Goal: Task Accomplishment & Management: Complete application form

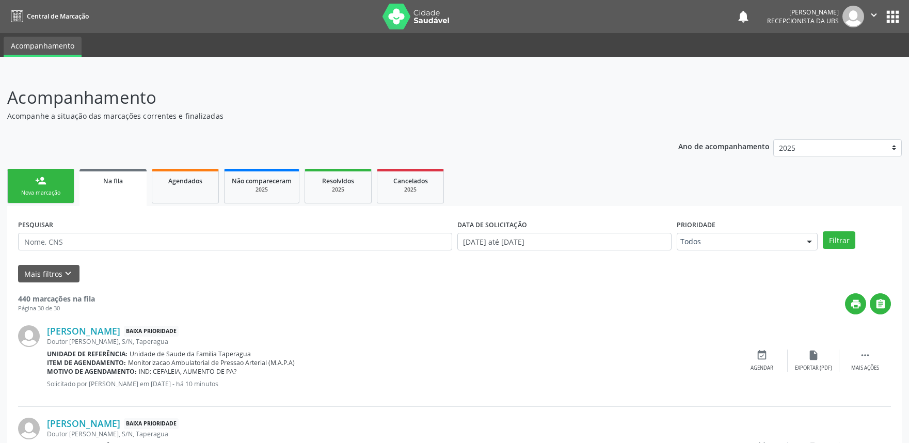
scroll to position [381, 0]
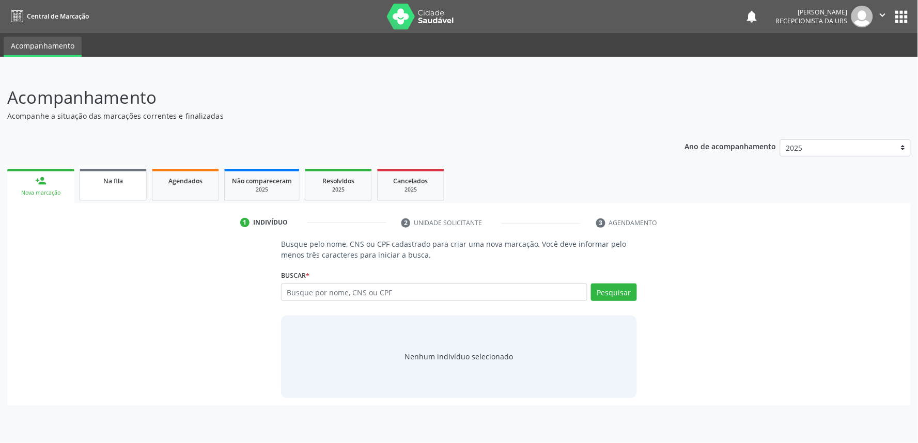
click at [109, 190] on link "Na fila" at bounding box center [113, 185] width 67 height 32
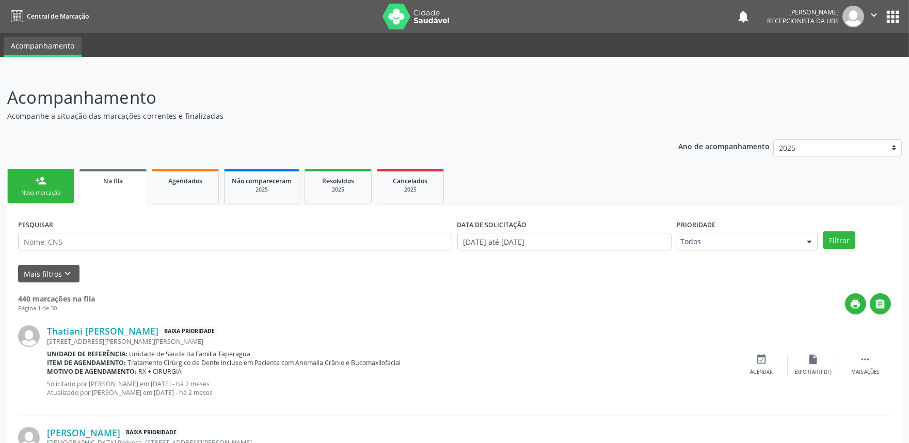
click at [39, 186] on link "person_add Nova marcação" at bounding box center [40, 186] width 67 height 35
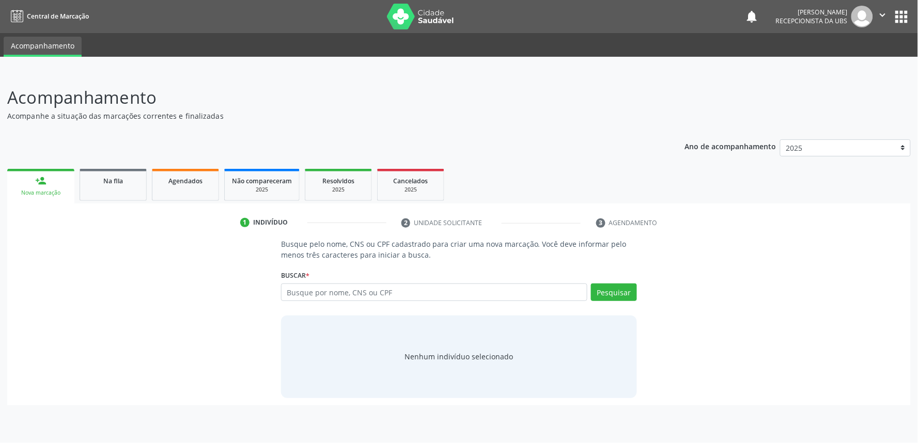
click at [458, 224] on li "2 Unidade solicitante" at bounding box center [491, 223] width 195 height 18
click at [882, 13] on icon "" at bounding box center [882, 14] width 11 height 11
click at [854, 67] on link "Sair" at bounding box center [856, 63] width 71 height 14
paste input "704308519906898"
type input "704308519906898"
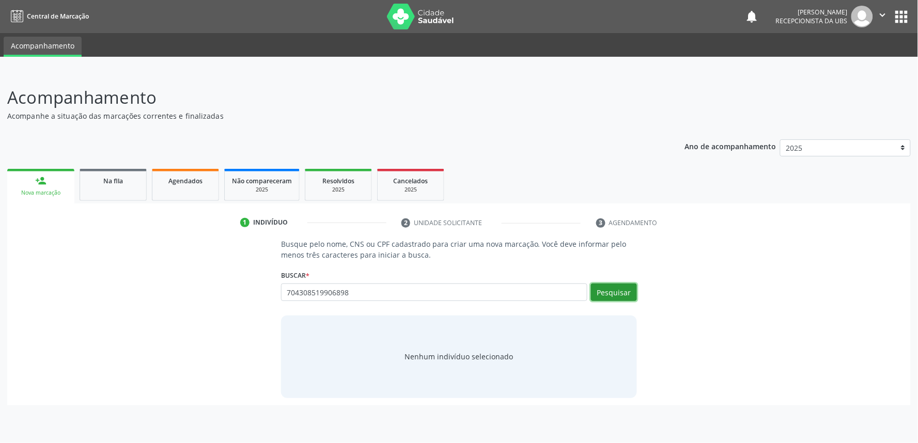
click at [625, 287] on button "Pesquisar" at bounding box center [614, 293] width 46 height 18
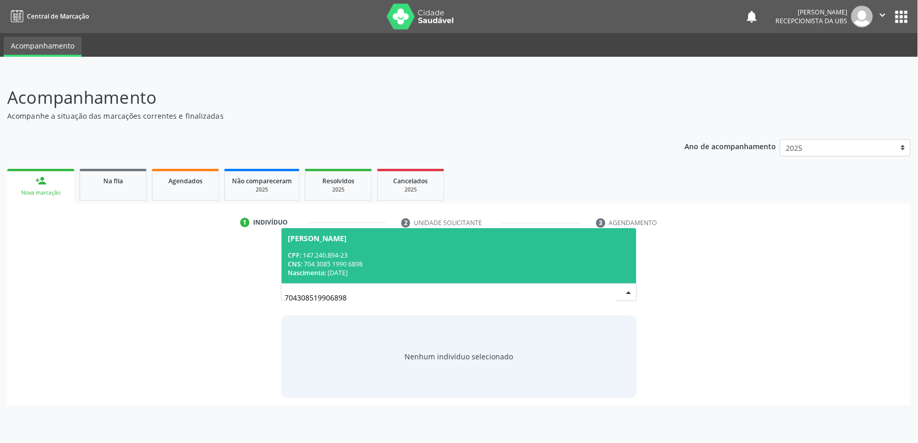
click at [544, 252] on div "CPF: 147.240.894-23" at bounding box center [459, 255] width 342 height 9
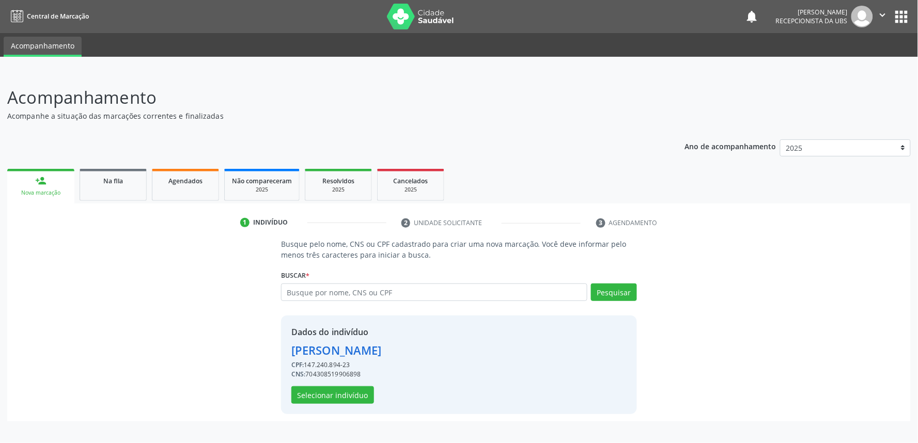
drag, startPoint x: 917, startPoint y: 145, endPoint x: 879, endPoint y: 254, distance: 115.5
click at [893, 263] on div "Acompanhamento Acompanhe a situação das marcações correntes e finalizadas Relat…" at bounding box center [459, 257] width 918 height 372
click at [836, 267] on div "Busque pelo nome, CNS ou CPF cadastrado para criar uma nova marcação. Você deve…" at bounding box center [458, 326] width 889 height 175
click at [355, 391] on button "Selecionar indivíduo" at bounding box center [332, 395] width 83 height 18
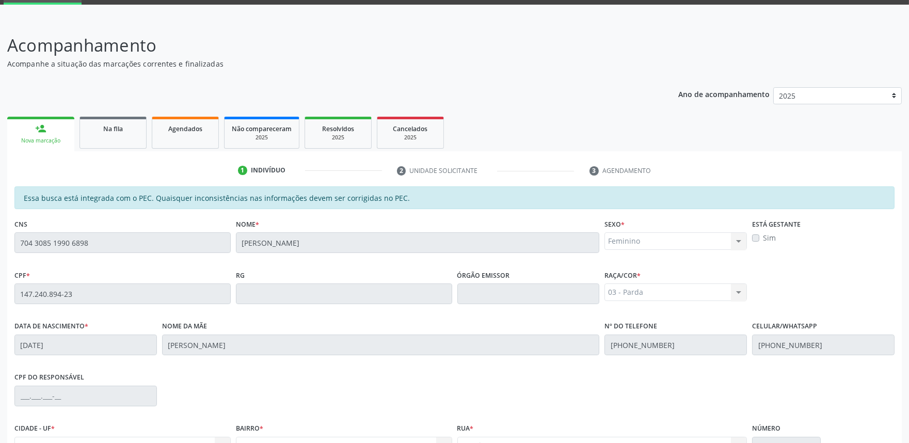
scroll to position [29, 0]
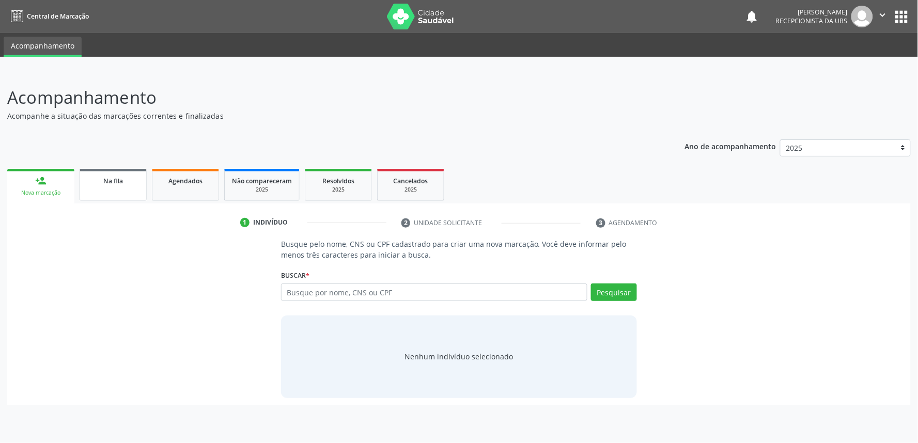
click at [99, 179] on div "Na fila" at bounding box center [113, 180] width 52 height 11
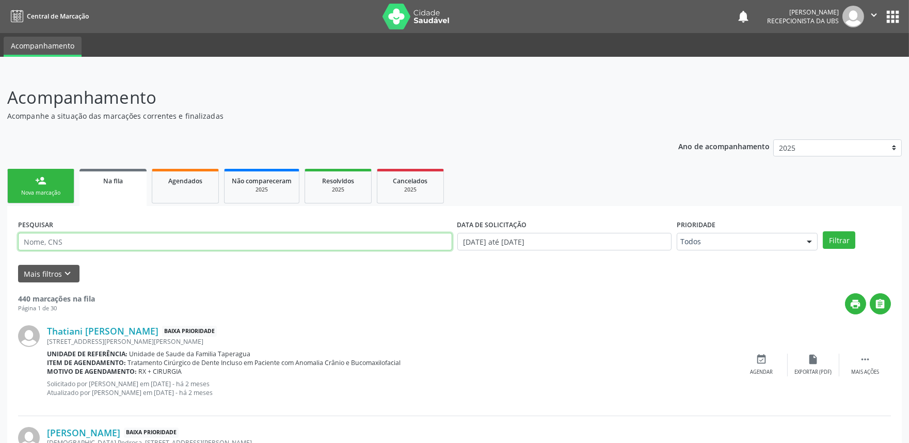
click at [171, 244] on input "text" at bounding box center [235, 242] width 434 height 18
type input "705004002449152"
click at [823, 231] on button "Filtrar" at bounding box center [839, 240] width 33 height 18
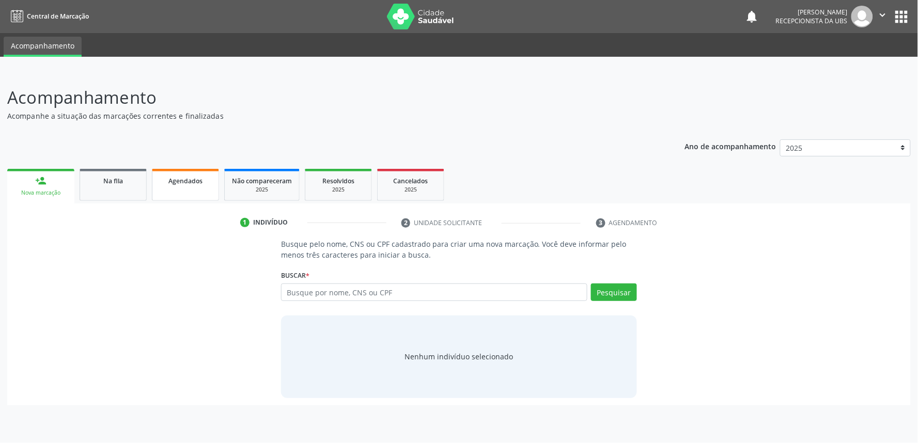
click at [178, 181] on span "Agendados" at bounding box center [185, 181] width 34 height 9
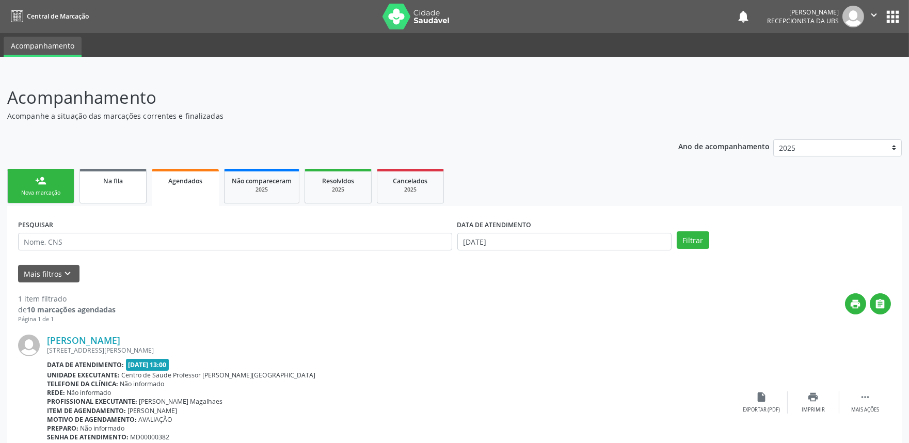
click at [135, 190] on link "Na fila" at bounding box center [113, 186] width 67 height 35
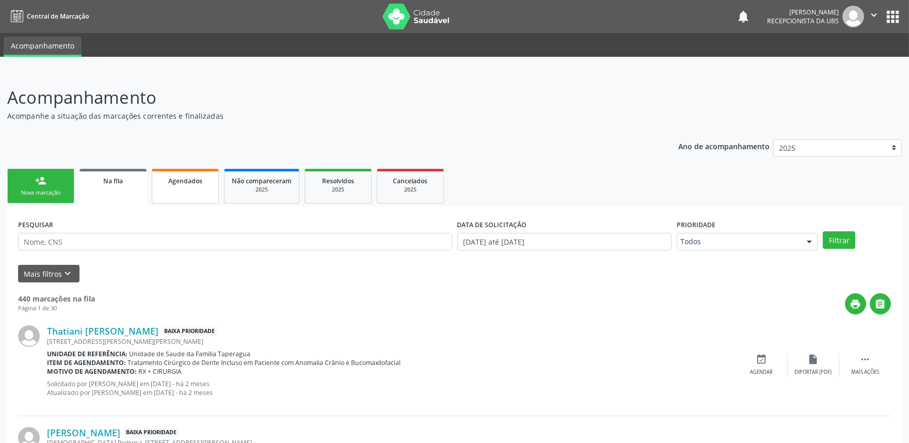
click at [208, 186] on link "Agendados" at bounding box center [185, 186] width 67 height 35
select select "8"
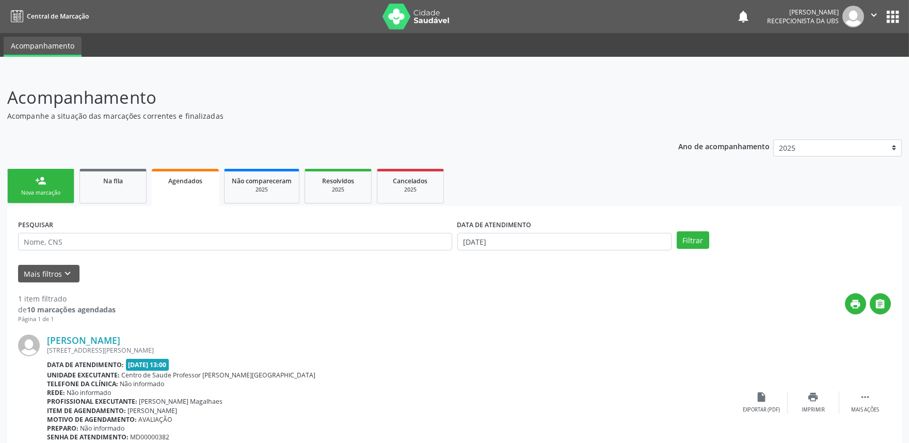
scroll to position [55, 0]
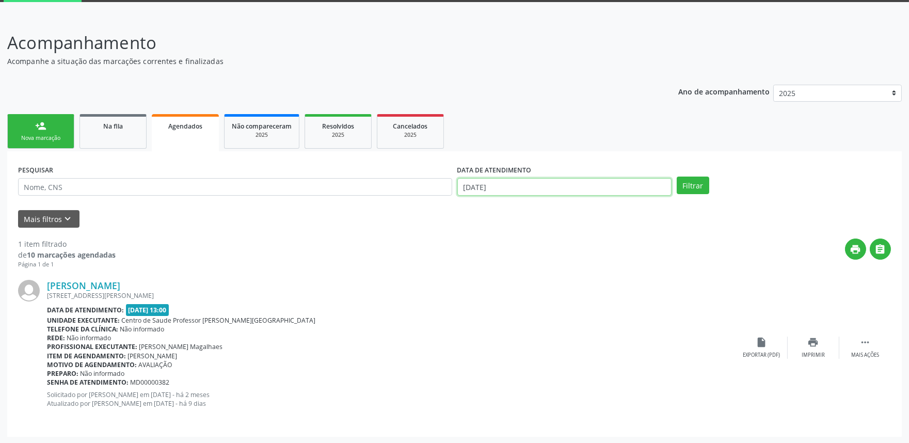
click at [566, 190] on input "11/09/2025" at bounding box center [565, 187] width 214 height 18
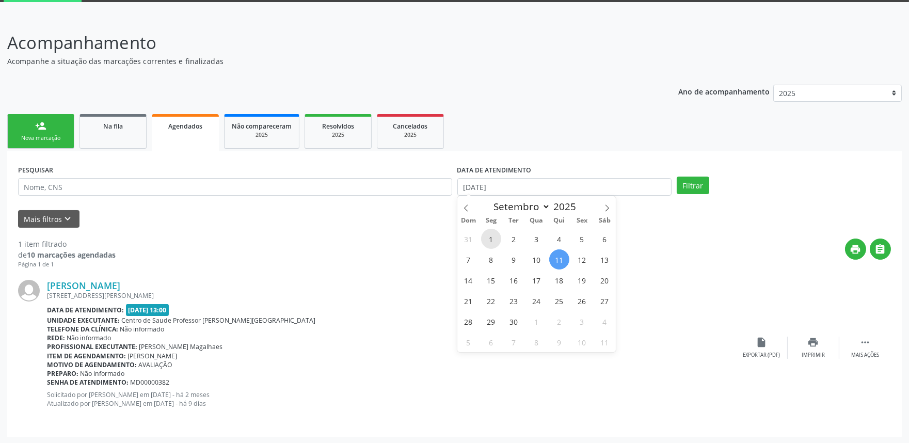
click at [492, 240] on span "1" at bounding box center [491, 239] width 20 height 20
type input "01/09/2025"
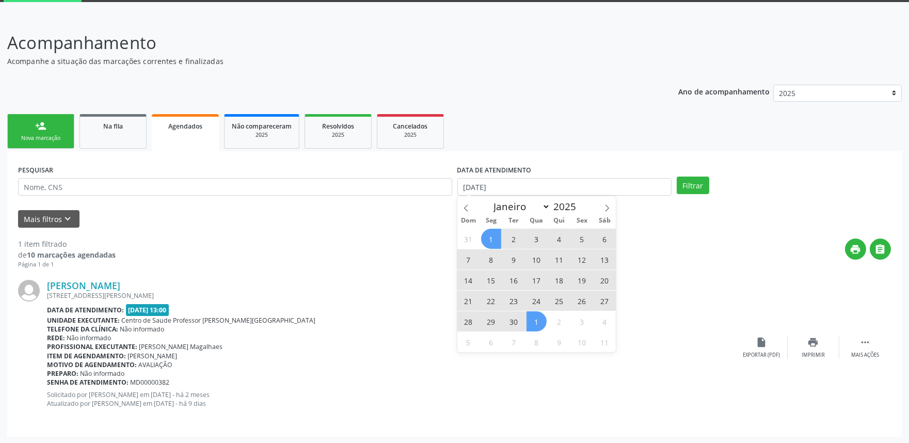
click at [538, 322] on span "1" at bounding box center [537, 321] width 20 height 20
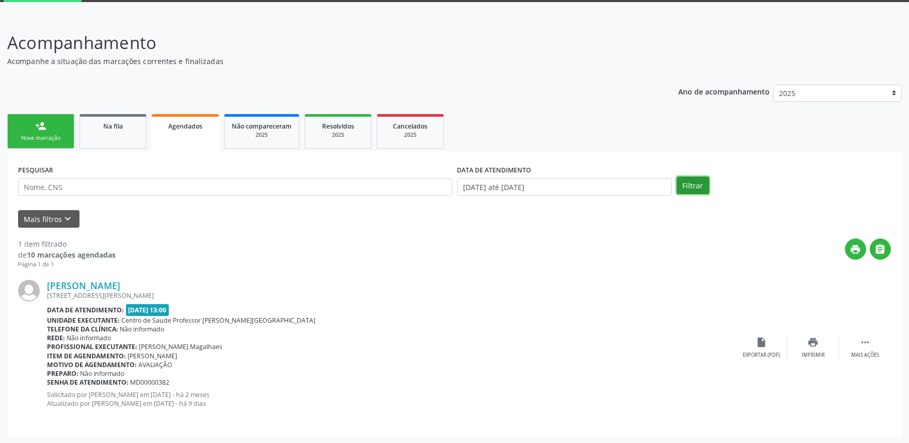
click at [697, 181] on button "Filtrar" at bounding box center [693, 186] width 33 height 18
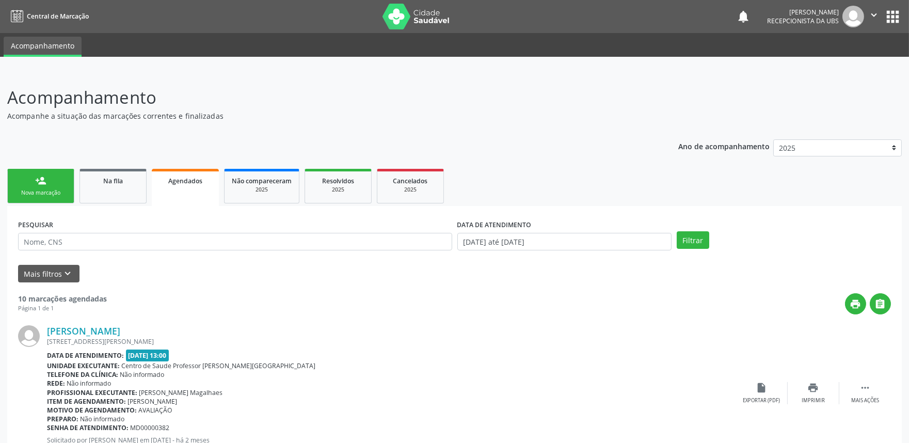
click at [49, 189] on div "Nova marcação" at bounding box center [41, 193] width 52 height 8
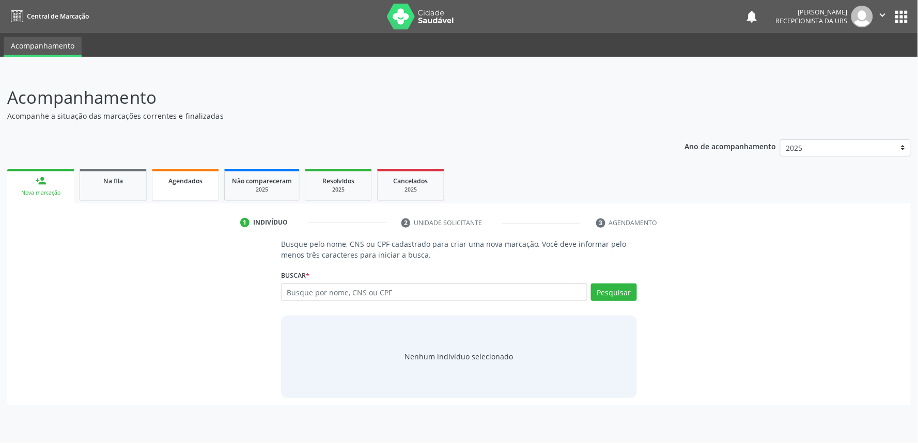
click at [180, 182] on span "Agendados" at bounding box center [185, 181] width 34 height 9
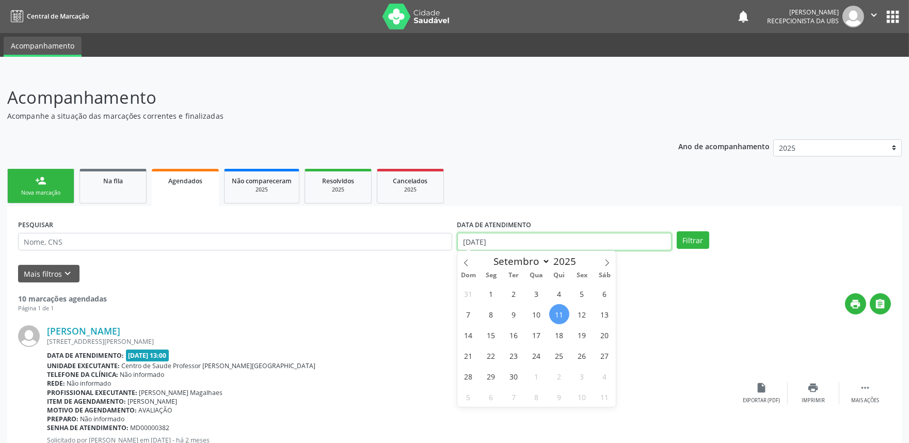
click at [558, 241] on input "11/09/2025" at bounding box center [565, 242] width 214 height 18
click at [486, 291] on span "1" at bounding box center [491, 294] width 20 height 20
type input "01/09/2025"
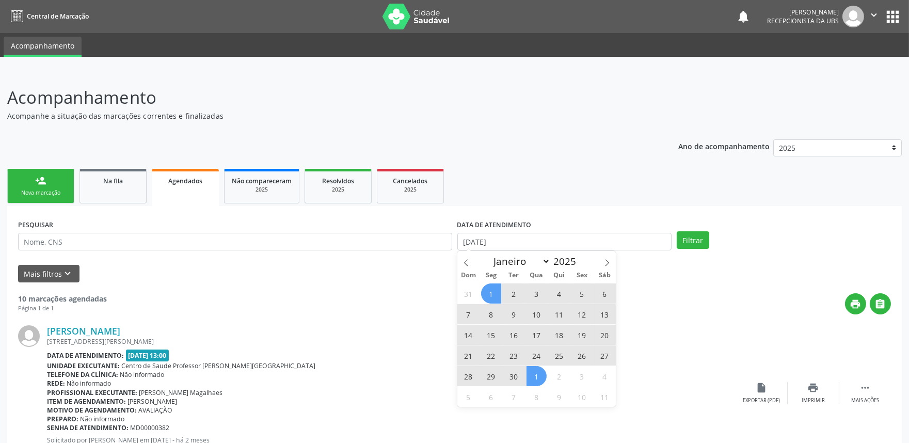
click at [532, 376] on span "1" at bounding box center [537, 376] width 20 height 20
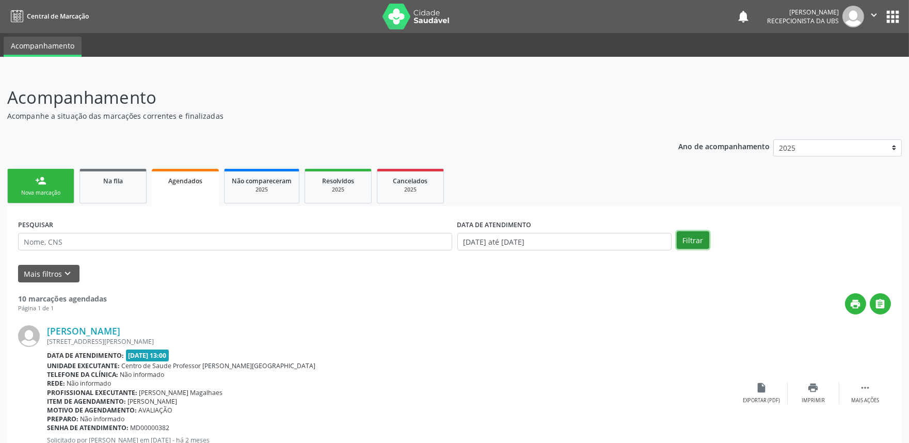
click at [687, 240] on button "Filtrar" at bounding box center [693, 240] width 33 height 18
click at [58, 194] on div "Nova marcação" at bounding box center [41, 193] width 52 height 8
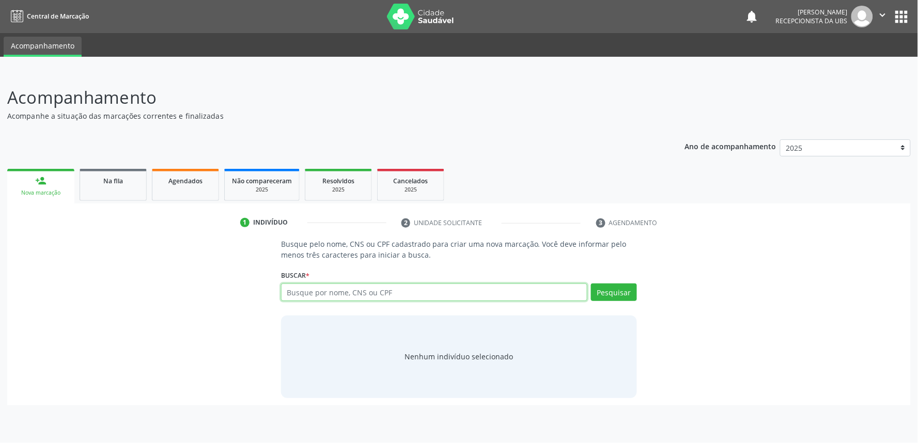
click at [359, 286] on input "text" at bounding box center [434, 293] width 306 height 18
paste input "705004002449152"
type input "705004002449152"
click at [608, 293] on button "Pesquisar" at bounding box center [614, 293] width 46 height 18
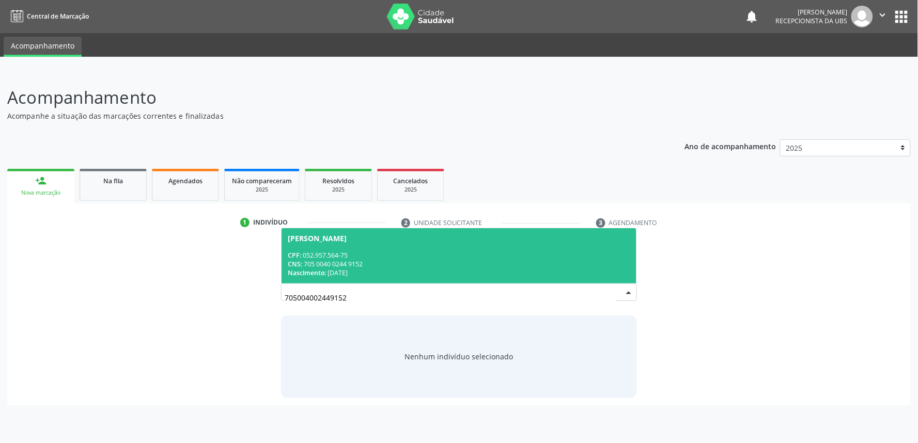
click at [379, 248] on span "Antonio dos Santos Silva CPF: 052.957.564-75 CNS: 705 0040 0244 9152 Nascimento…" at bounding box center [458, 255] width 355 height 55
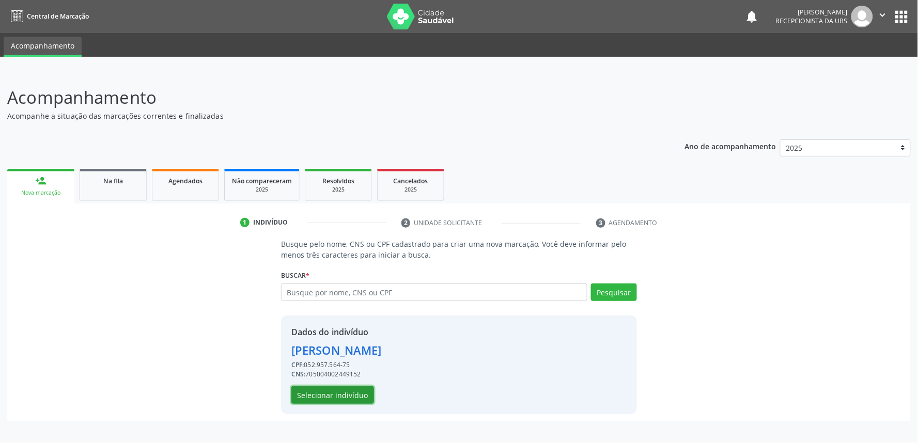
click at [343, 398] on button "Selecionar indivíduo" at bounding box center [332, 395] width 83 height 18
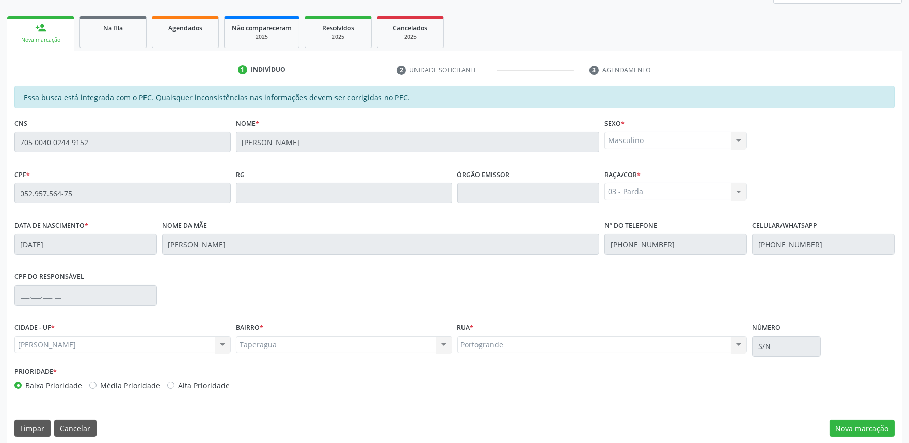
scroll to position [161, 0]
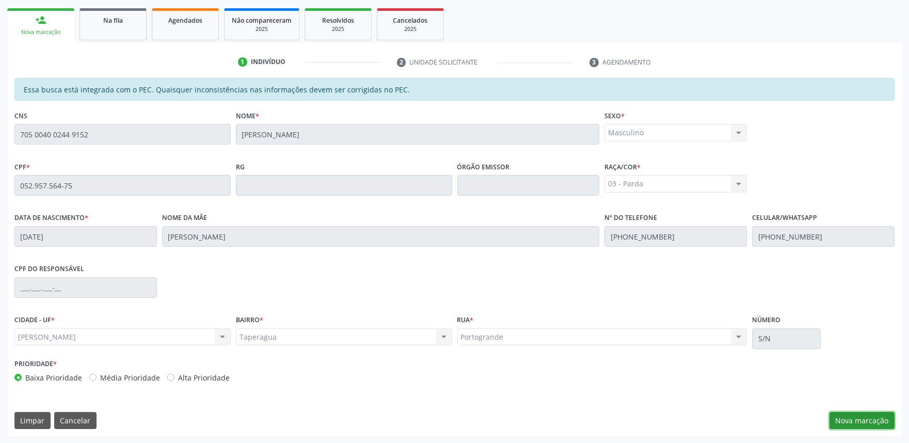
click at [870, 420] on button "Nova marcação" at bounding box center [862, 421] width 65 height 18
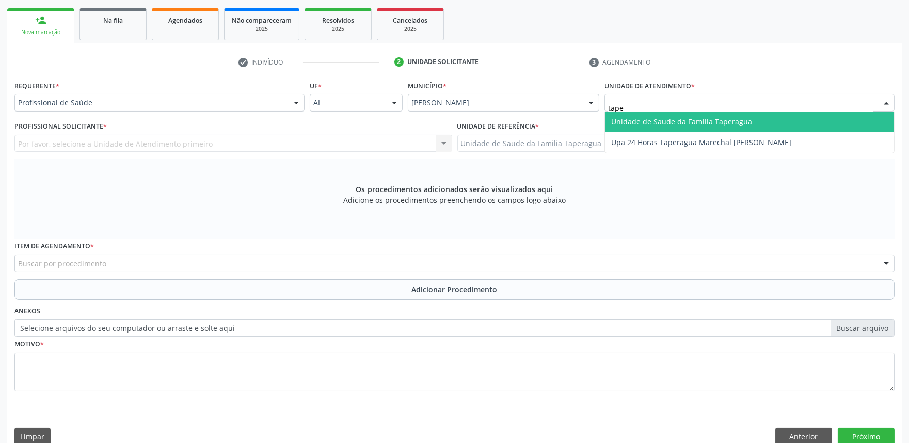
type input "taper"
click at [687, 117] on span "Unidade de Saude da Familia Taperagua" at bounding box center [681, 122] width 141 height 10
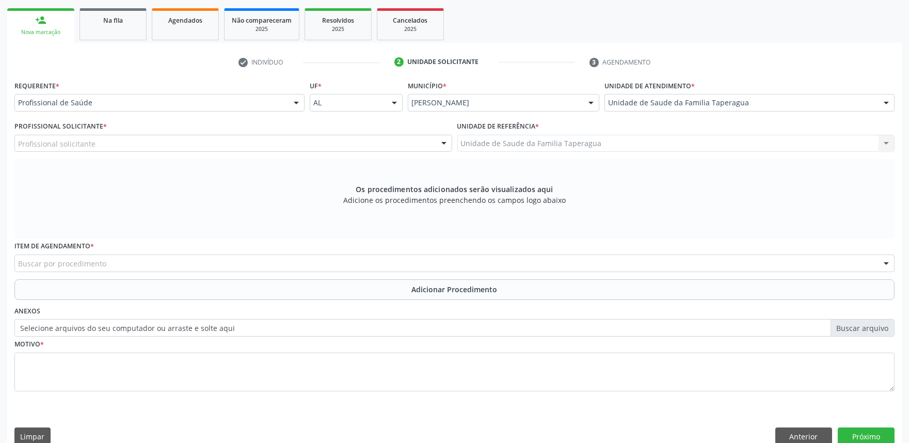
click at [271, 144] on div "Profissional solicitante" at bounding box center [233, 144] width 438 height 18
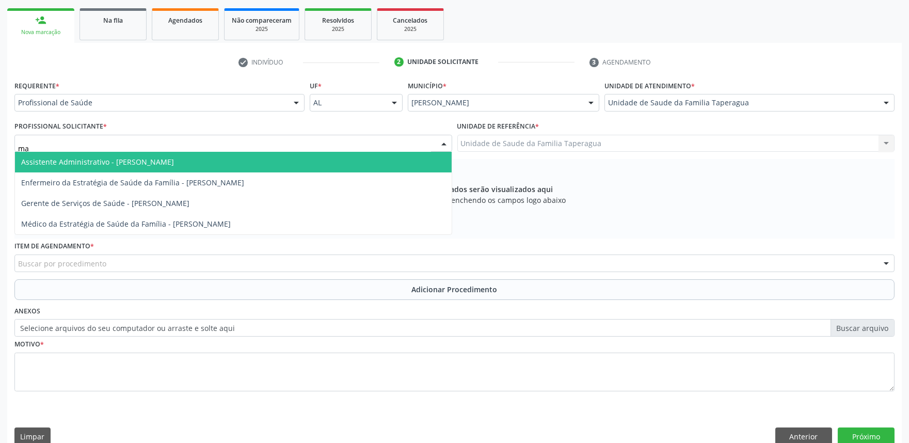
type input "m"
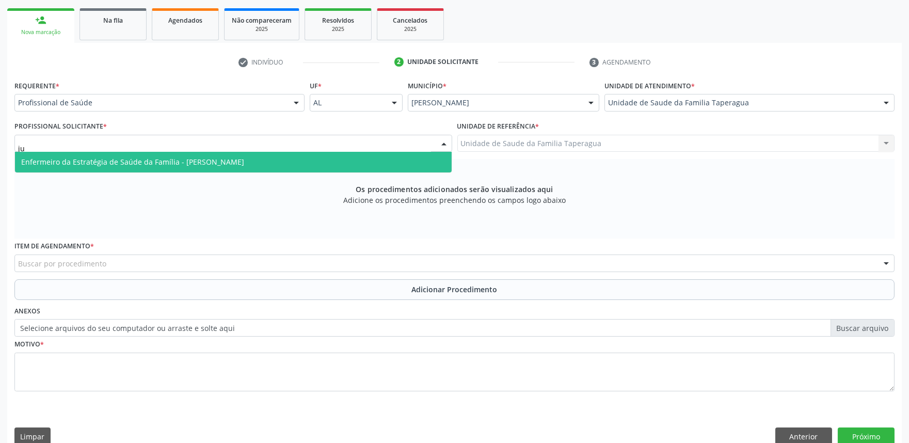
type input "jul"
click at [274, 158] on span "Enfermeiro da Estratégia de Saúde da Família - [PERSON_NAME]" at bounding box center [233, 162] width 437 height 21
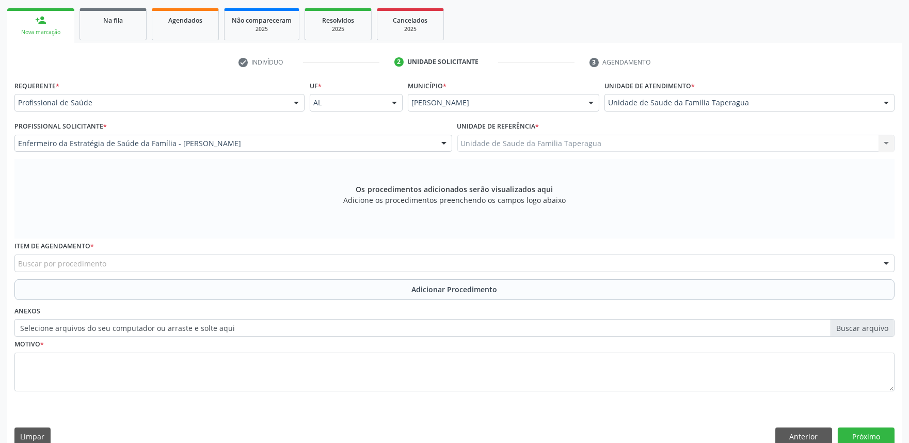
click at [271, 259] on div "Buscar por procedimento" at bounding box center [454, 264] width 881 height 18
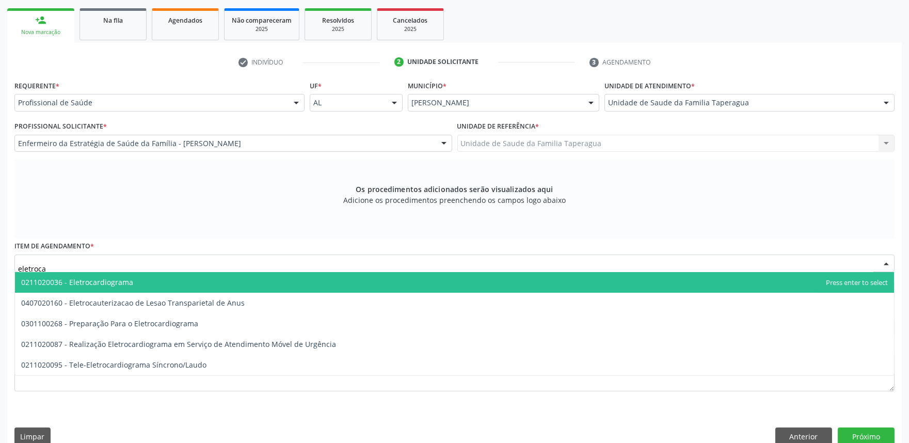
type input "eletrocar"
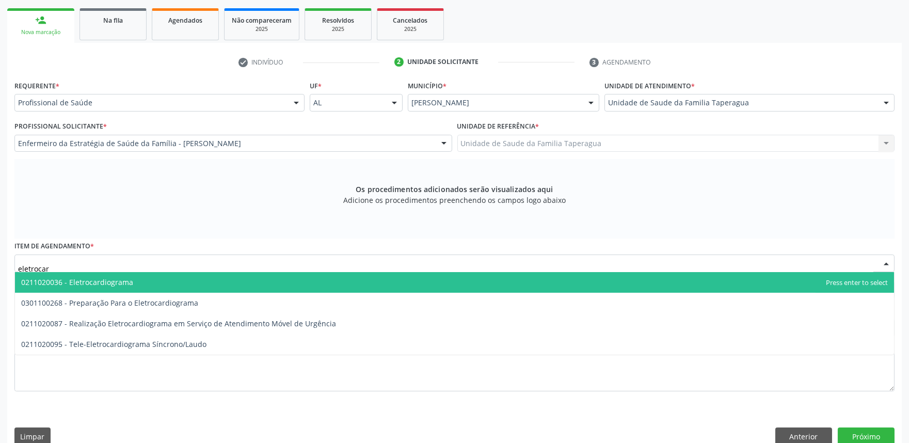
click at [272, 282] on span "0211020036 - Eletrocardiograma" at bounding box center [454, 282] width 879 height 21
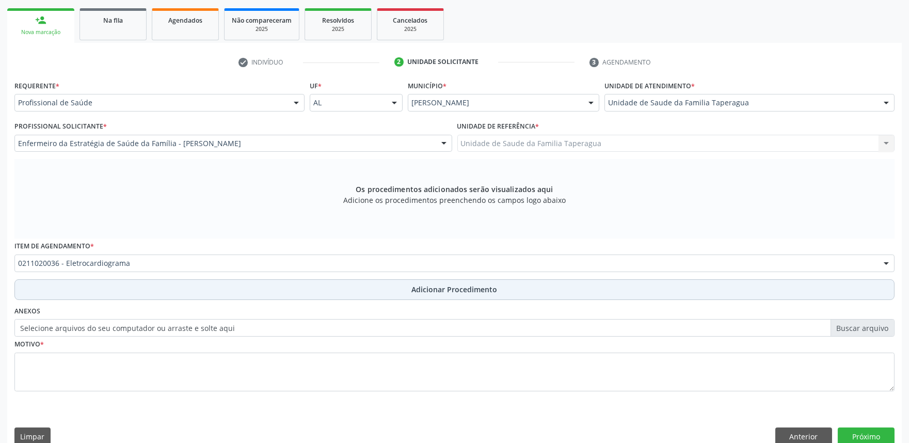
click at [276, 293] on button "Adicionar Procedimento" at bounding box center [454, 289] width 881 height 21
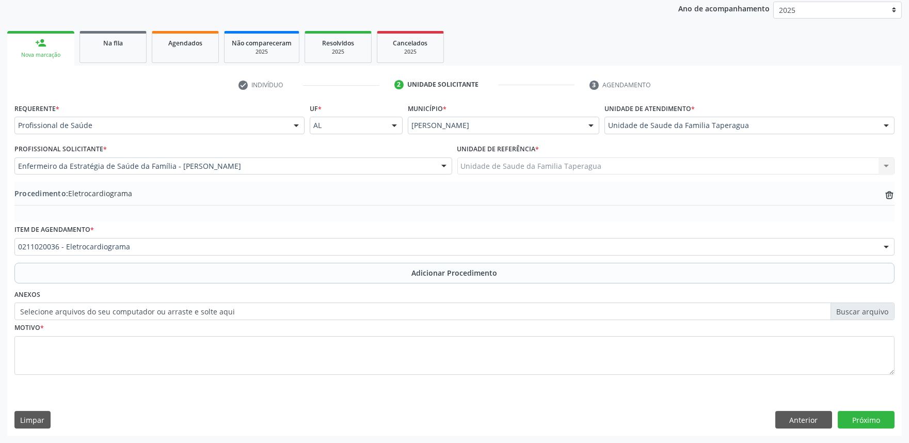
scroll to position [137, 0]
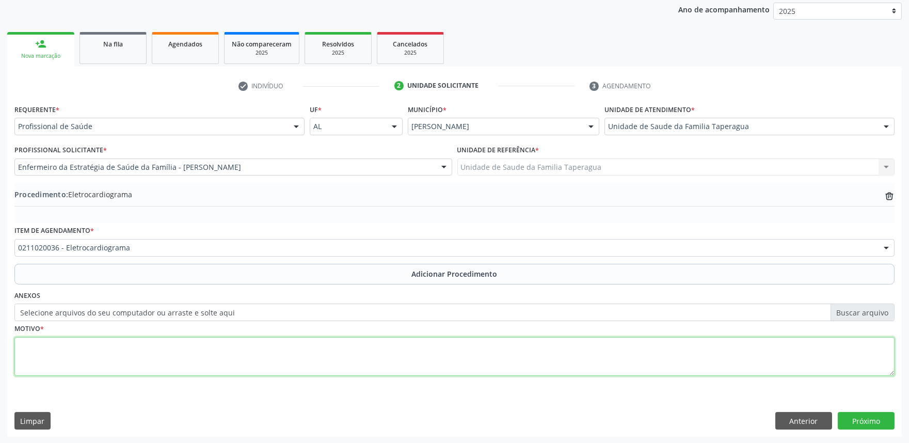
click at [280, 354] on textarea at bounding box center [454, 356] width 881 height 39
type textarea "h"
type textarea "HAS"
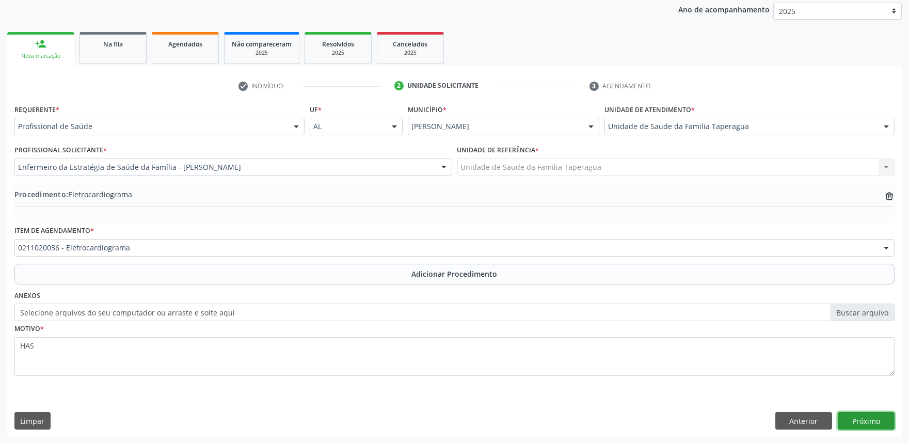
click at [865, 420] on button "Próximo" at bounding box center [866, 421] width 57 height 18
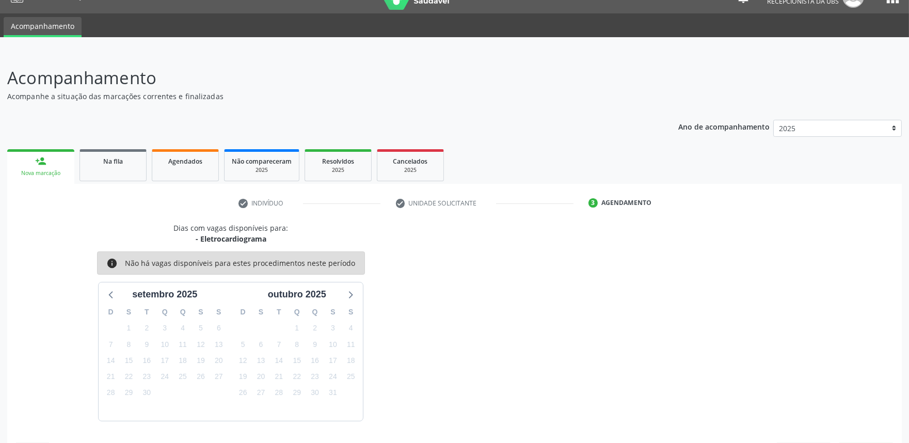
scroll to position [50, 0]
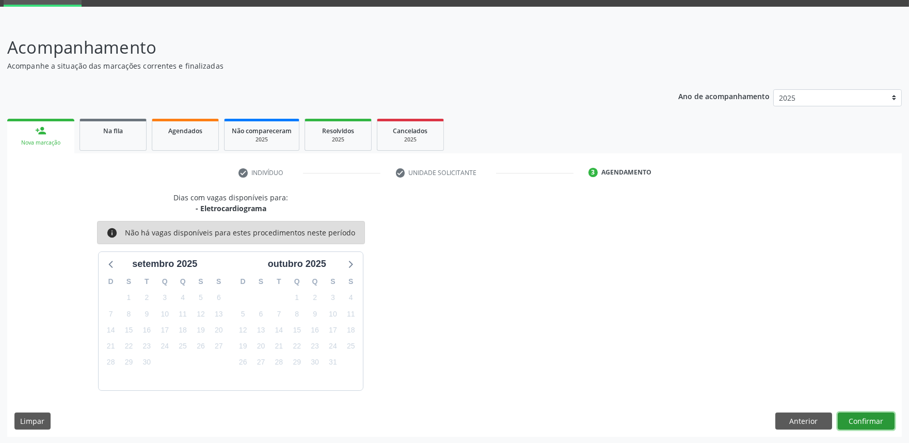
click at [863, 417] on button "Confirmar" at bounding box center [866, 422] width 57 height 18
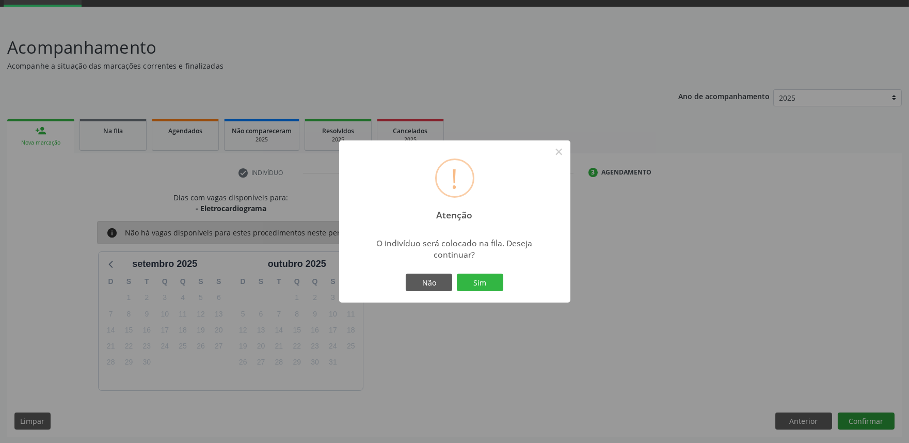
click at [457, 274] on button "Sim" at bounding box center [480, 283] width 46 height 18
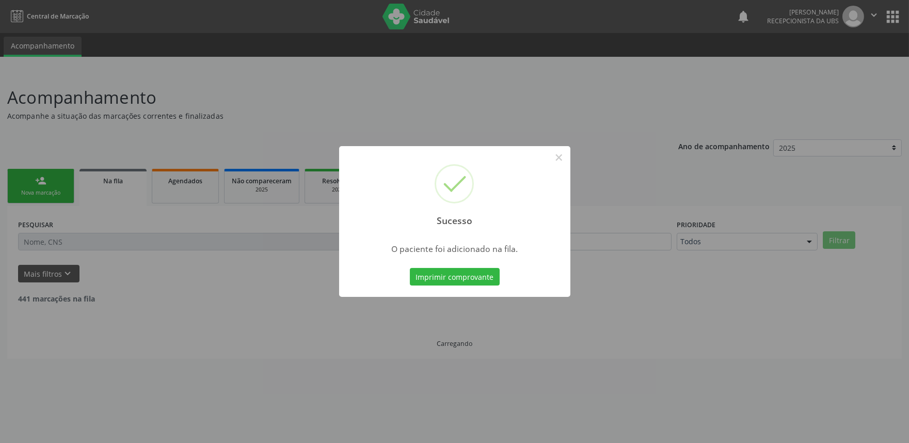
scroll to position [0, 0]
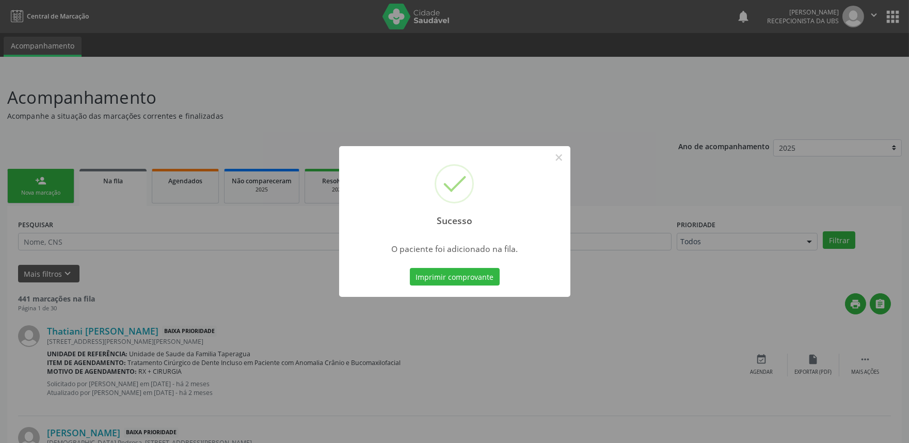
click at [271, 219] on div "Sucesso × O paciente foi adicionado na fila. Imprimir comprovante Cancel" at bounding box center [454, 221] width 909 height 443
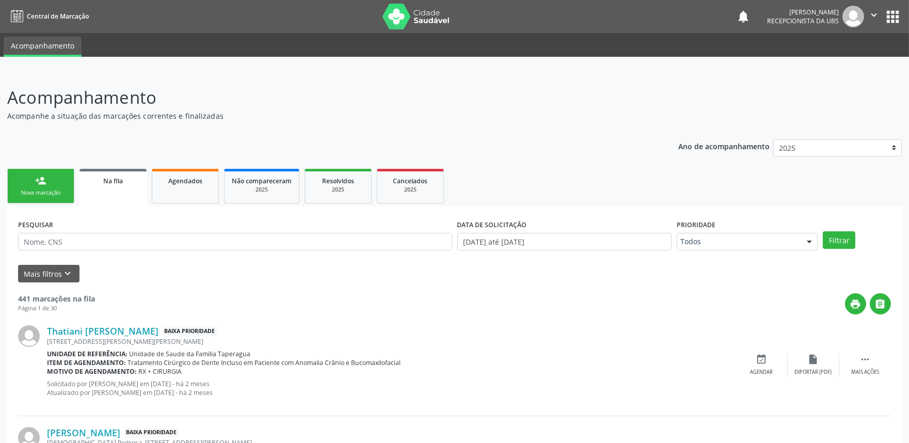
click at [59, 187] on link "person_add Nova marcação" at bounding box center [40, 186] width 67 height 35
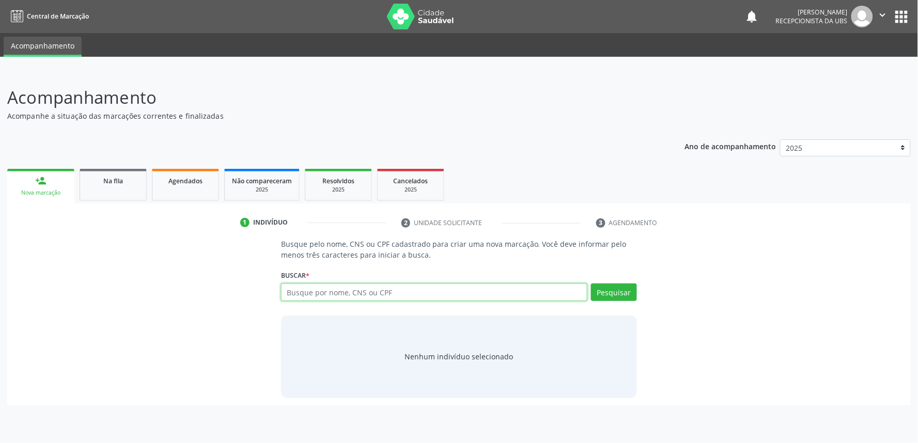
click at [417, 293] on input "text" at bounding box center [434, 293] width 306 height 18
click at [416, 293] on input "text" at bounding box center [434, 293] width 306 height 18
click at [414, 293] on input "text" at bounding box center [434, 293] width 306 height 18
paste input "704604139561329"
type input "704604139561329"
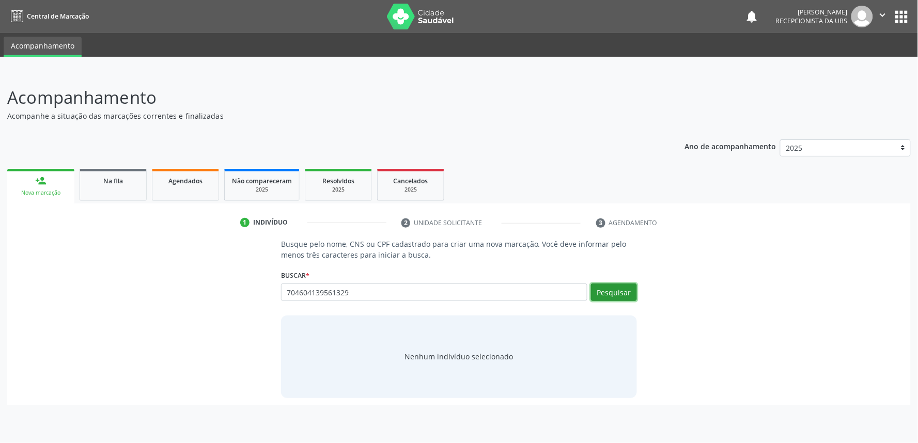
click at [626, 296] on button "Pesquisar" at bounding box center [614, 293] width 46 height 18
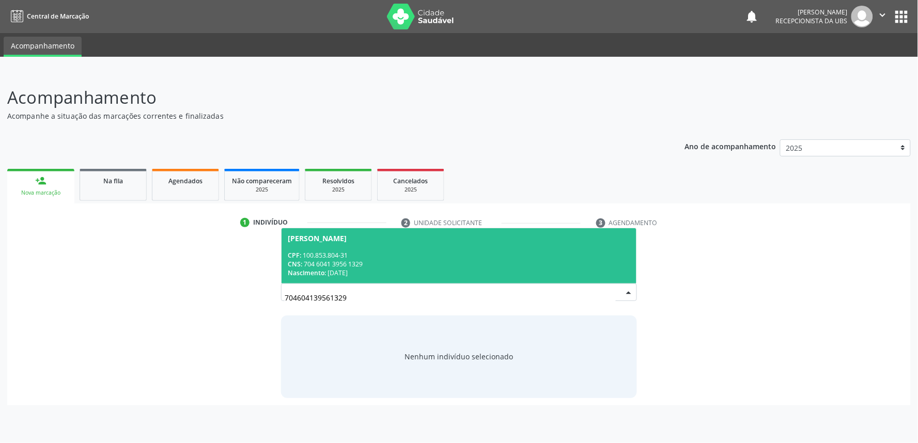
click at [357, 273] on div "Nascimento: 03/11/1987" at bounding box center [459, 273] width 342 height 9
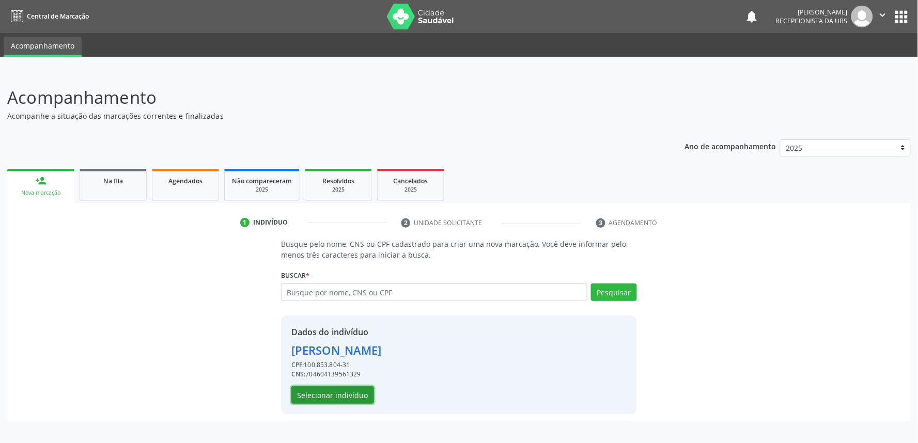
click at [322, 392] on button "Selecionar indivíduo" at bounding box center [332, 395] width 83 height 18
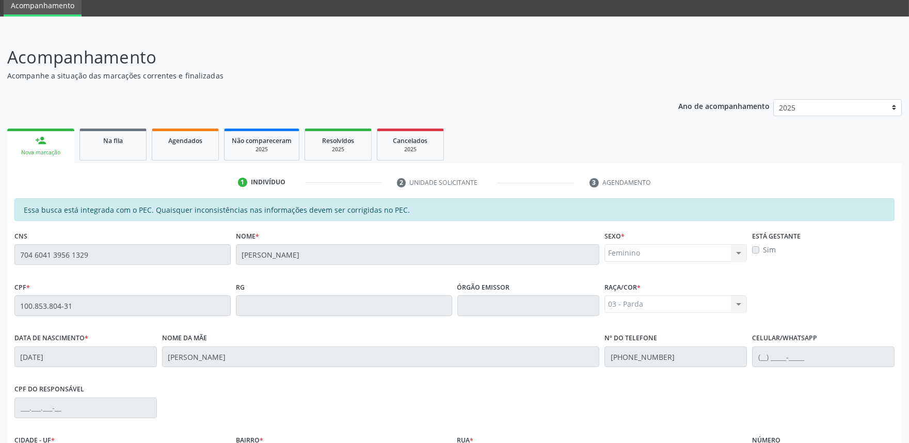
scroll to position [161, 0]
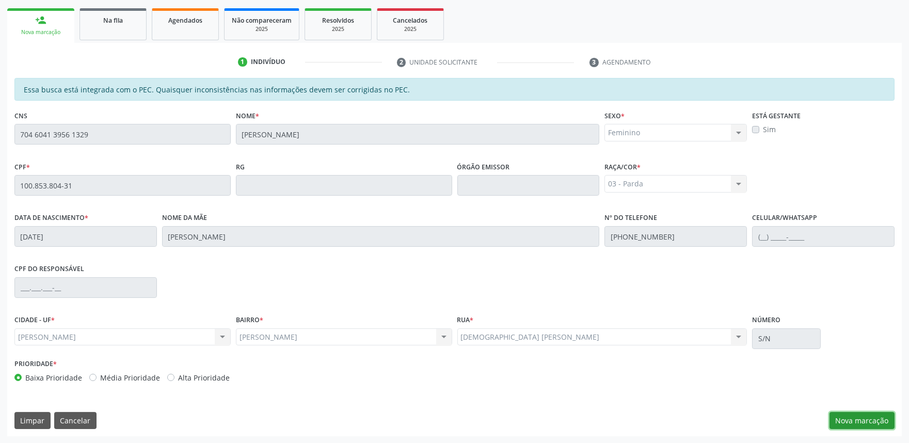
click at [866, 420] on button "Nova marcação" at bounding box center [862, 421] width 65 height 18
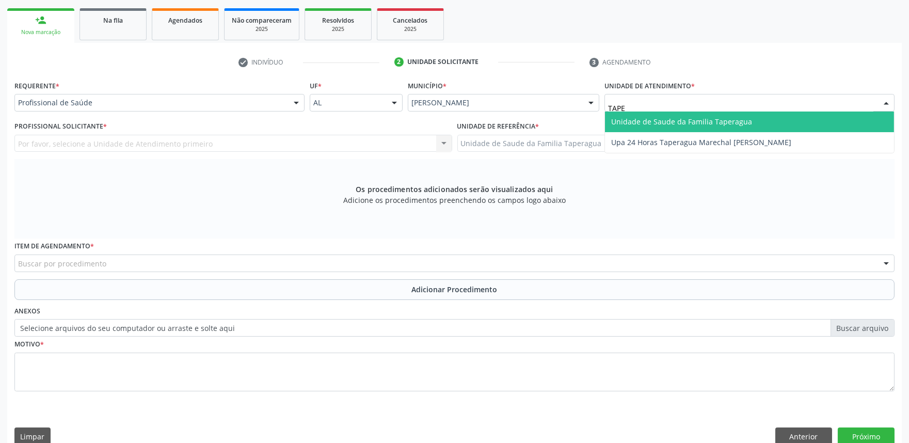
type input "TAPER"
click at [687, 119] on span "Unidade de Saude da Familia Taperagua" at bounding box center [681, 122] width 141 height 10
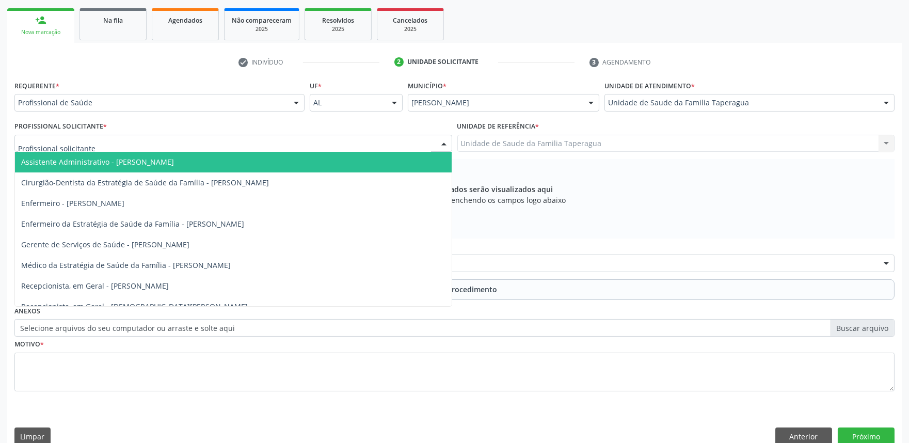
click at [290, 147] on div at bounding box center [233, 144] width 438 height 18
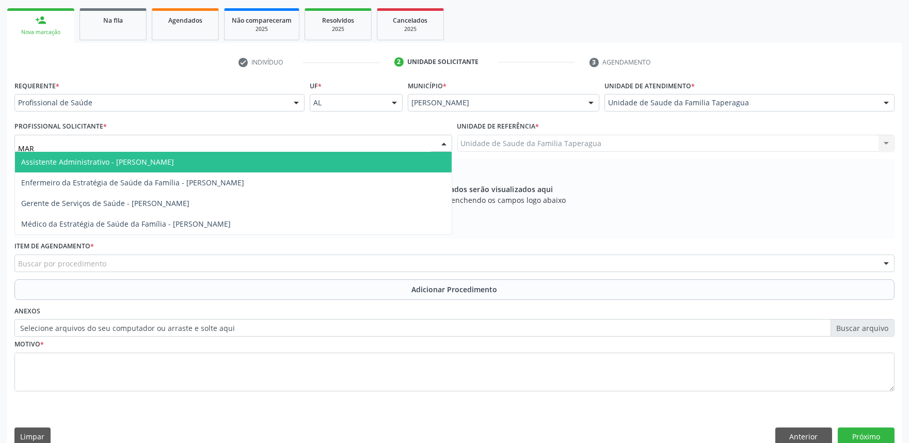
type input "MART"
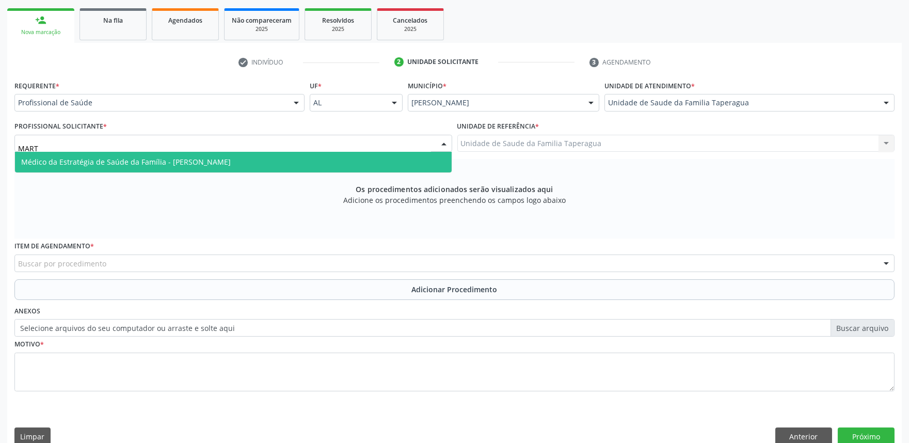
click at [277, 163] on span "Médico da Estratégia de Saúde da Família - [PERSON_NAME]" at bounding box center [233, 162] width 437 height 21
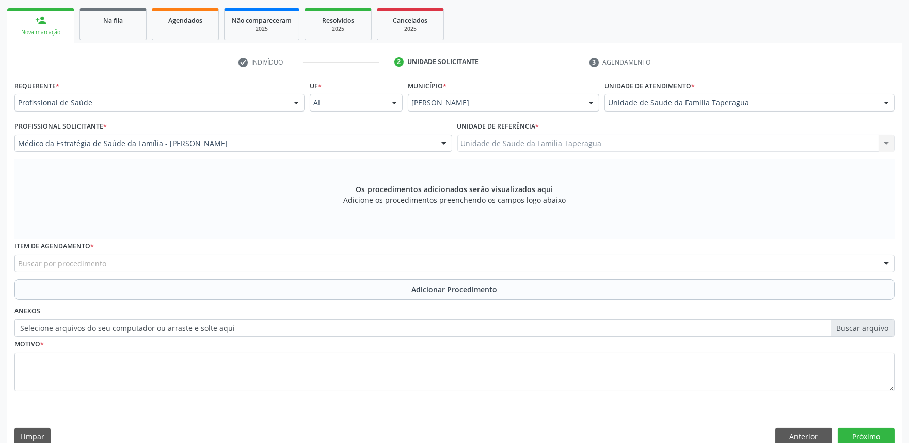
click at [276, 260] on div "Buscar por procedimento" at bounding box center [454, 264] width 881 height 18
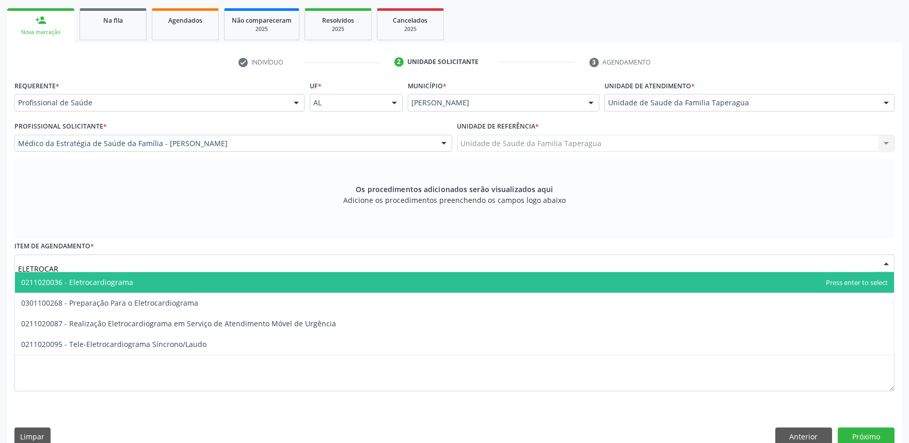
type input "ELETROCARD"
click at [276, 273] on span "0211020036 - Eletrocardiograma" at bounding box center [454, 282] width 879 height 21
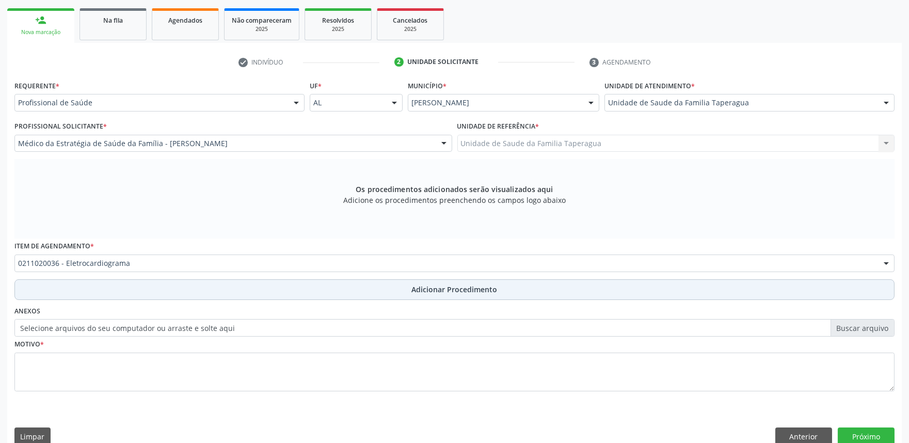
click at [277, 285] on button "Adicionar Procedimento" at bounding box center [454, 289] width 881 height 21
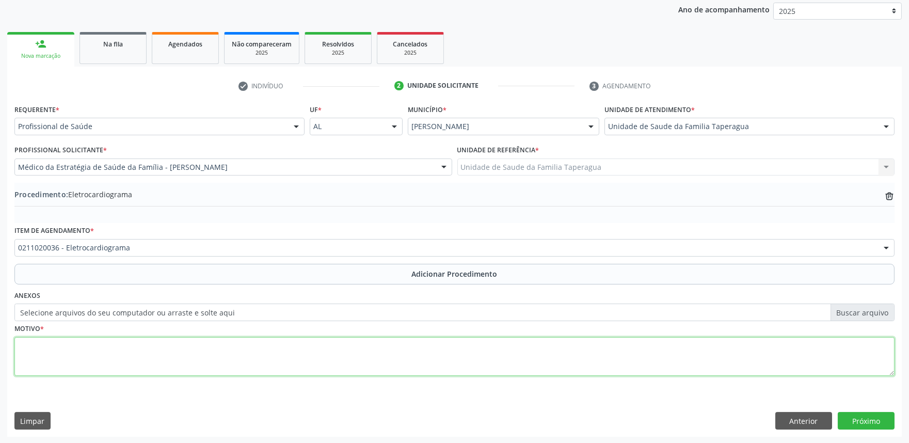
click at [276, 349] on textarea at bounding box center [454, 356] width 881 height 39
type textarea "PRECORDIALGIA"
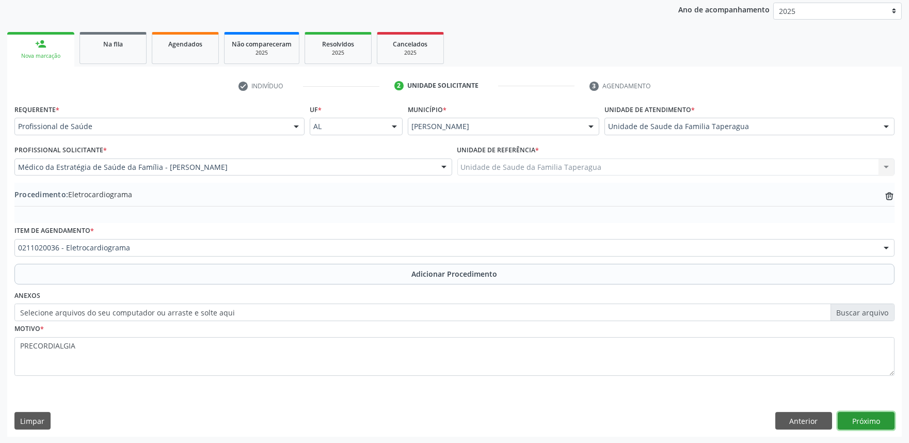
click at [875, 419] on button "Próximo" at bounding box center [866, 421] width 57 height 18
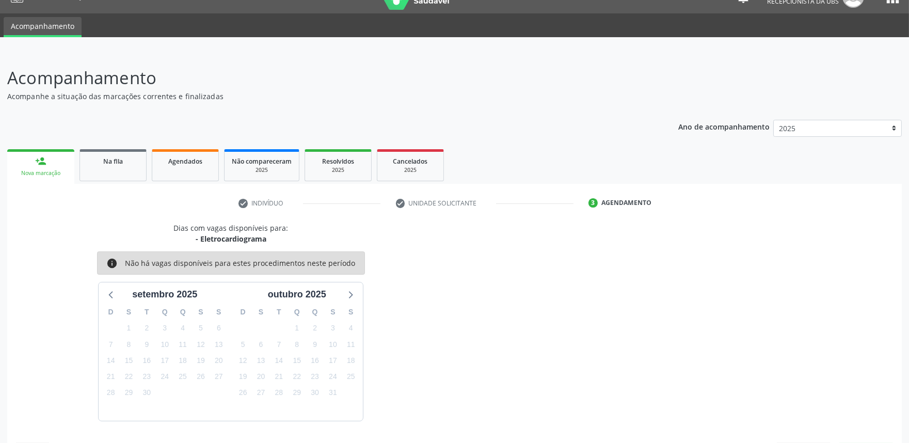
scroll to position [50, 0]
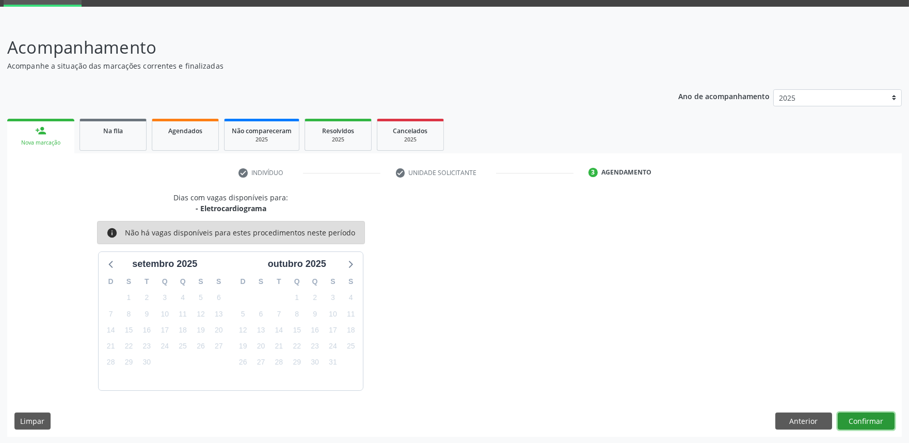
click at [875, 419] on button "Confirmar" at bounding box center [866, 422] width 57 height 18
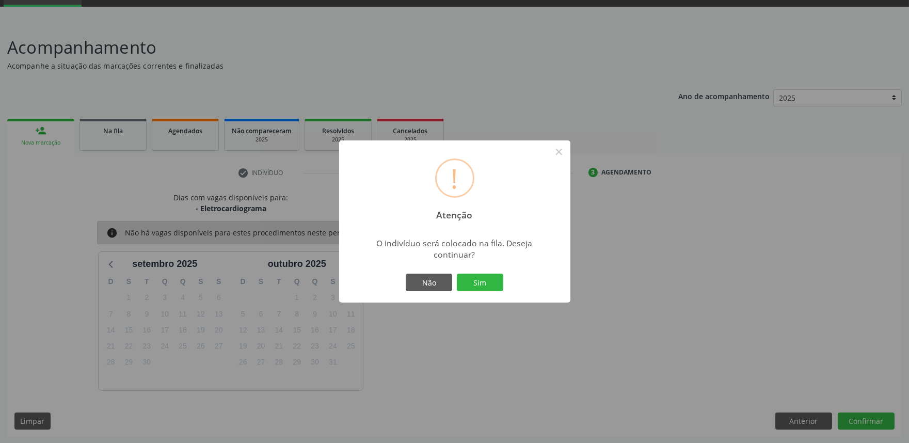
click at [457, 274] on button "Sim" at bounding box center [480, 283] width 46 height 18
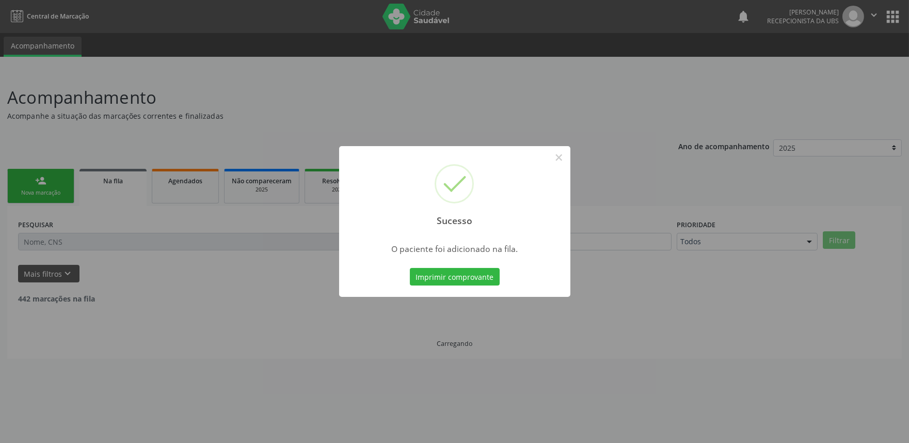
scroll to position [0, 0]
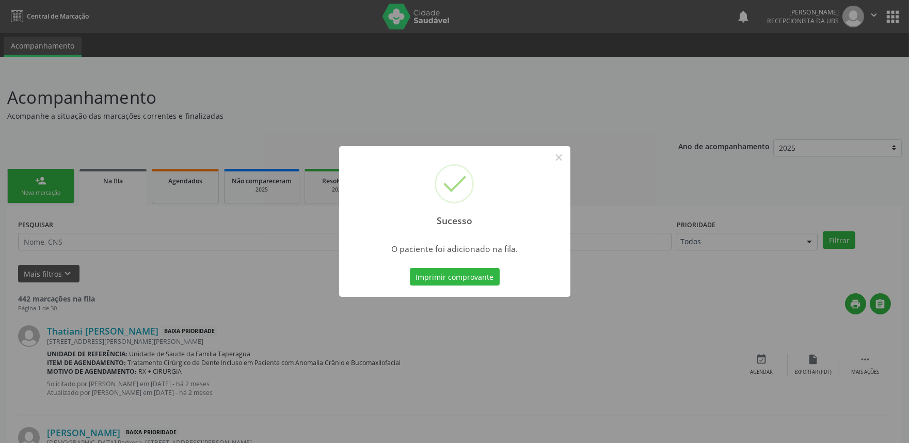
click at [672, 197] on div "Sucesso × O paciente foi adicionado na fila. Imprimir comprovante Cancel" at bounding box center [454, 221] width 909 height 443
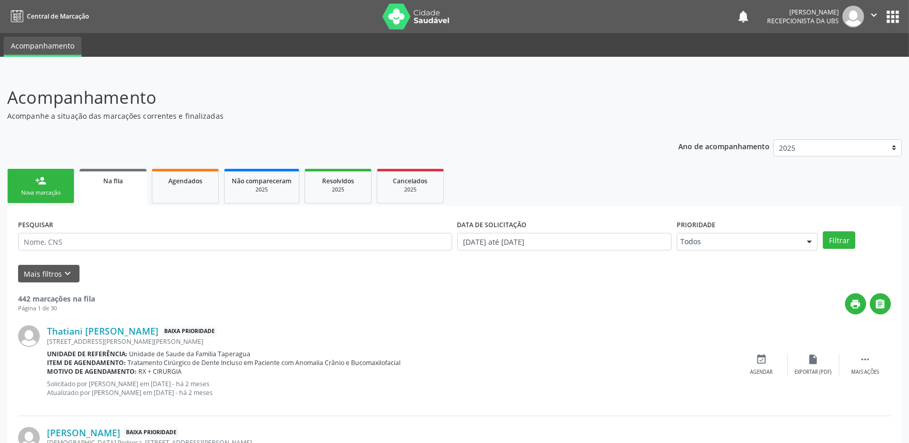
click at [65, 189] on div "Nova marcação" at bounding box center [41, 193] width 52 height 8
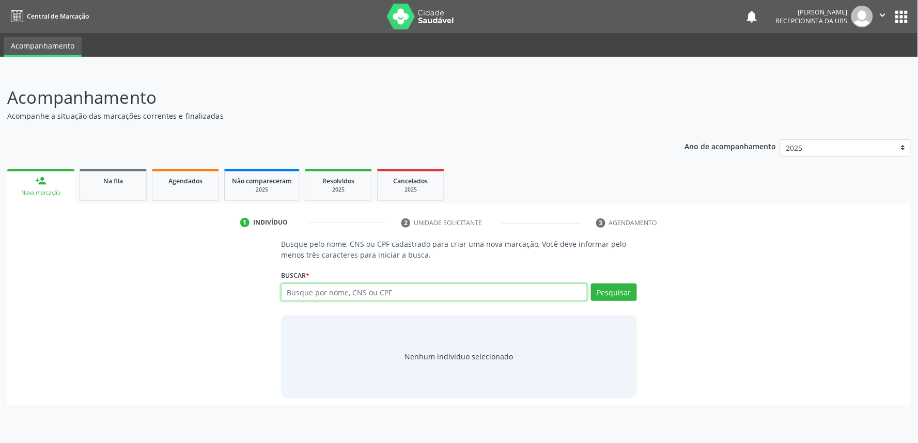
click at [425, 293] on input "text" at bounding box center [434, 293] width 306 height 18
paste input "706406150158284"
type input "706406150158284"
click at [623, 290] on button "Pesquisar" at bounding box center [614, 293] width 46 height 18
type input "706406150158284"
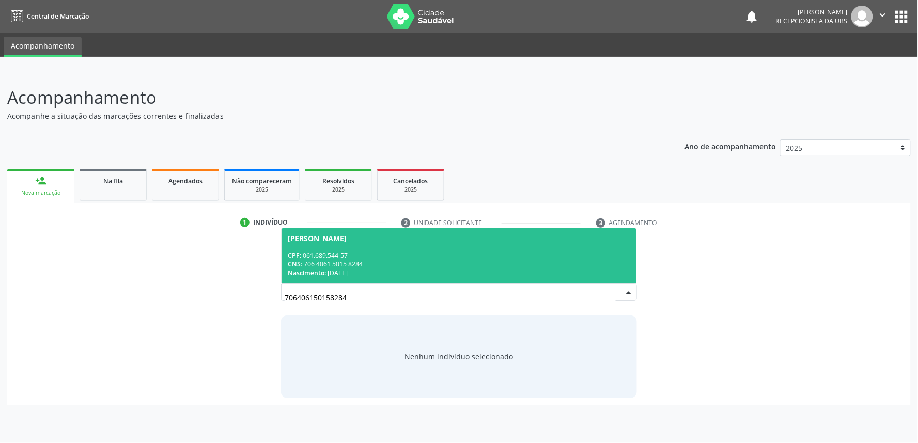
click at [504, 266] on div "CNS: 706 4061 5015 8284" at bounding box center [459, 264] width 342 height 9
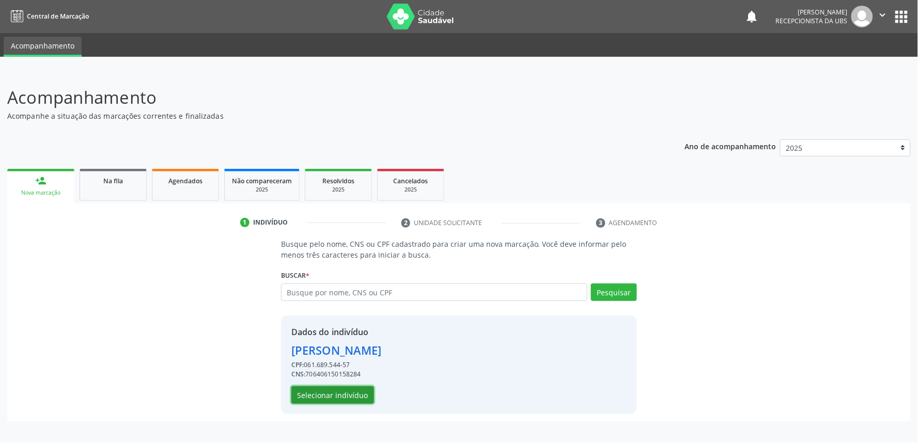
click at [338, 390] on button "Selecionar indivíduo" at bounding box center [332, 395] width 83 height 18
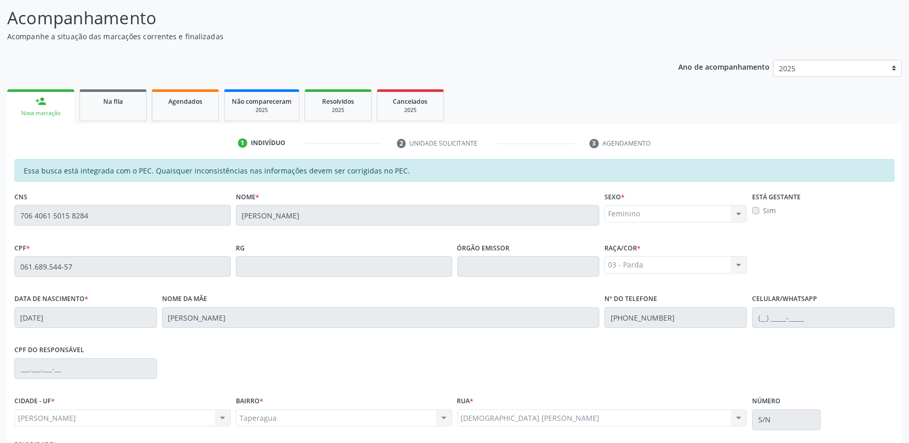
scroll to position [88, 0]
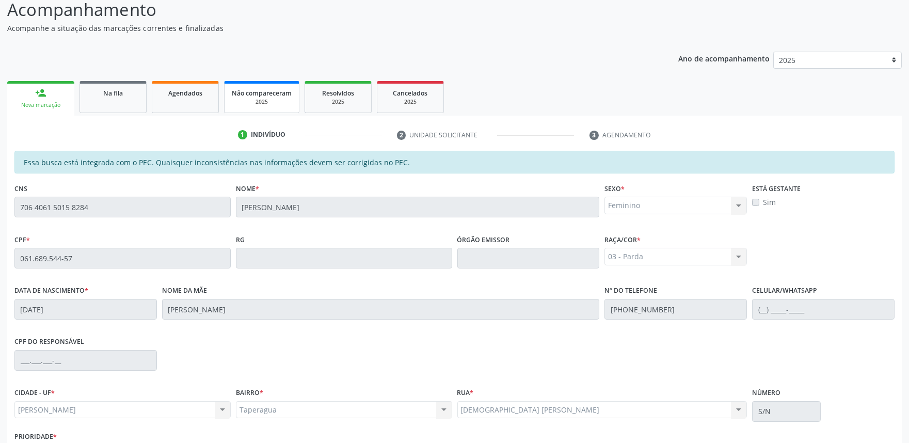
click at [272, 83] on link "Não compareceram 2025" at bounding box center [261, 97] width 75 height 32
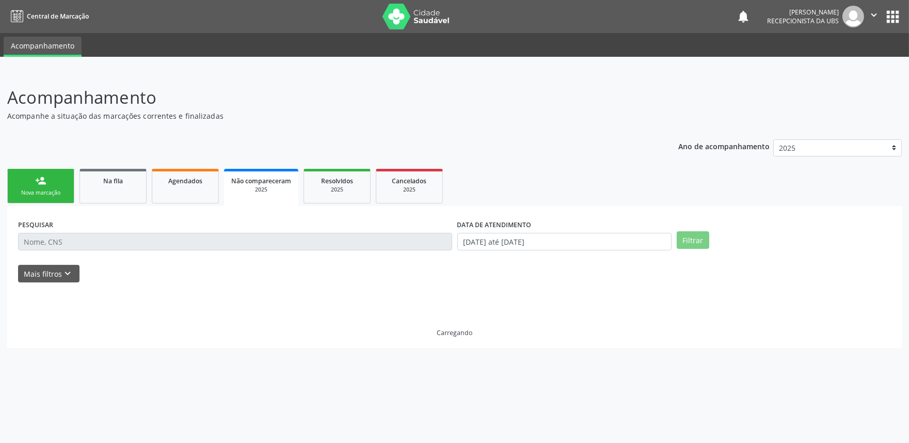
scroll to position [0, 0]
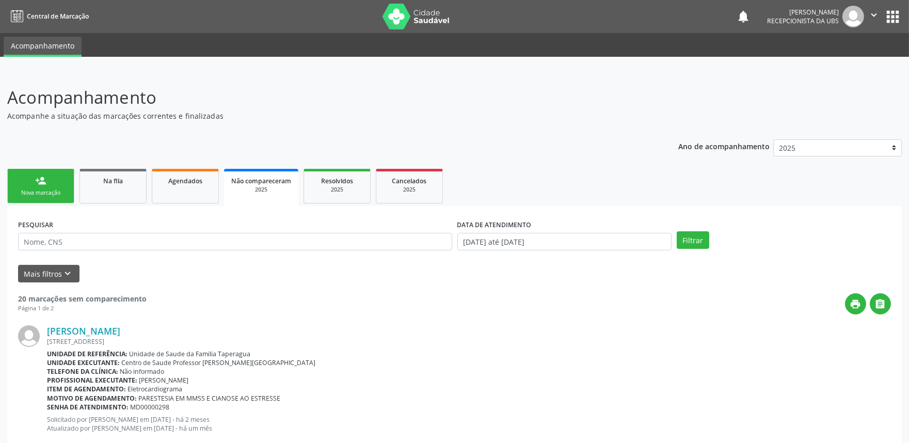
click at [32, 202] on link "person_add Nova marcação" at bounding box center [40, 186] width 67 height 35
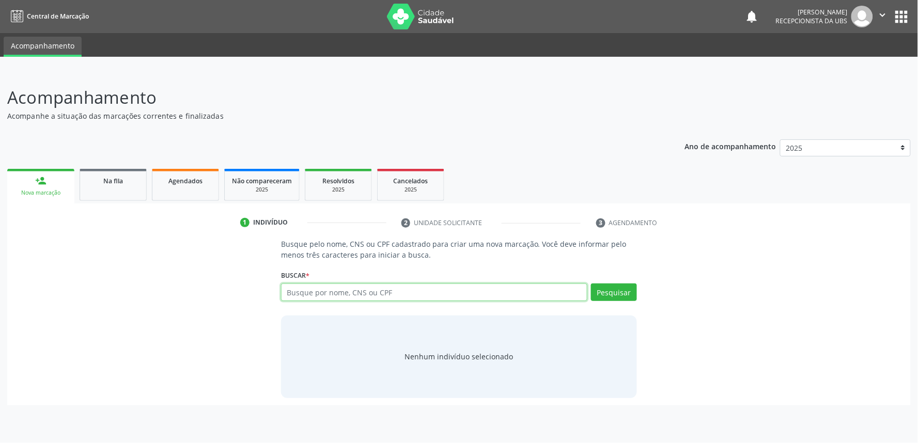
click at [367, 291] on input "text" at bounding box center [434, 293] width 306 height 18
paste input "706406150158284"
type input "706406150158284"
click at [625, 290] on button "Pesquisar" at bounding box center [614, 293] width 46 height 18
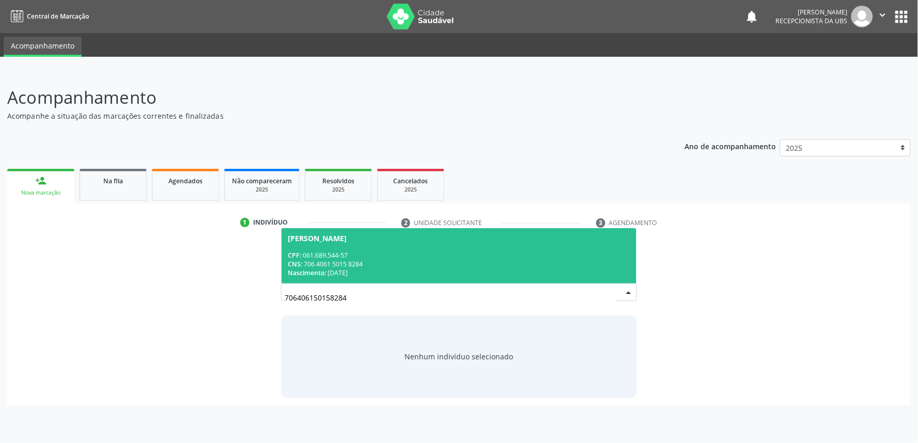
click at [582, 256] on div "CPF: 061.689.544-57" at bounding box center [459, 255] width 342 height 9
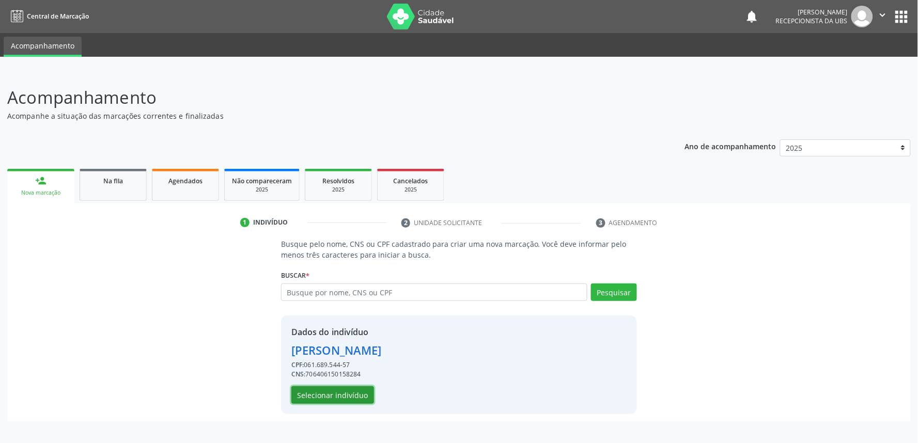
click at [328, 389] on button "Selecionar indivíduo" at bounding box center [332, 395] width 83 height 18
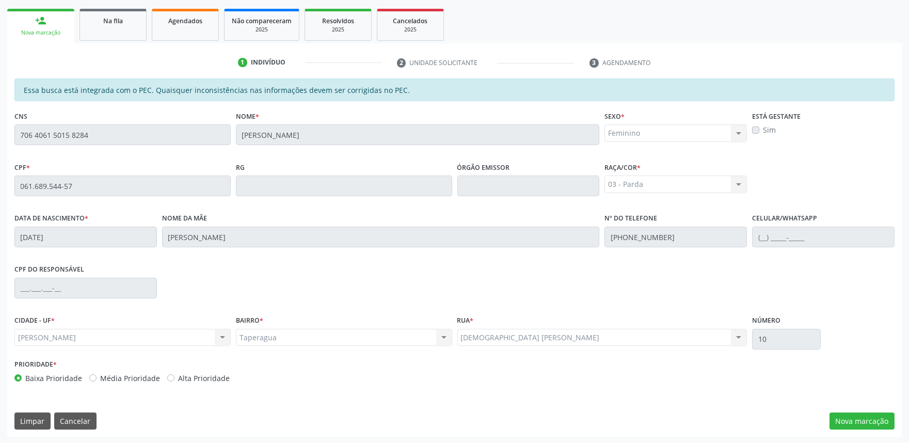
scroll to position [161, 0]
click at [845, 419] on button "Nova marcação" at bounding box center [862, 421] width 65 height 18
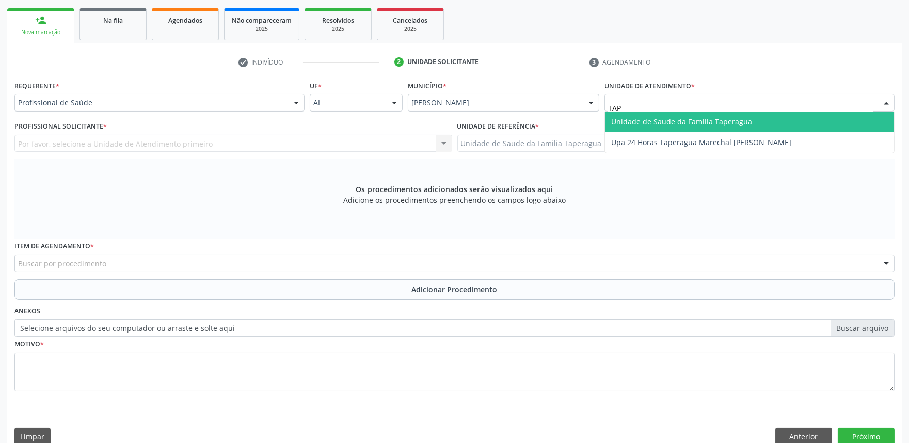
type input "TAPE"
click at [684, 119] on span "Unidade de Saude da Familia Taperagua" at bounding box center [681, 122] width 141 height 10
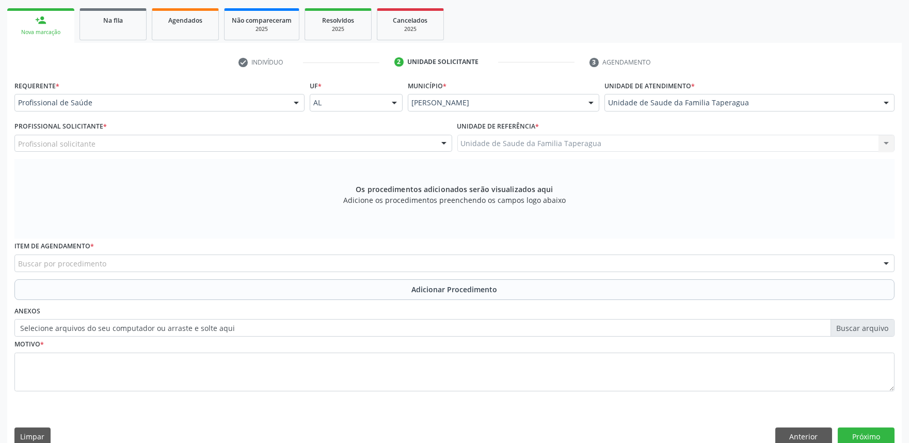
click at [312, 137] on div "Profissional solicitante" at bounding box center [233, 144] width 438 height 18
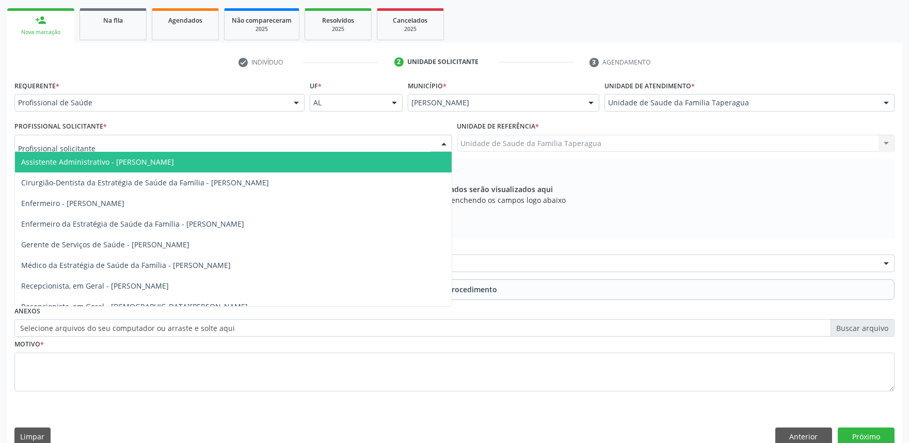
type input ","
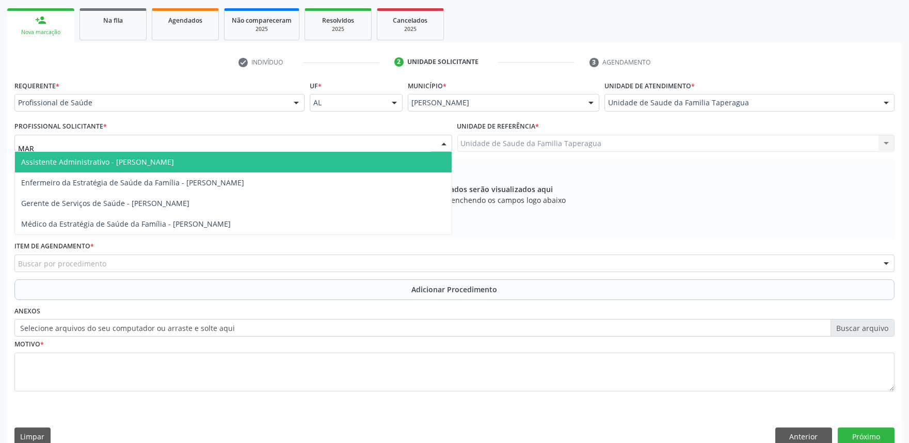
type input "MART"
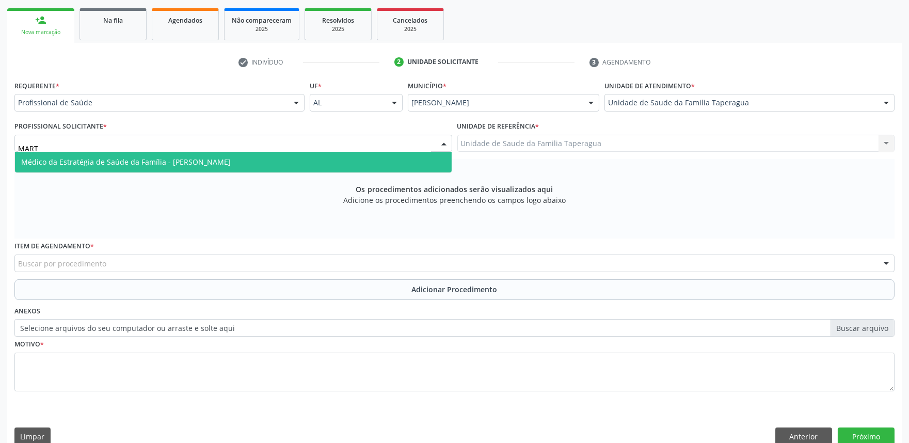
click at [303, 163] on span "Médico da Estratégia de Saúde da Família - [PERSON_NAME]" at bounding box center [233, 162] width 437 height 21
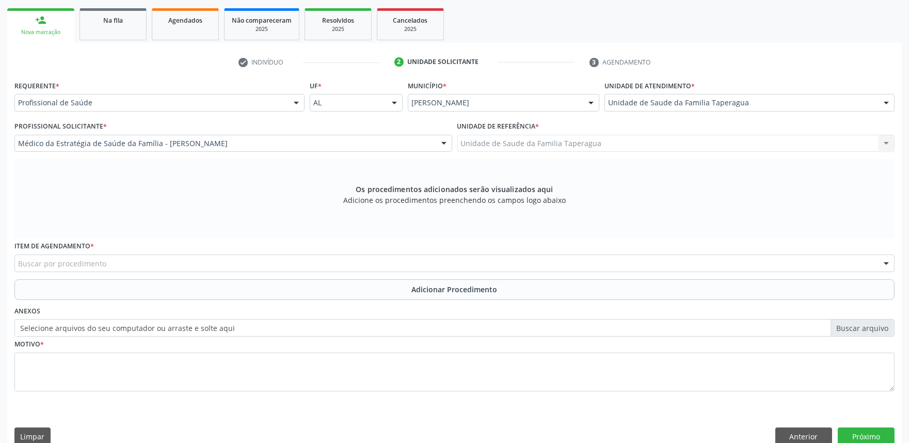
click at [305, 258] on div "Buscar por procedimento" at bounding box center [454, 264] width 881 height 18
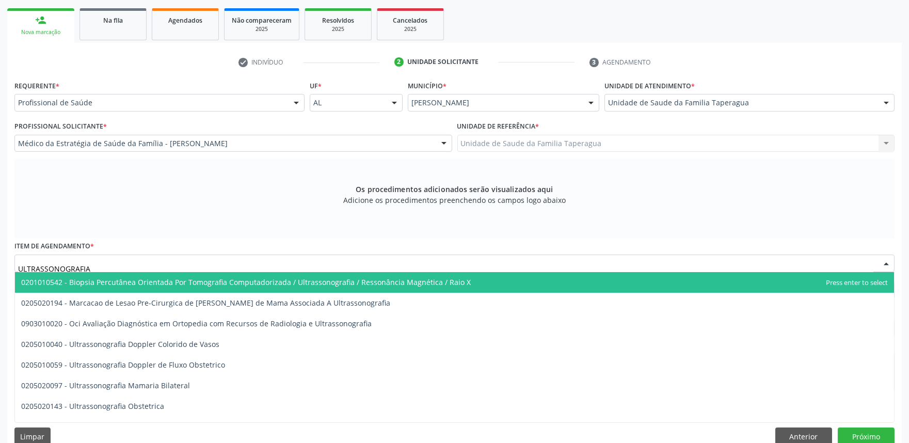
type input "ULTRASSONOGRAFIA M"
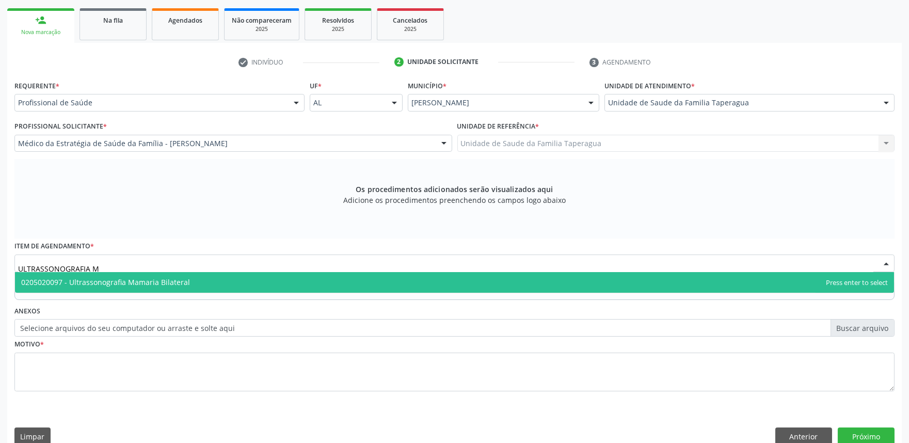
click at [305, 282] on span "0205020097 - Ultrassonografia Mamaria Bilateral" at bounding box center [454, 282] width 879 height 21
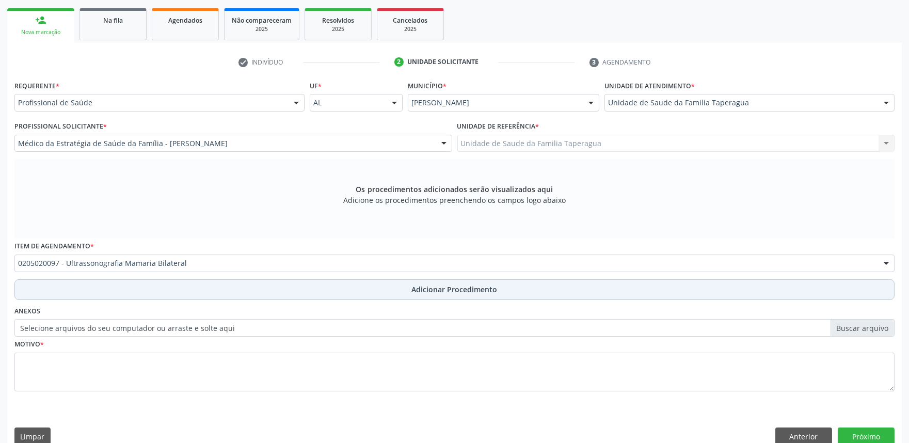
click at [295, 279] on button "Adicionar Procedimento" at bounding box center [454, 289] width 881 height 21
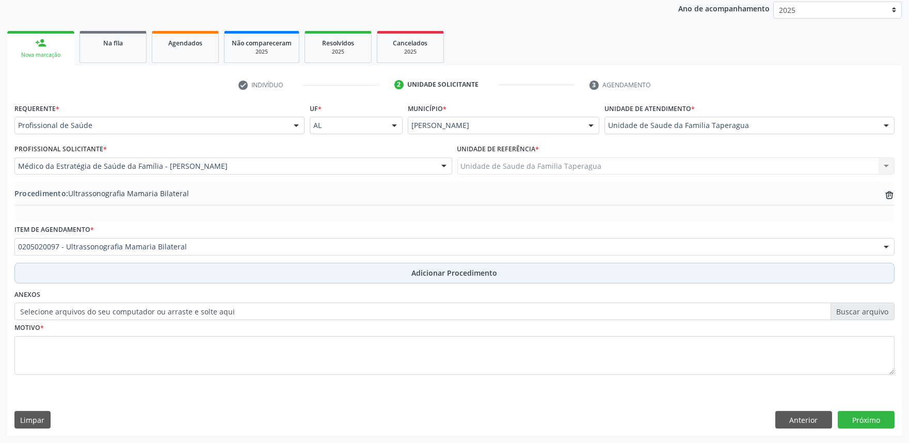
scroll to position [137, 0]
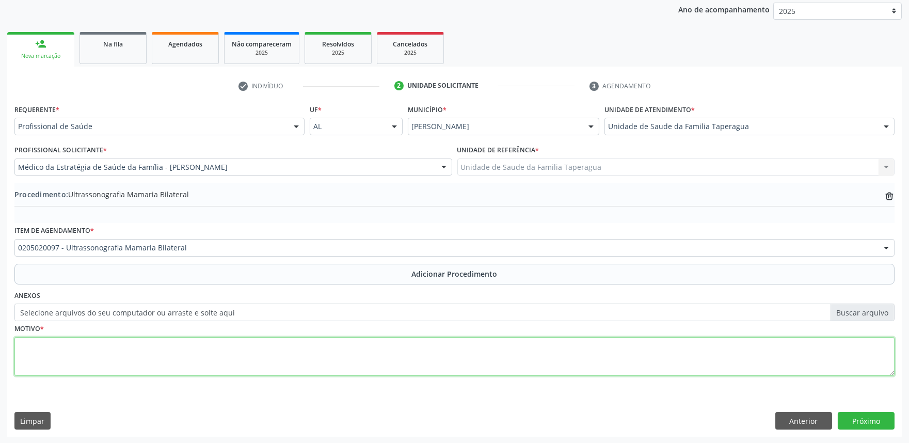
click at [296, 354] on textarea at bounding box center [454, 356] width 881 height 39
type textarea "DOR MAMÁRIA"
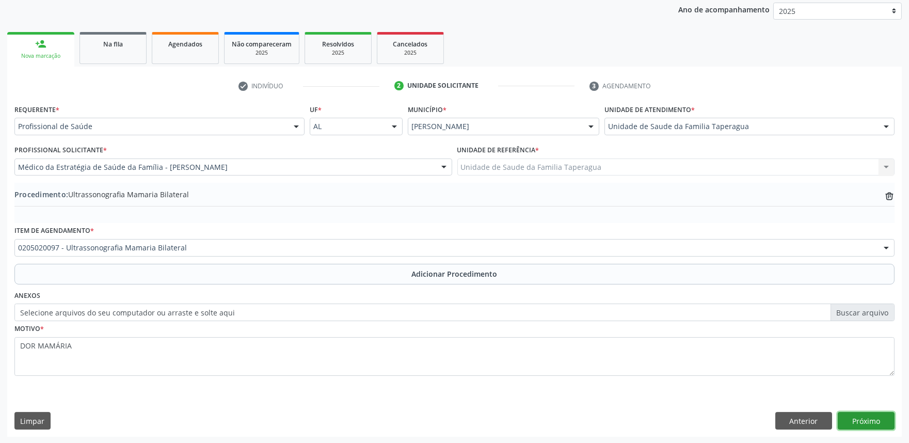
click at [873, 422] on button "Próximo" at bounding box center [866, 421] width 57 height 18
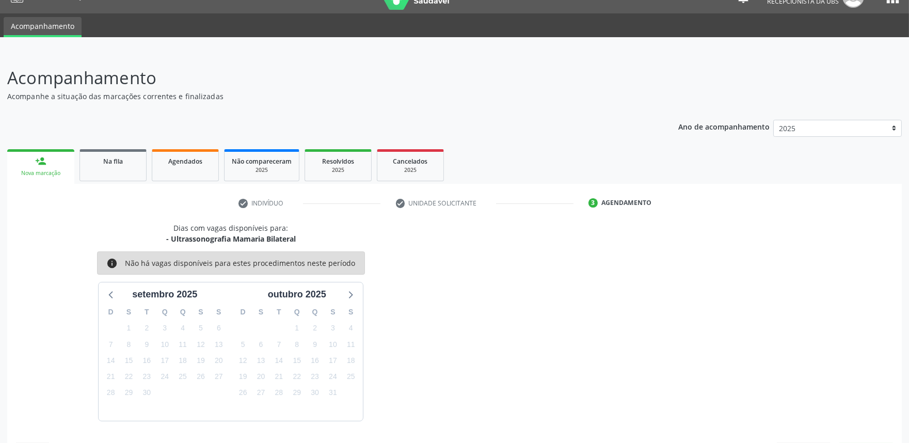
scroll to position [50, 0]
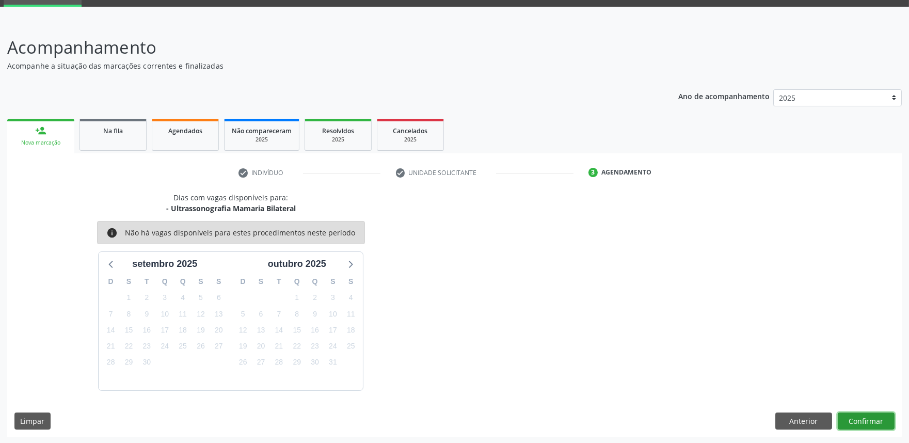
click at [873, 423] on button "Confirmar" at bounding box center [866, 422] width 57 height 18
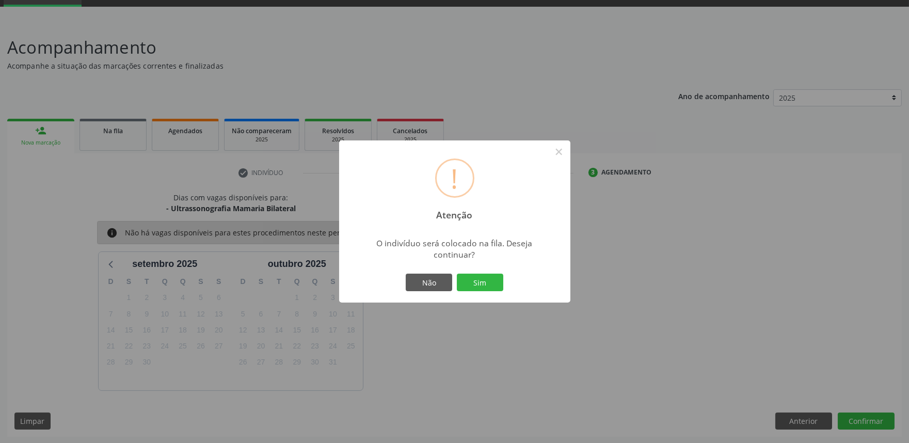
click at [457, 274] on button "Sim" at bounding box center [480, 283] width 46 height 18
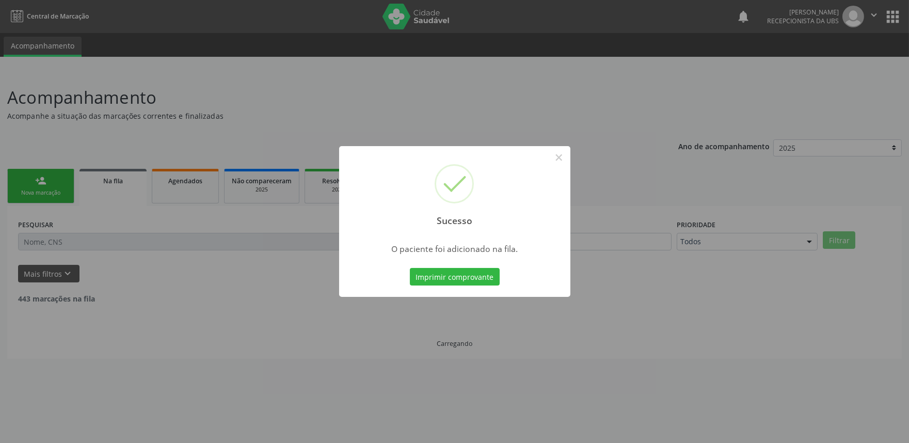
scroll to position [0, 0]
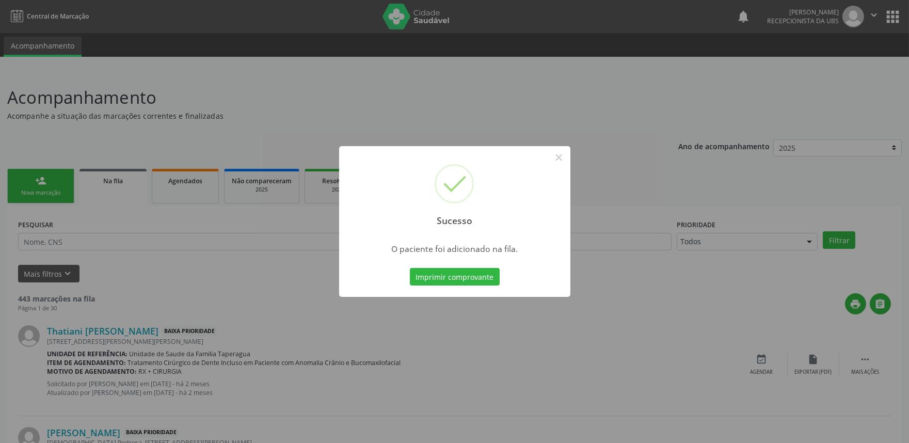
click at [200, 238] on div "Sucesso × O paciente foi adicionado na fila. Imprimir comprovante Cancel" at bounding box center [454, 221] width 909 height 443
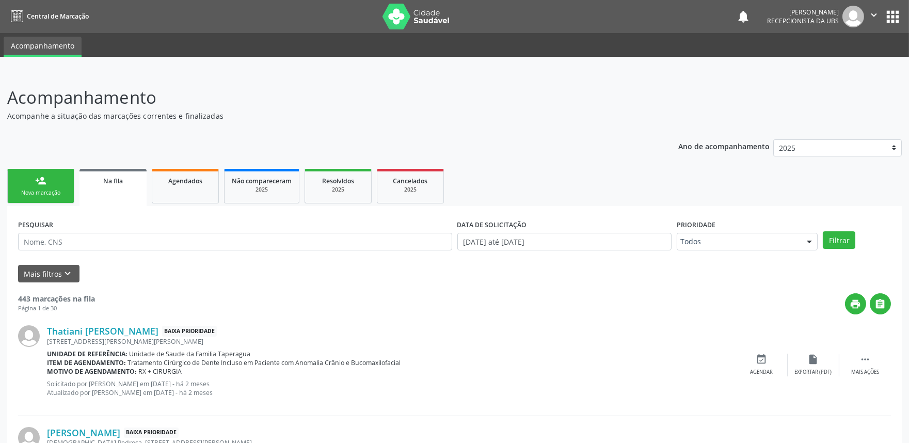
click at [59, 185] on link "person_add Nova marcação" at bounding box center [40, 186] width 67 height 35
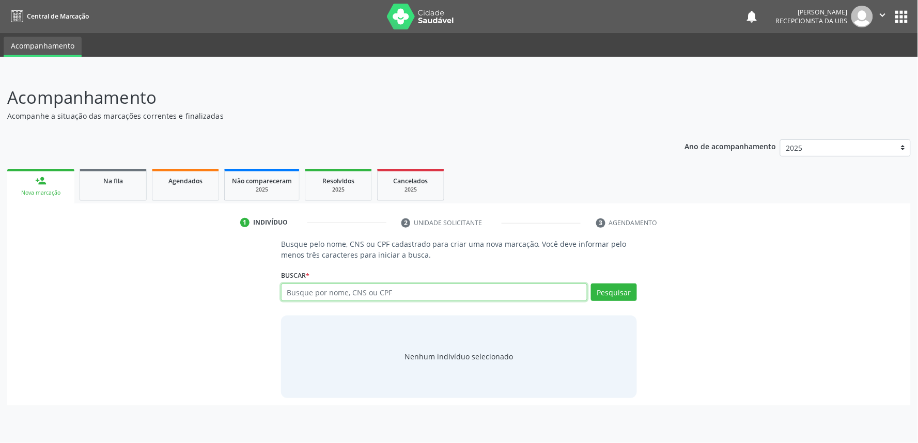
click at [326, 289] on input "text" at bounding box center [434, 293] width 306 height 18
paste input "706406150158284"
type input "706406150158284"
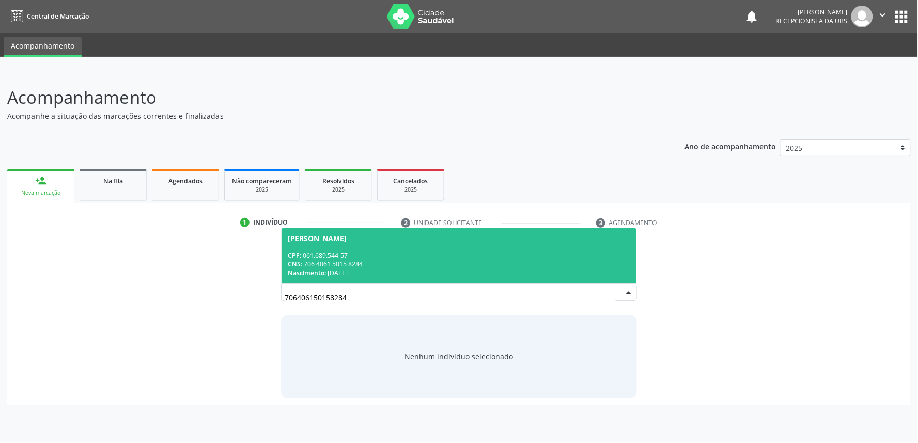
type input "706406150158284"
click at [571, 260] on div "CNS: 706 4061 5015 8284" at bounding box center [459, 264] width 342 height 9
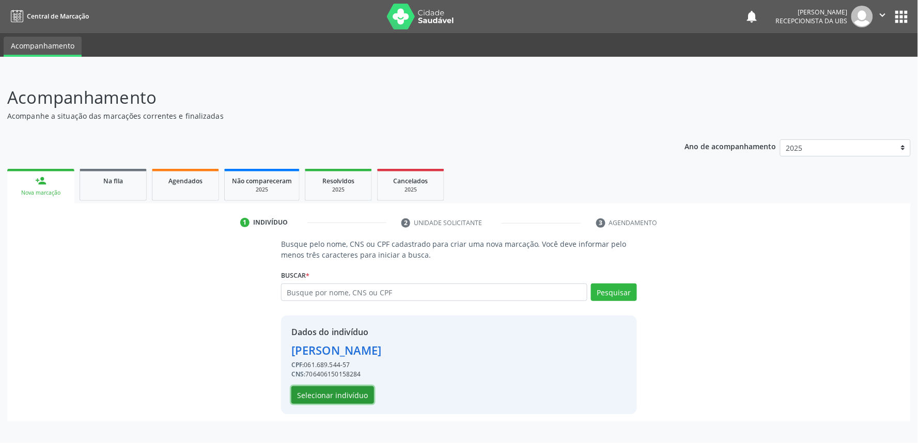
click at [346, 390] on button "Selecionar indivíduo" at bounding box center [332, 395] width 83 height 18
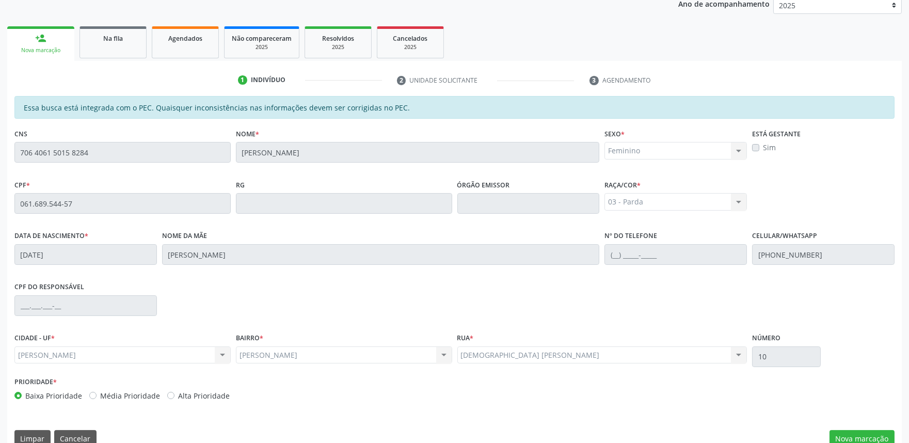
scroll to position [161, 0]
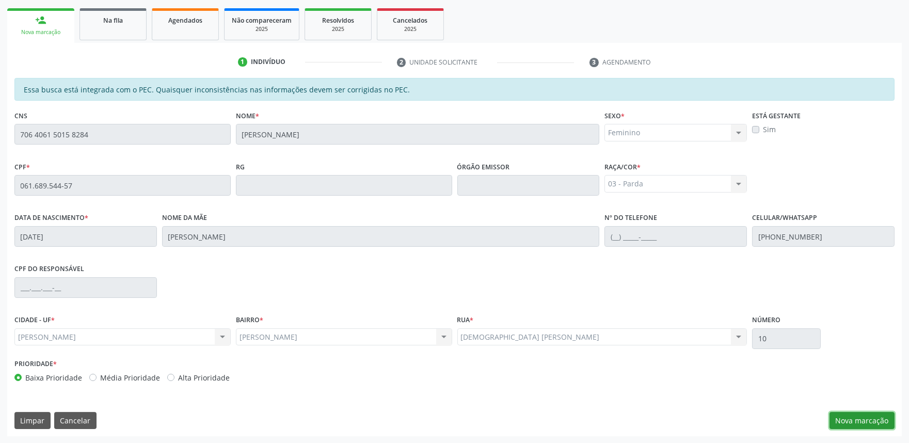
click at [873, 414] on button "Nova marcação" at bounding box center [862, 421] width 65 height 18
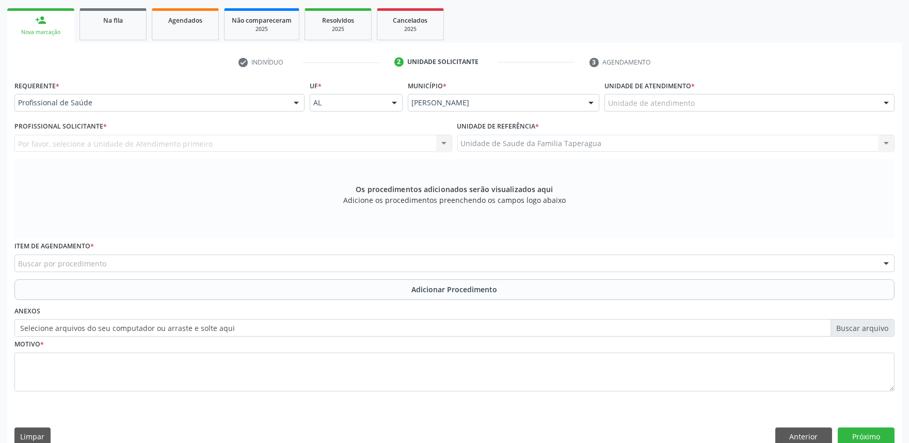
click at [710, 107] on div "Unidade de atendimento" at bounding box center [750, 103] width 290 height 18
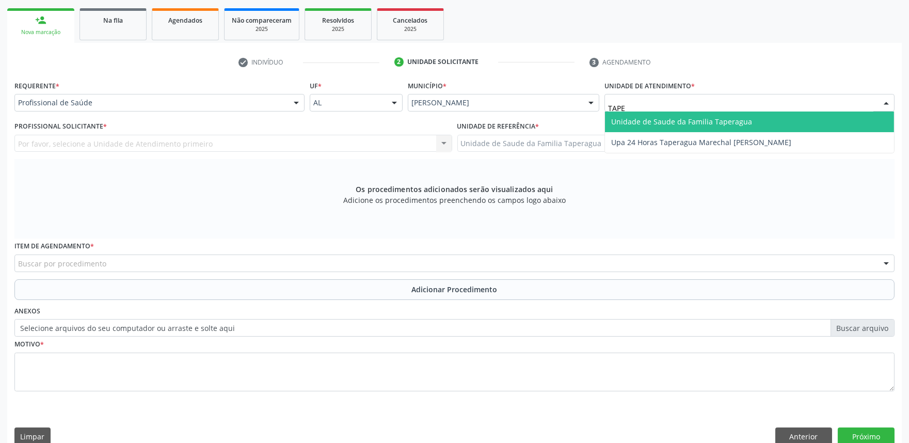
type input "TAPER"
click at [711, 117] on span "Unidade de Saude da Familia Taperagua" at bounding box center [681, 122] width 141 height 10
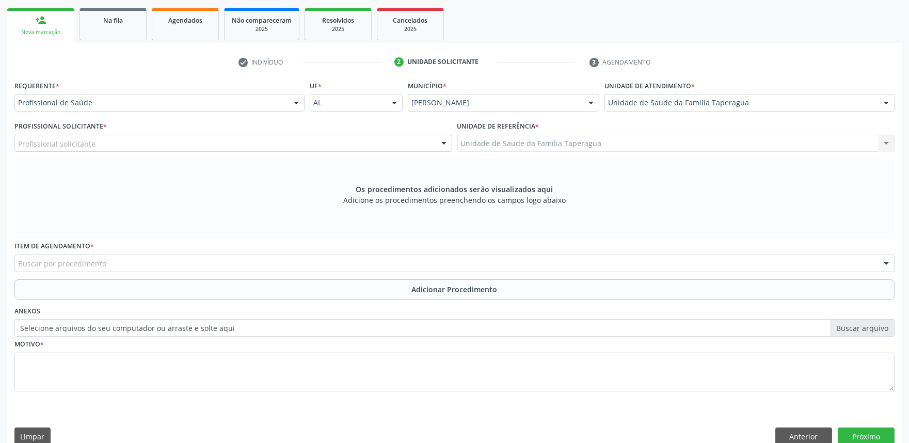
click at [266, 140] on div "Profissional solicitante" at bounding box center [233, 144] width 438 height 18
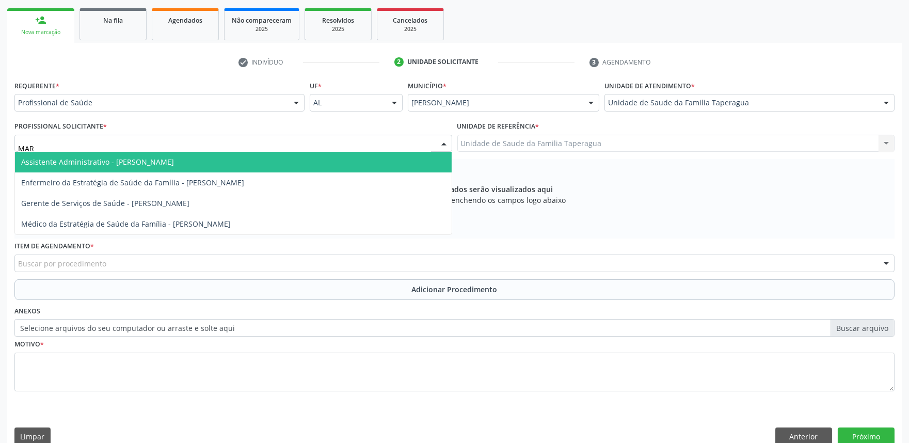
type input "MART"
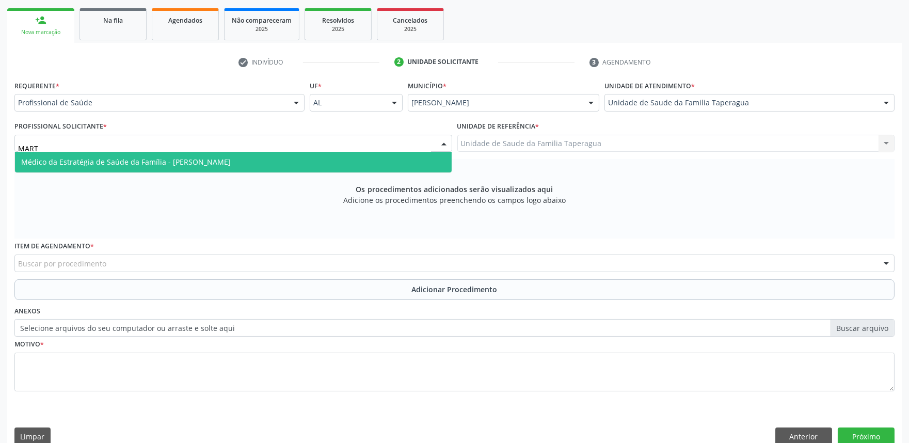
click at [266, 160] on span "Médico da Estratégia de Saúde da Família - [PERSON_NAME]" at bounding box center [233, 162] width 437 height 21
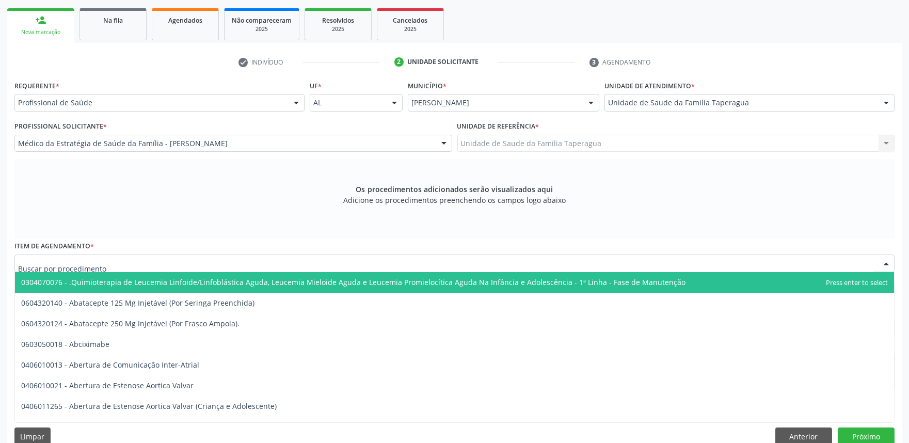
click at [286, 260] on div at bounding box center [454, 264] width 881 height 18
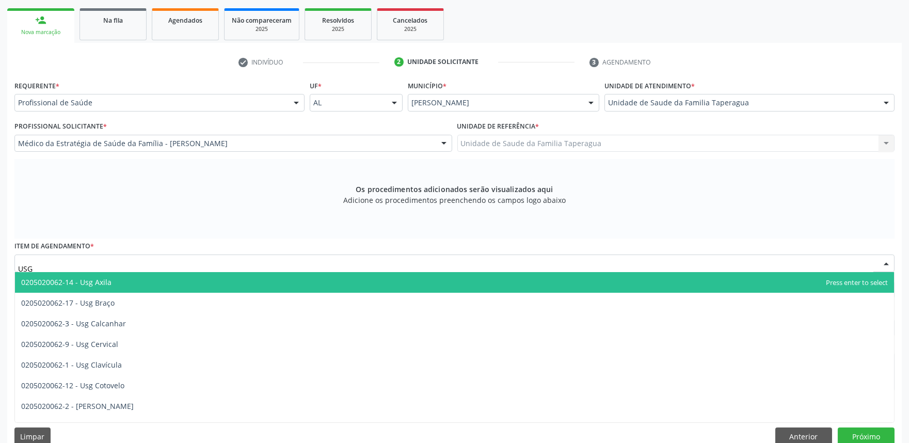
type input "USG J"
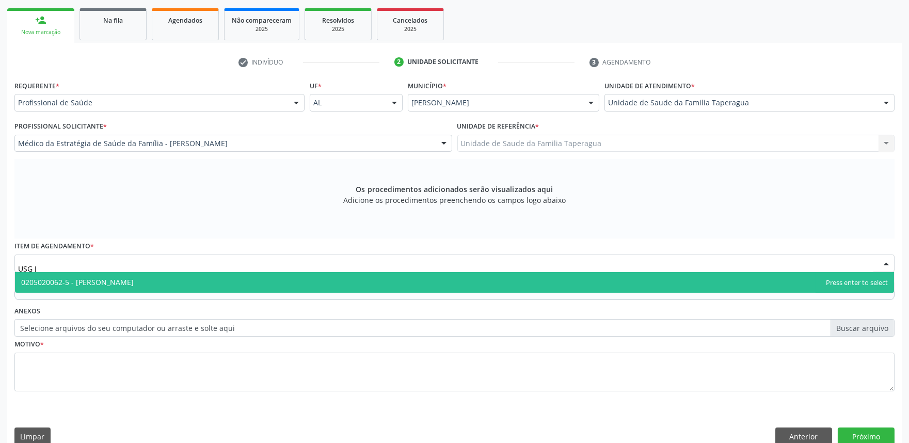
click at [282, 283] on span "0205020062-5 - [PERSON_NAME]" at bounding box center [454, 282] width 879 height 21
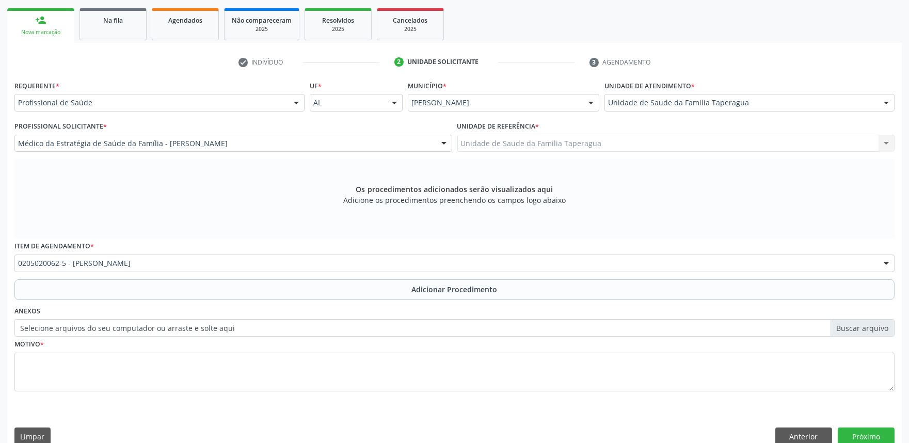
click at [281, 296] on button "Adicionar Procedimento" at bounding box center [454, 289] width 881 height 21
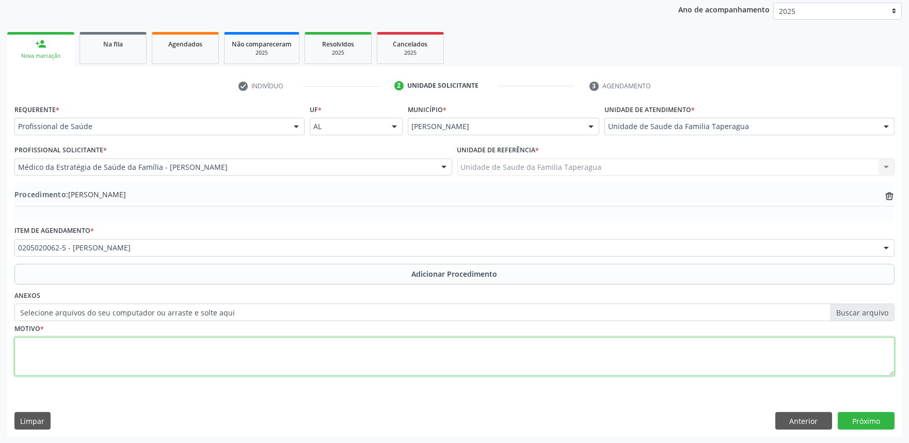
click at [275, 347] on textarea at bounding box center [454, 356] width 881 height 39
type textarea "D e E DOR ARTICULAR"
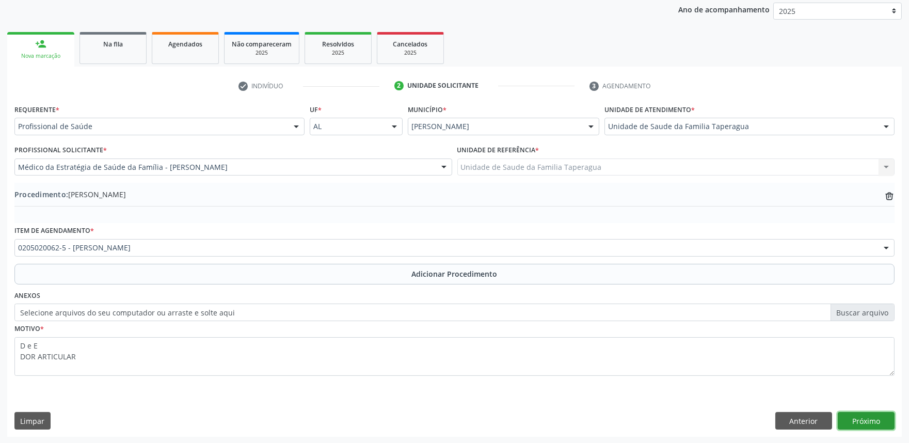
click at [873, 419] on button "Próximo" at bounding box center [866, 421] width 57 height 18
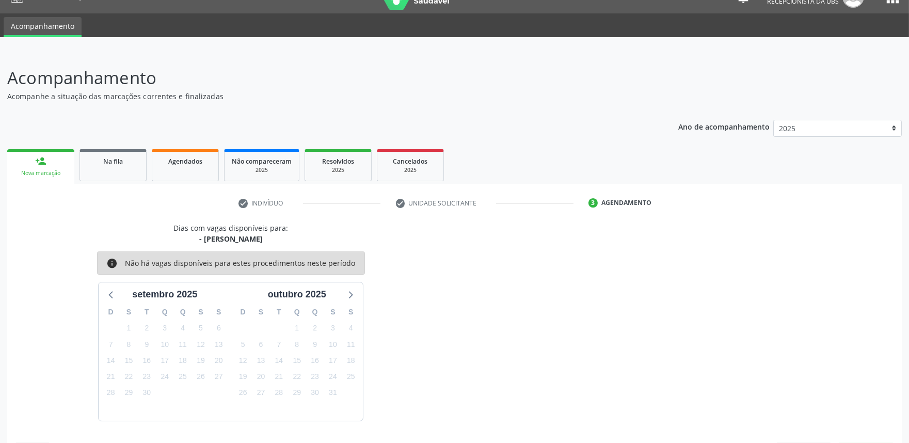
scroll to position [50, 0]
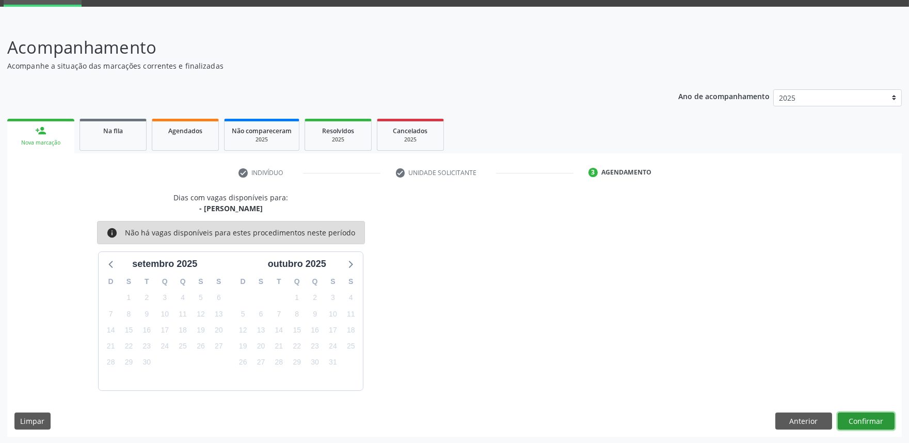
click at [865, 417] on button "Confirmar" at bounding box center [866, 422] width 57 height 18
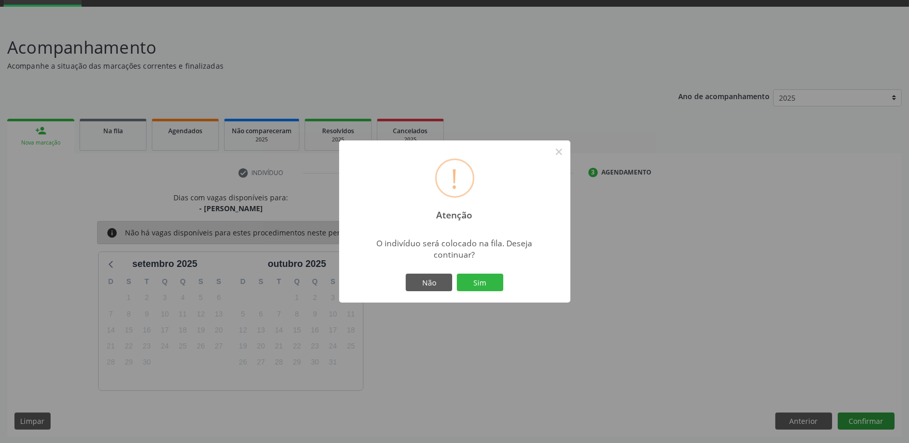
click at [457, 274] on button "Sim" at bounding box center [480, 283] width 46 height 18
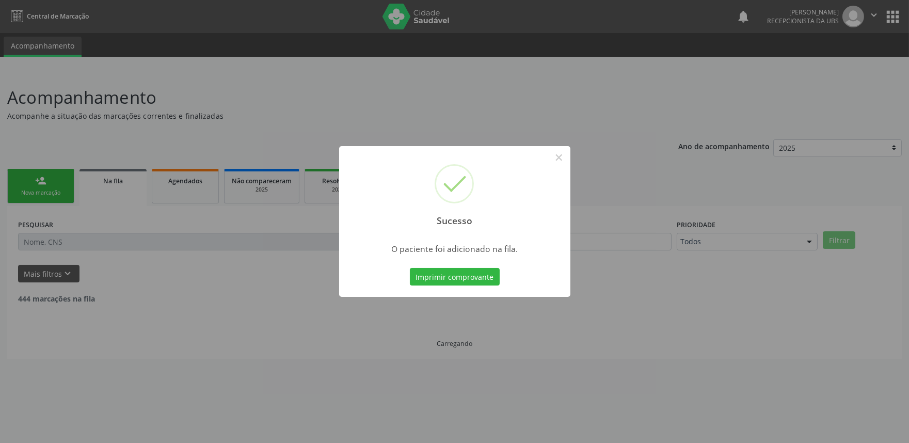
scroll to position [0, 0]
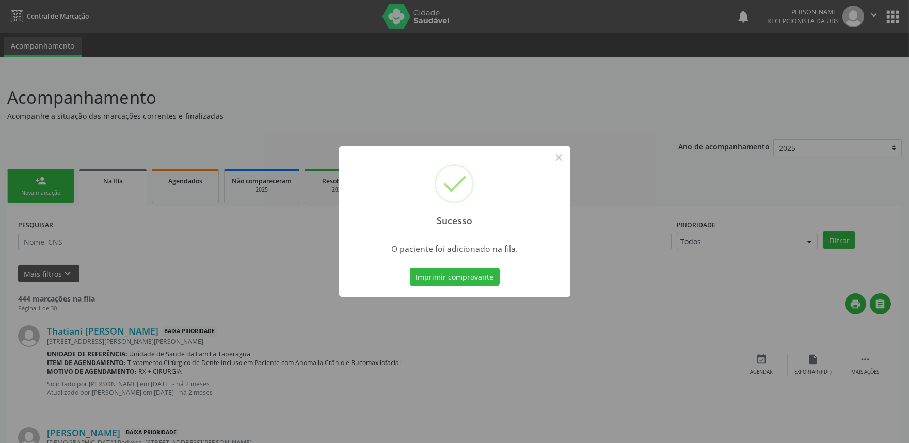
click at [773, 257] on div "Sucesso × O paciente foi adicionado na fila. Imprimir comprovante Cancel" at bounding box center [454, 221] width 909 height 443
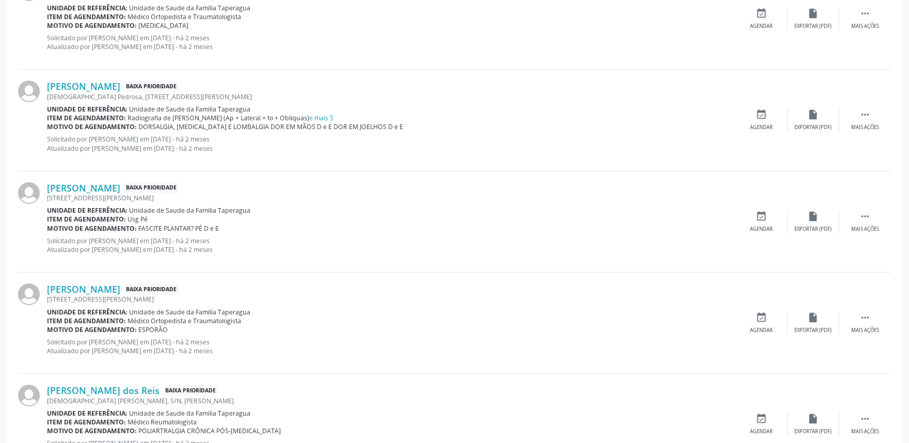
scroll to position [1404, 0]
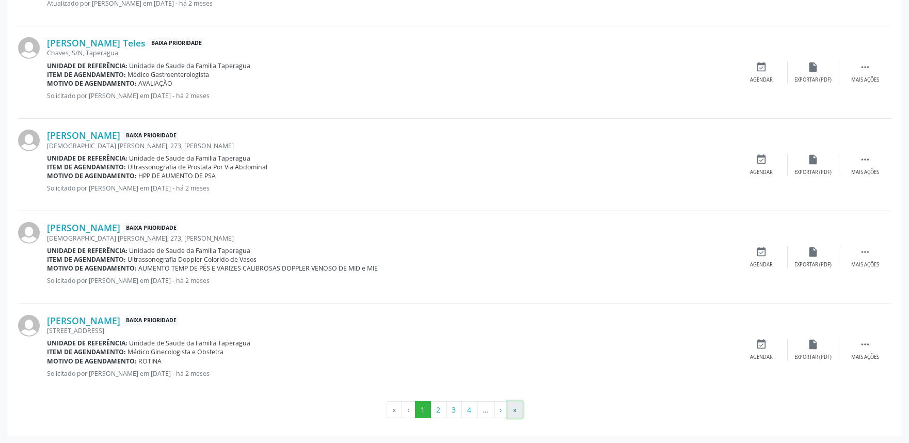
click at [512, 406] on button "»" at bounding box center [515, 410] width 15 height 18
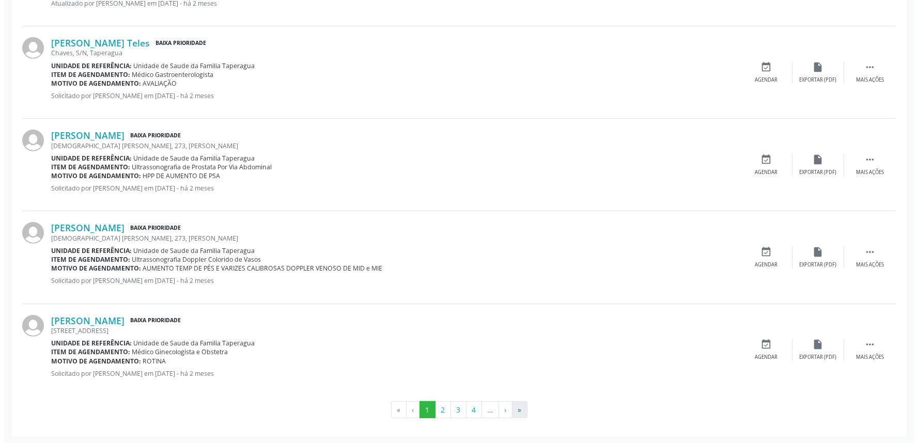
scroll to position [0, 0]
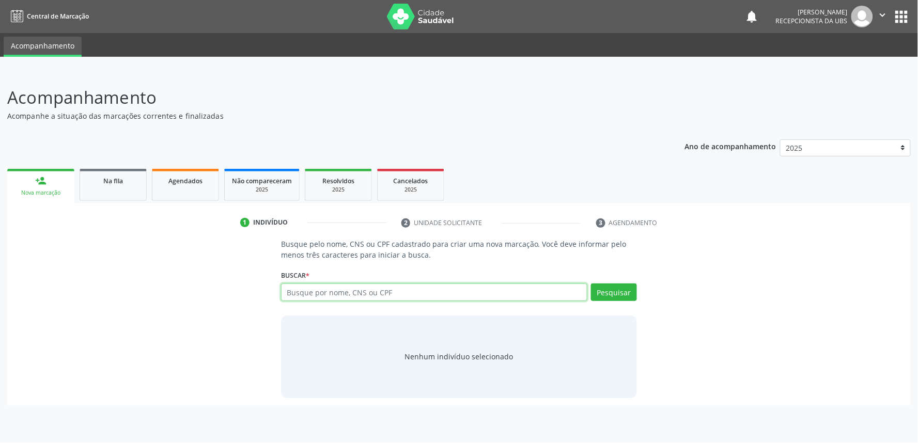
paste input "706406150158284"
type input "706406150158284"
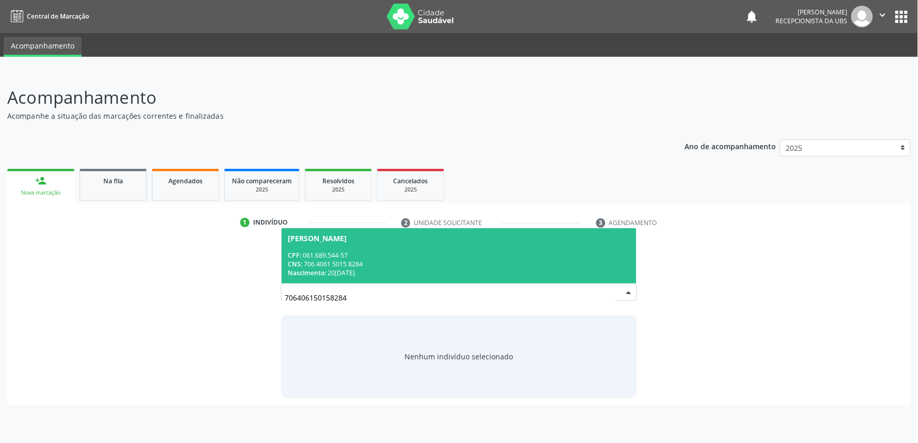
click at [521, 264] on div "CNS: 706 4061 5015 8284" at bounding box center [459, 264] width 342 height 9
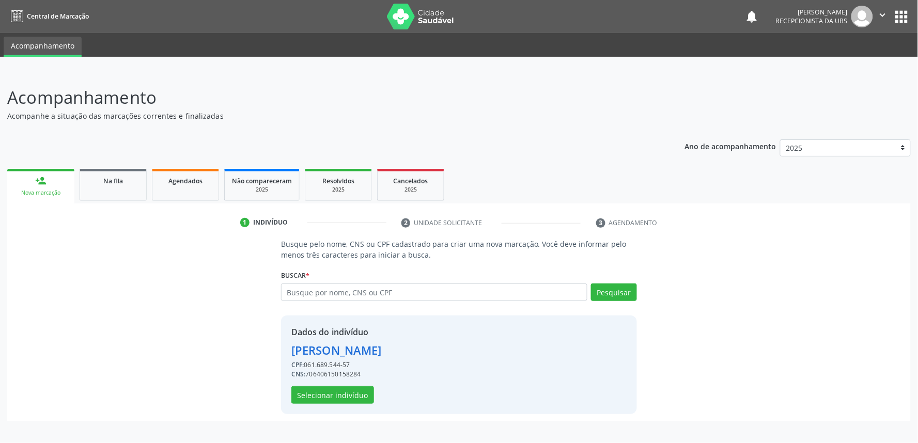
click at [351, 404] on div "Dados do indivíduo [PERSON_NAME] CPF: 061.689.544-57 CNS: 706406150158284 Selec…" at bounding box center [459, 365] width 356 height 99
click at [353, 391] on button "Selecionar indivíduo" at bounding box center [332, 395] width 83 height 18
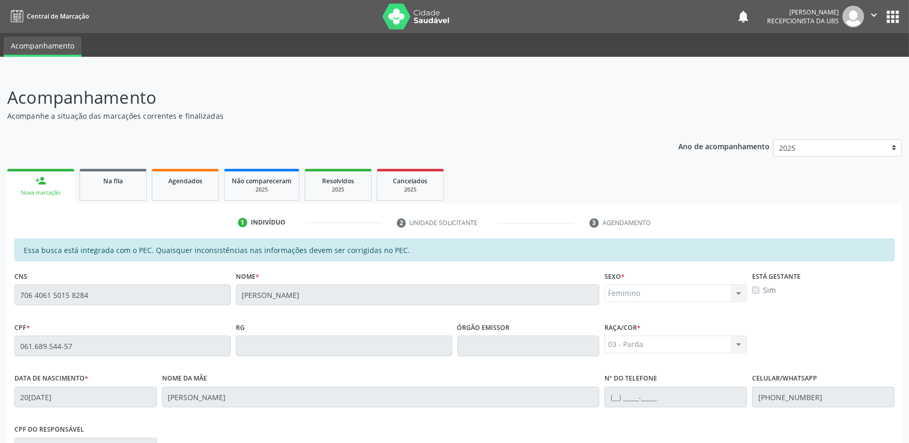
scroll to position [161, 0]
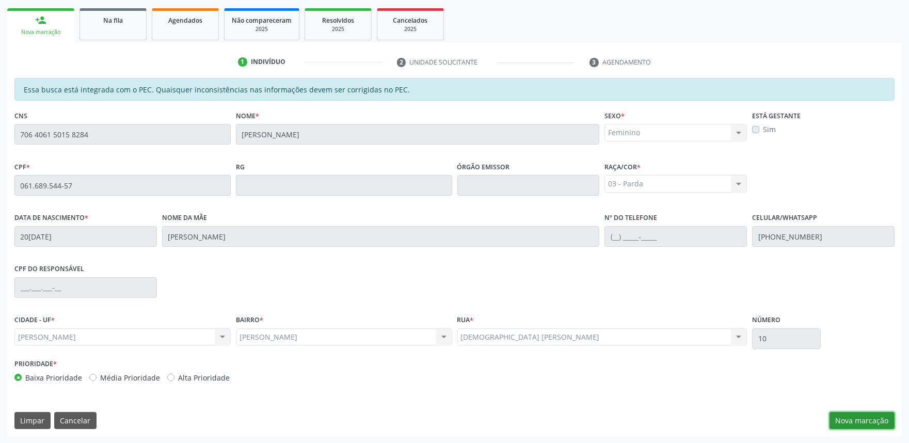
click at [871, 420] on button "Nova marcação" at bounding box center [862, 421] width 65 height 18
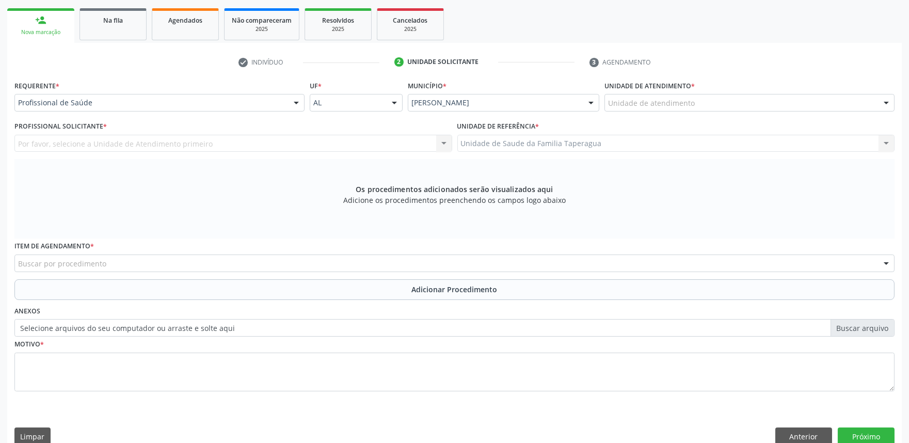
click at [736, 101] on div "Unidade de atendimento" at bounding box center [750, 103] width 290 height 18
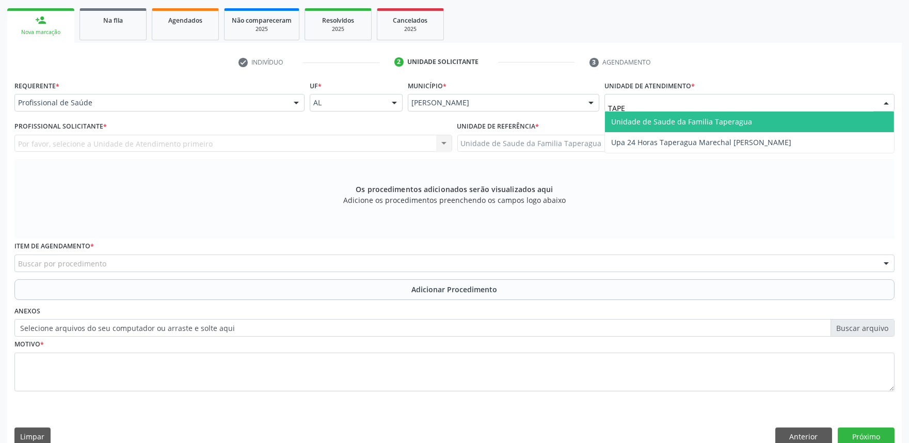
type input "TAPER"
click at [736, 118] on span "Unidade de Saude da Familia Taperagua" at bounding box center [681, 122] width 141 height 10
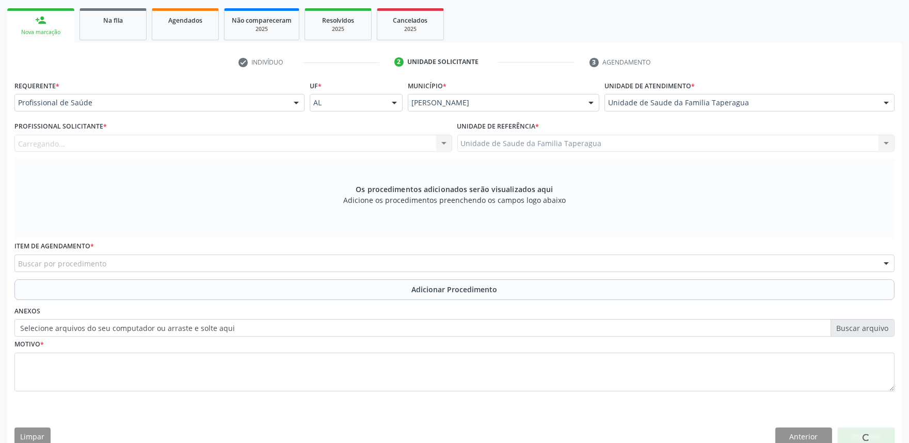
click at [397, 146] on div "Carregando... Nenhum resultado encontrado para: " " Não há nenhuma opção para s…" at bounding box center [233, 144] width 438 height 18
click at [397, 146] on div "Profissional solicitante" at bounding box center [233, 144] width 438 height 18
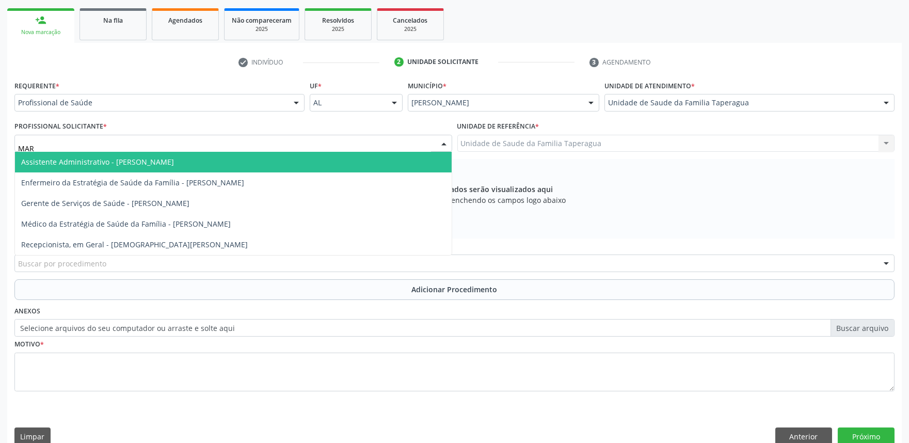
type input "MART"
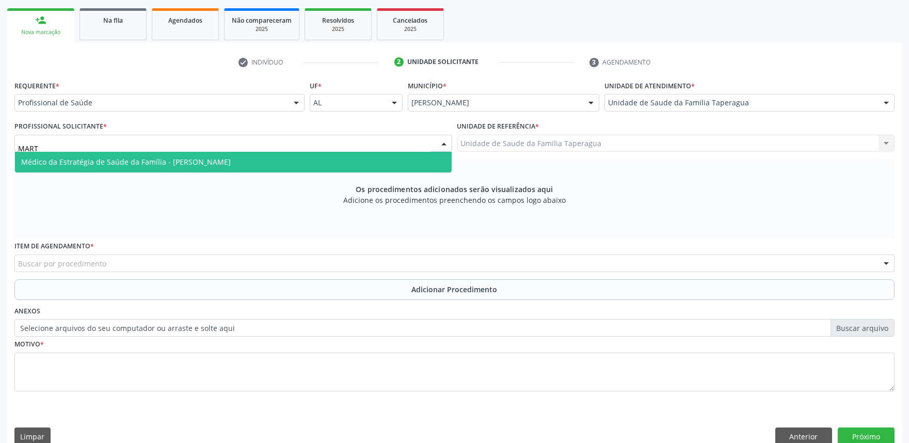
click at [390, 161] on span "Médico da Estratégia de Saúde da Família - [PERSON_NAME]" at bounding box center [233, 162] width 437 height 21
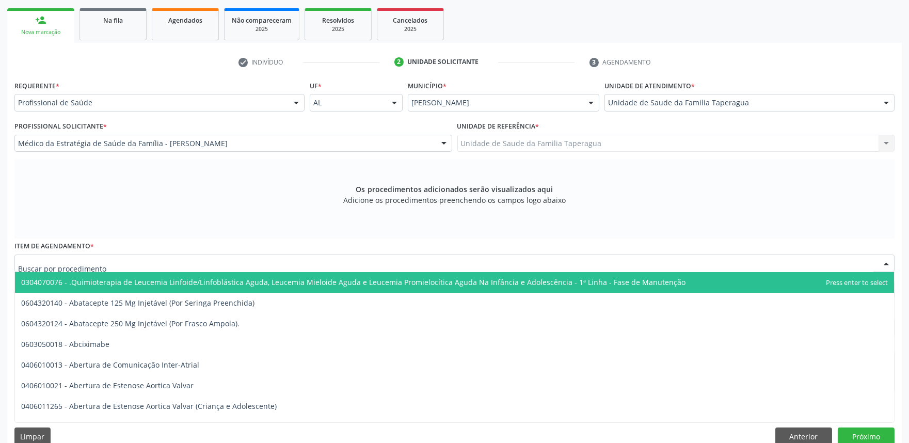
click at [343, 264] on div at bounding box center [454, 264] width 881 height 18
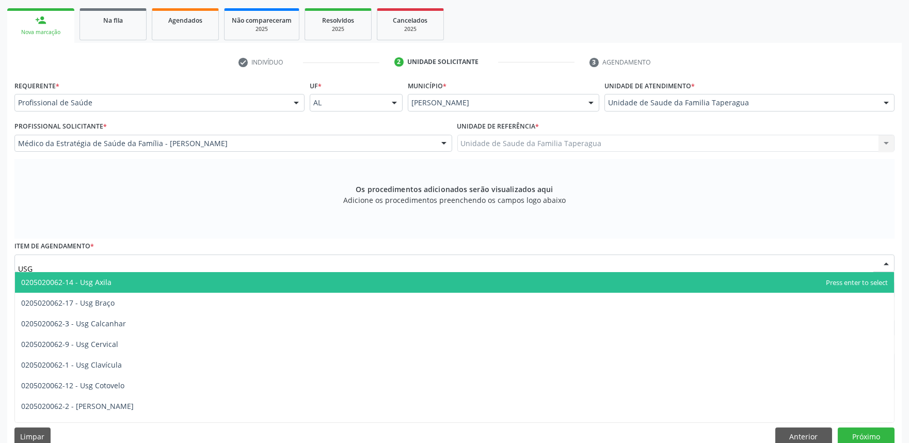
type input "USG T"
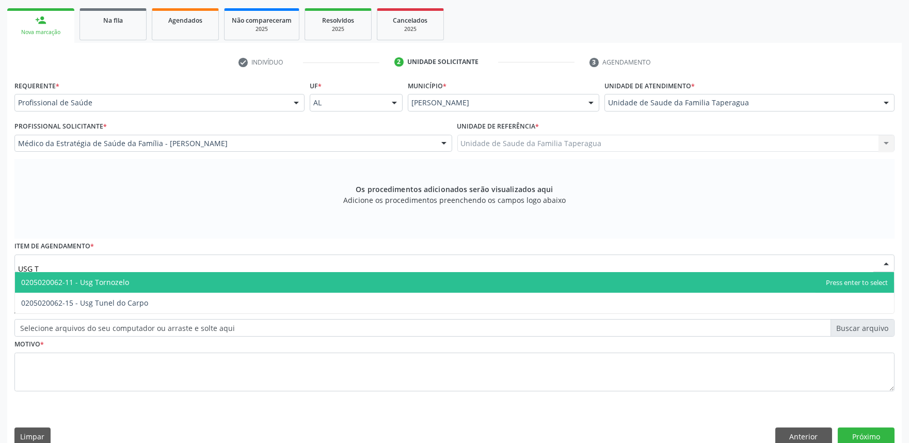
click at [331, 279] on span "0205020062-11 - Usg Tornozelo" at bounding box center [454, 282] width 879 height 21
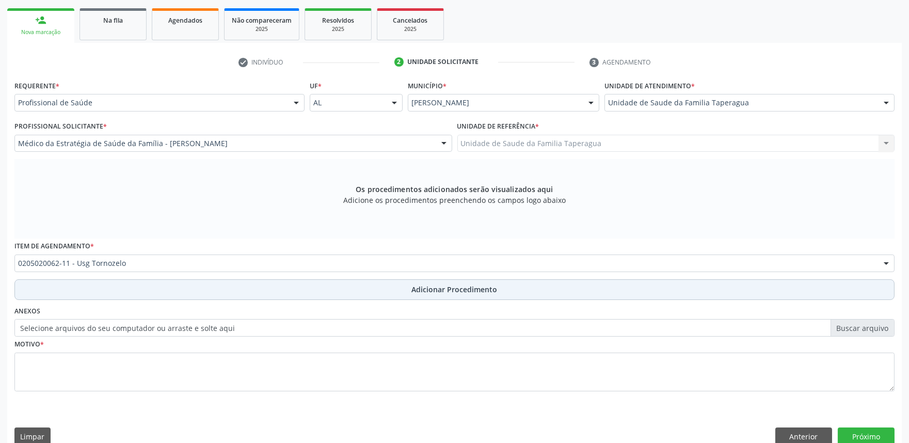
click at [324, 288] on button "Adicionar Procedimento" at bounding box center [454, 289] width 881 height 21
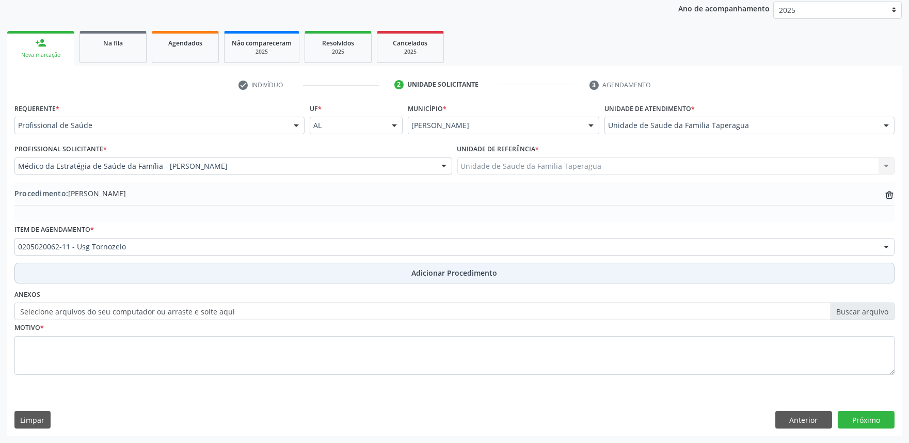
scroll to position [137, 0]
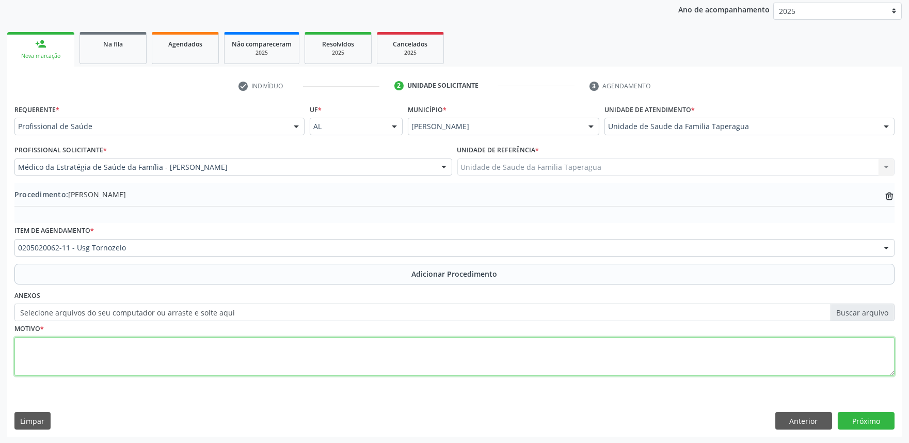
click at [325, 350] on textarea at bounding box center [454, 356] width 881 height 39
type textarea "DOR ARTICULAR"
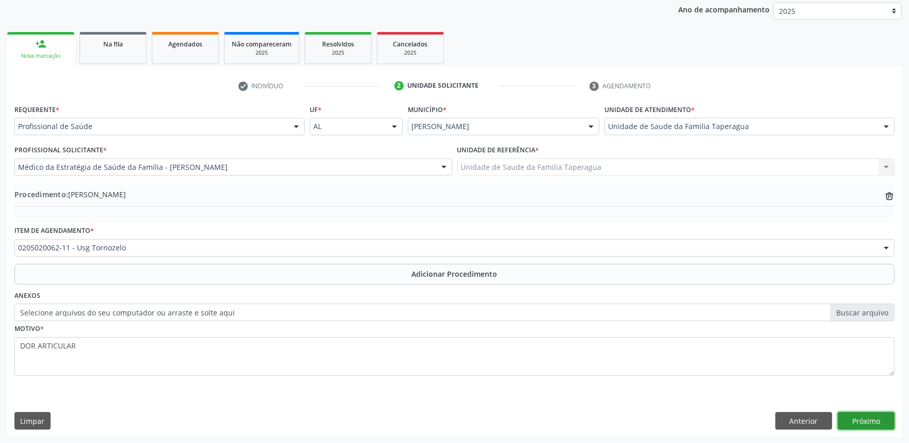
click at [859, 417] on button "Próximo" at bounding box center [866, 421] width 57 height 18
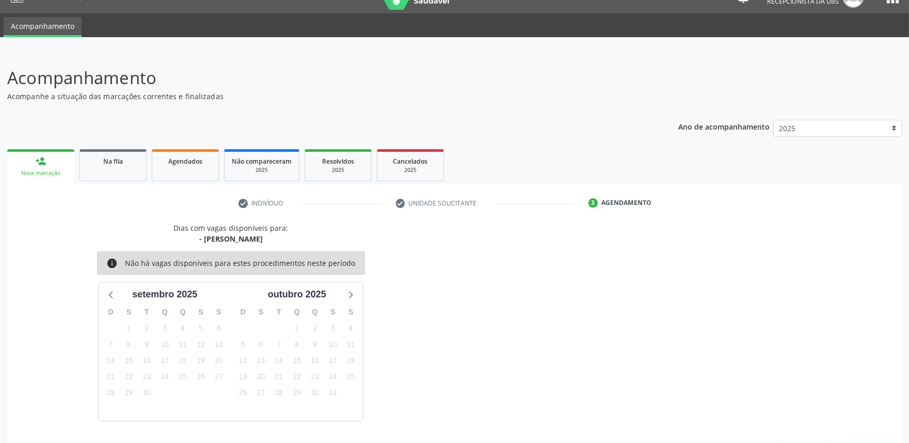
scroll to position [50, 0]
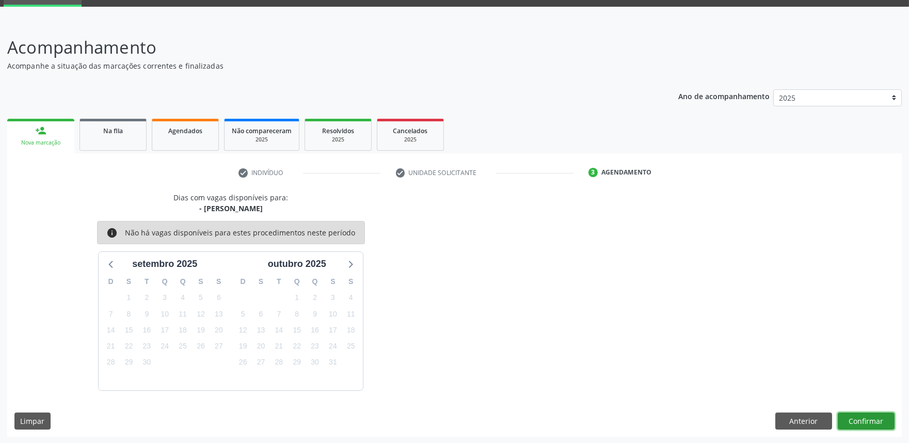
click at [866, 420] on button "Confirmar" at bounding box center [866, 422] width 57 height 18
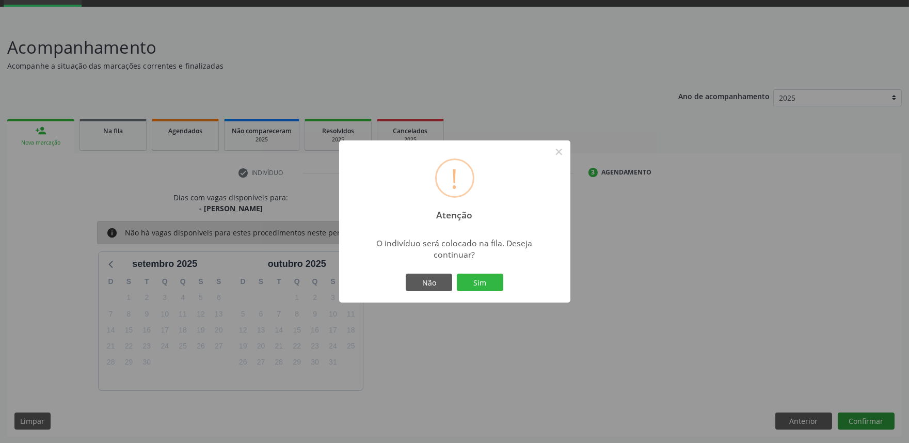
click at [457, 274] on button "Sim" at bounding box center [480, 283] width 46 height 18
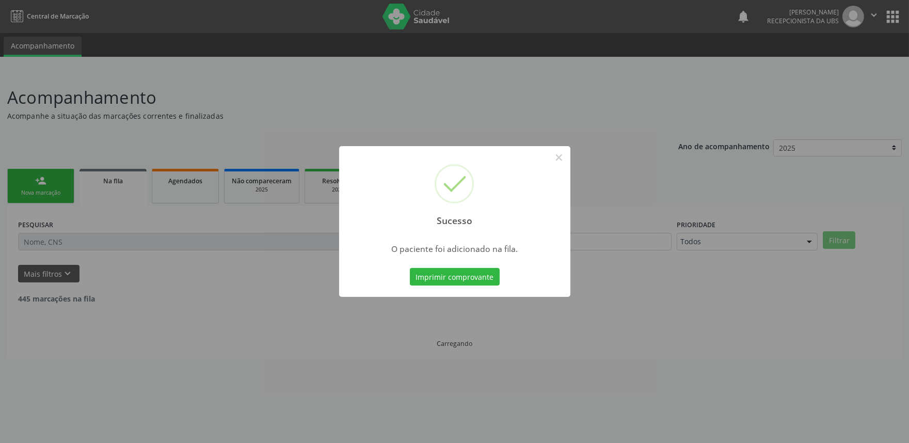
scroll to position [0, 0]
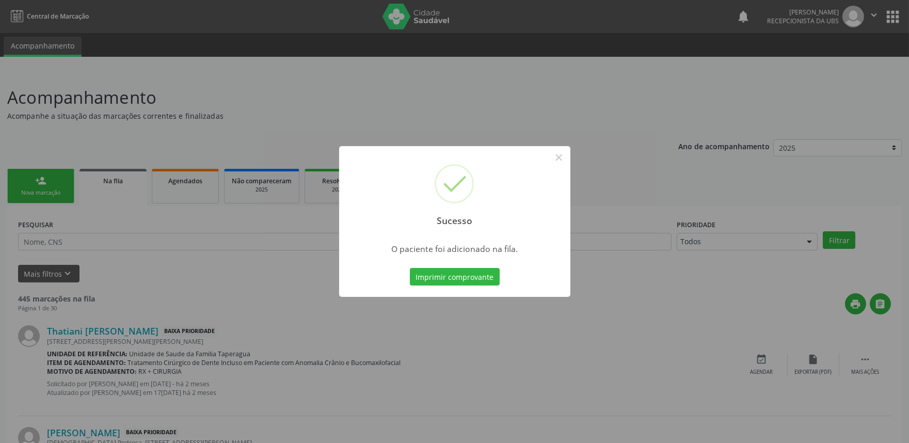
click at [737, 340] on div "Sucesso × O paciente foi adicionado na fila. Imprimir comprovante Cancel" at bounding box center [454, 221] width 909 height 443
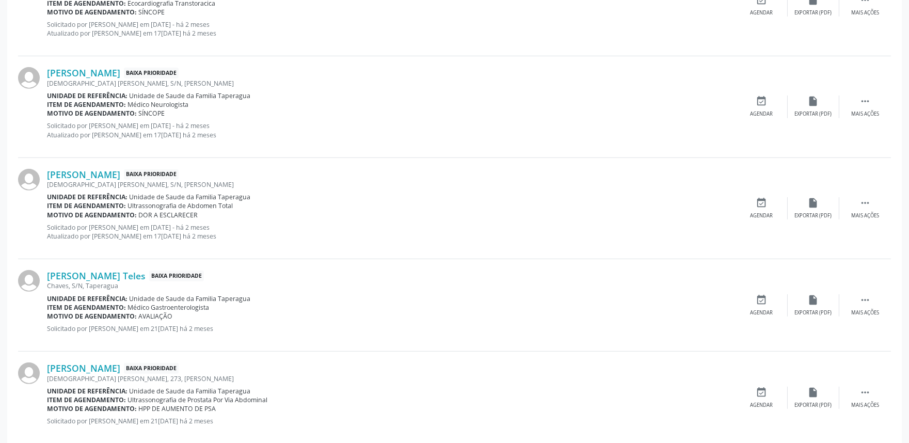
scroll to position [1404, 0]
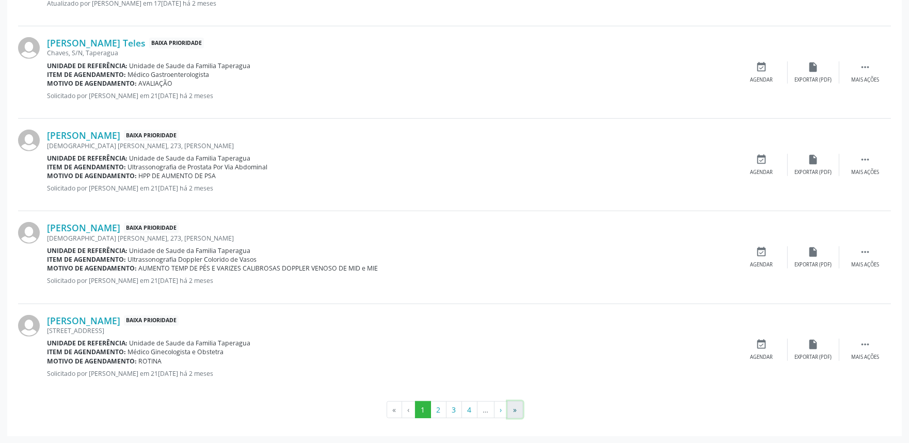
click at [510, 404] on button "»" at bounding box center [515, 410] width 15 height 18
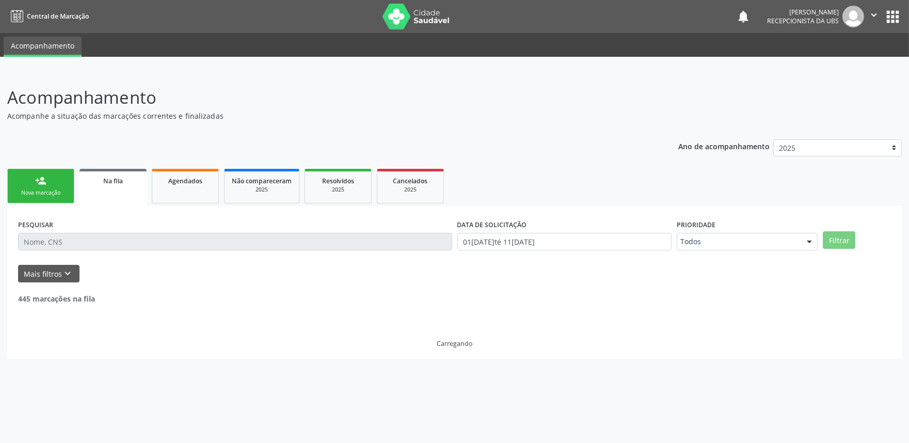
scroll to position [0, 0]
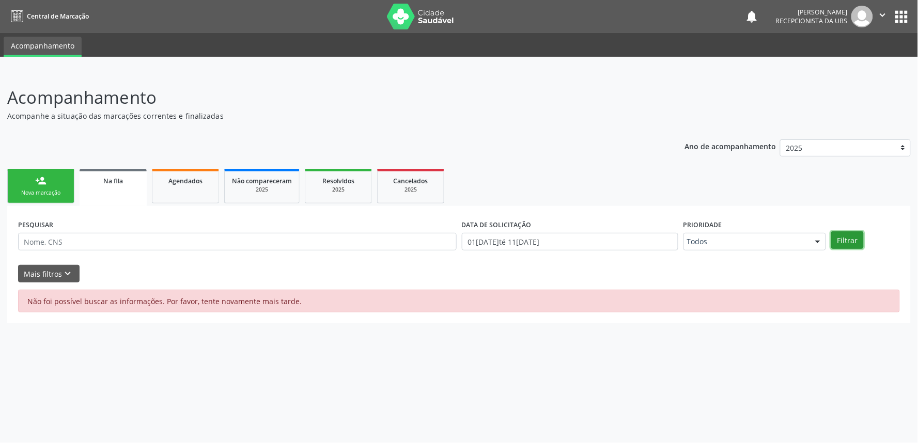
click at [850, 235] on button "Filtrar" at bounding box center [847, 240] width 33 height 18
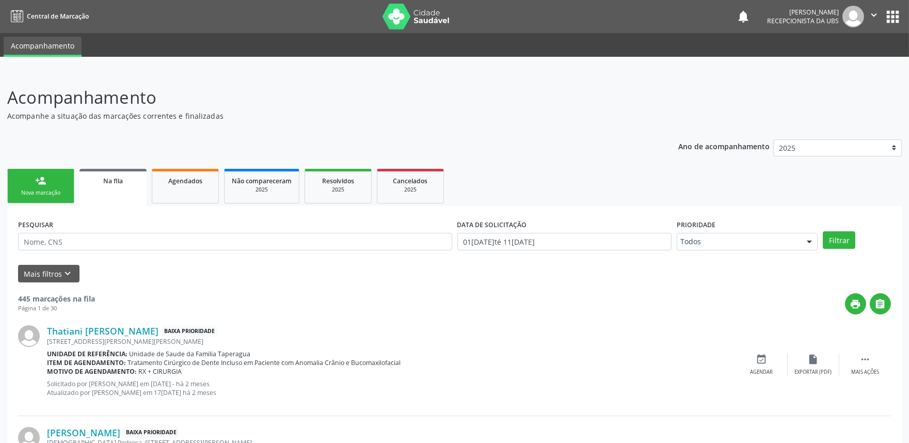
drag, startPoint x: 585, startPoint y: 363, endPoint x: 476, endPoint y: 339, distance: 111.5
click at [476, 339] on div "[STREET_ADDRESS][PERSON_NAME][PERSON_NAME]" at bounding box center [391, 341] width 689 height 9
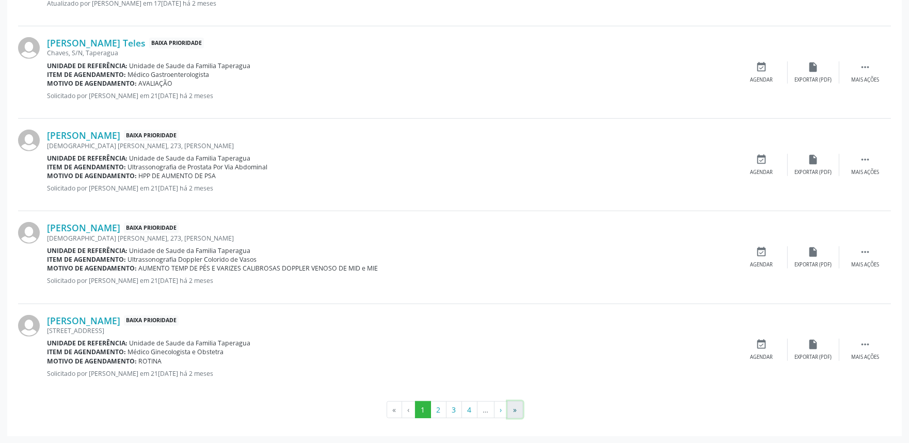
click at [515, 412] on button "»" at bounding box center [515, 410] width 15 height 18
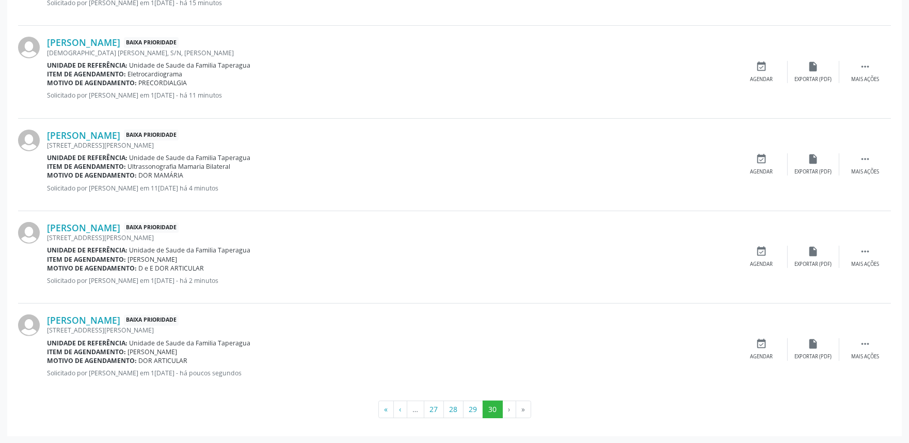
scroll to position [0, 0]
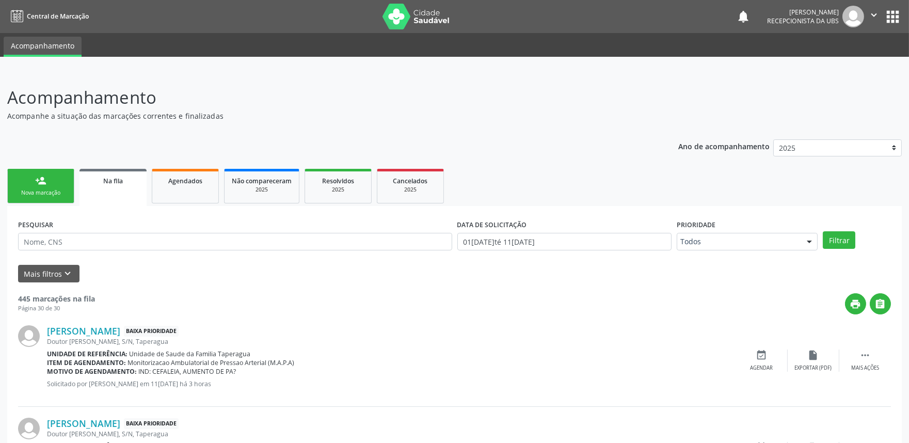
click at [37, 190] on div "Nova marcação" at bounding box center [41, 193] width 52 height 8
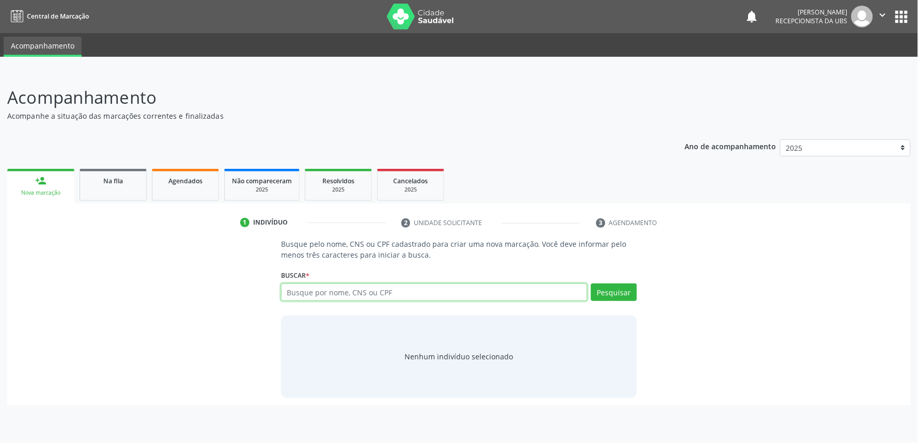
click at [388, 288] on input "text" at bounding box center [434, 293] width 306 height 18
paste input "708600585292080"
type input "708600585292080"
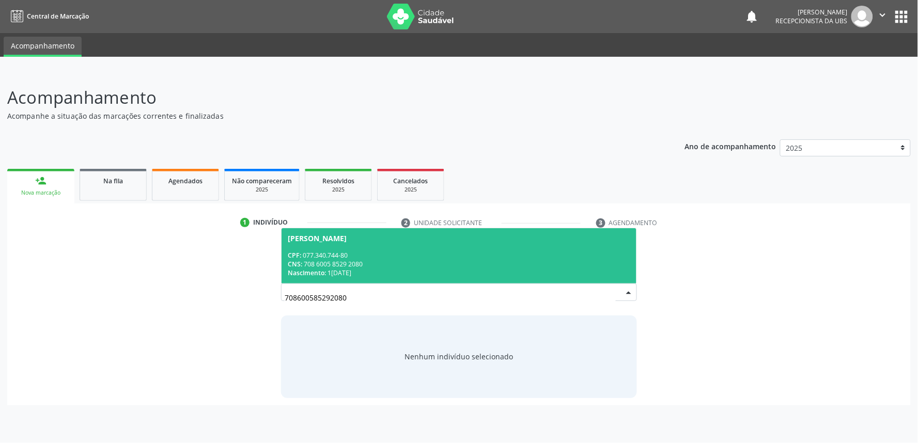
click at [394, 257] on div "CPF: 077.340.744-80" at bounding box center [459, 255] width 342 height 9
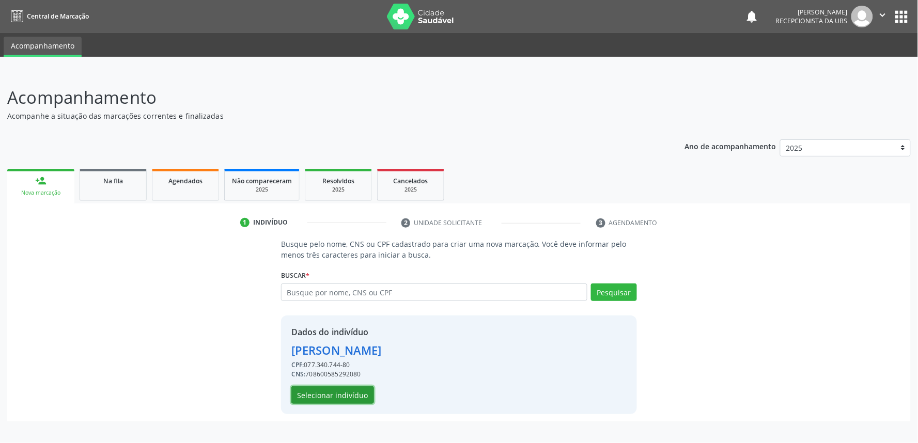
click at [341, 396] on button "Selecionar indivíduo" at bounding box center [332, 395] width 83 height 18
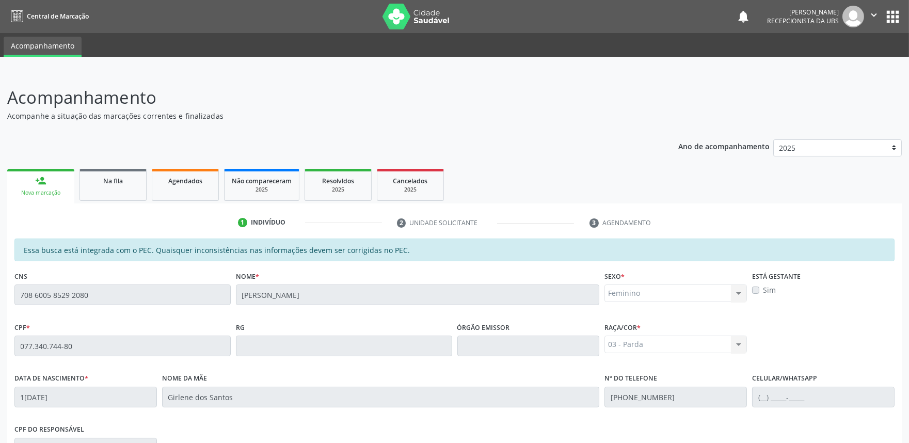
scroll to position [161, 0]
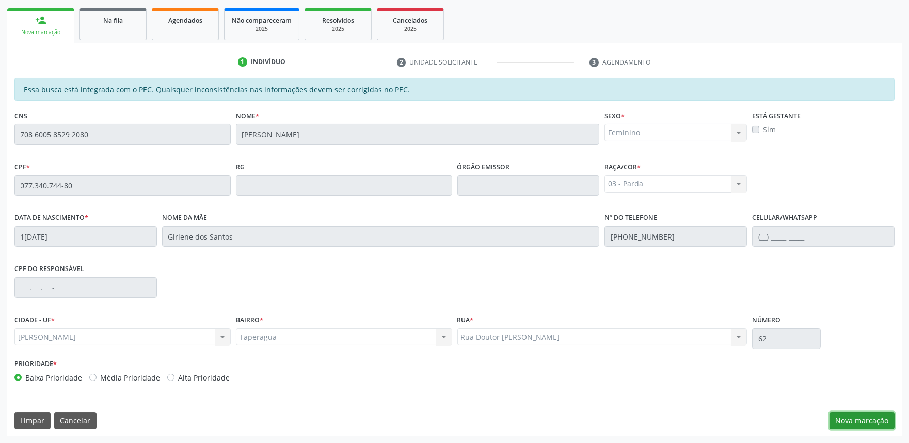
click at [868, 419] on button "Nova marcação" at bounding box center [862, 421] width 65 height 18
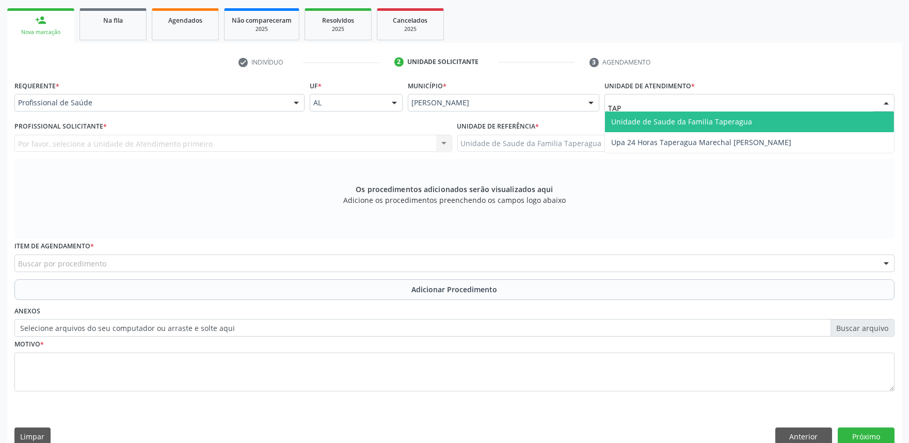
type input "TAPE"
click at [678, 115] on span "Unidade de Saude da Familia Taperagua" at bounding box center [749, 122] width 289 height 21
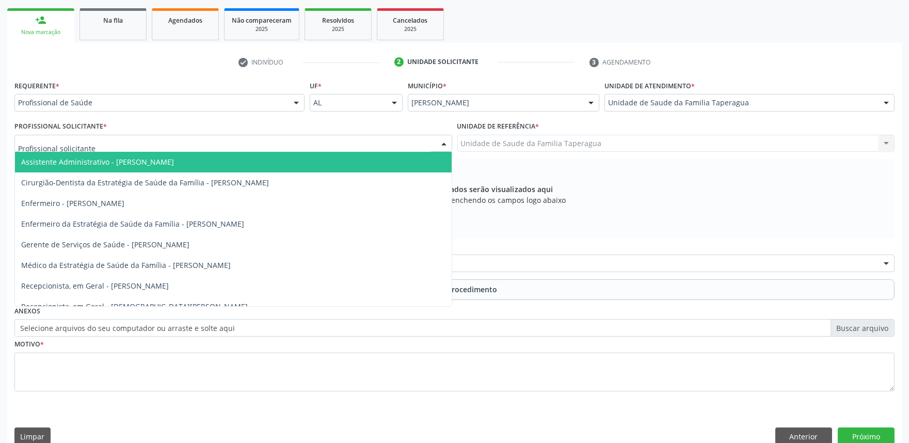
click at [328, 144] on div at bounding box center [233, 144] width 438 height 18
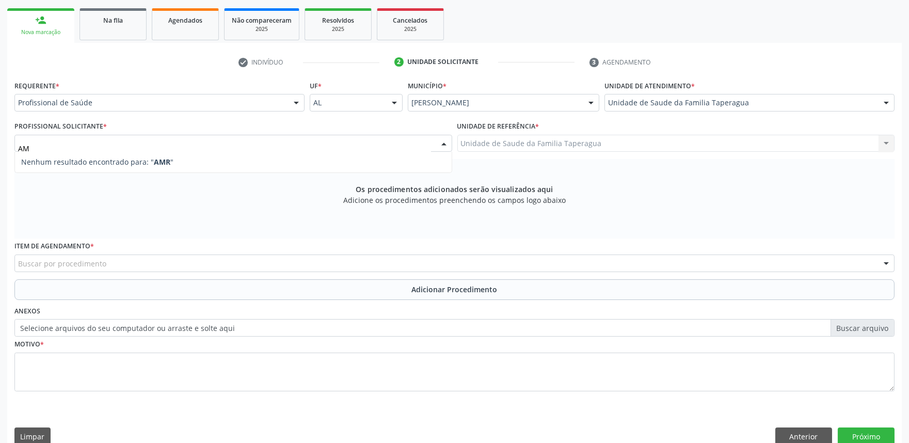
type input "A"
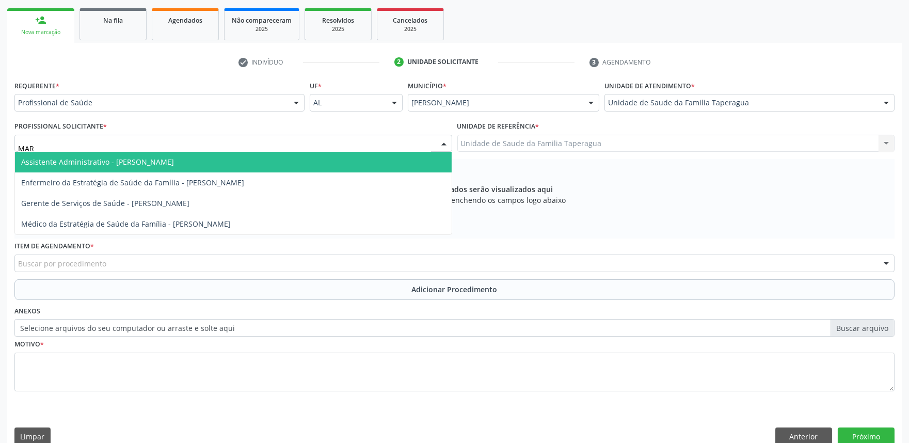
type input "MART"
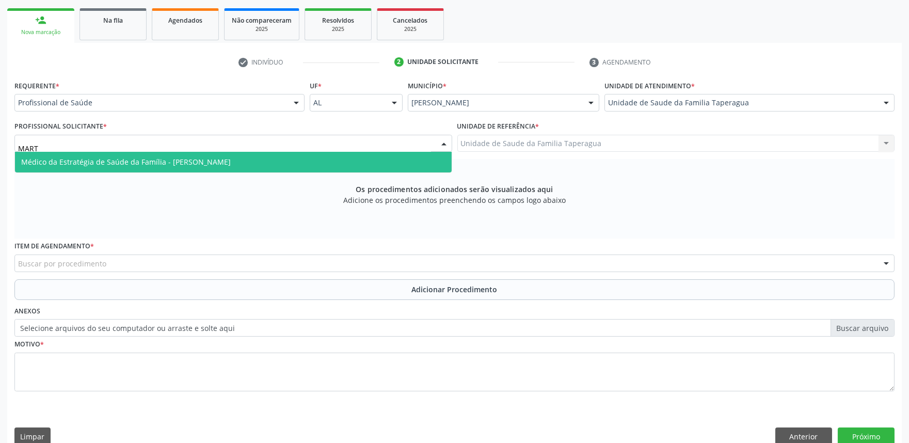
click at [329, 159] on span "Médico da Estratégia de Saúde da Família - [PERSON_NAME]" at bounding box center [233, 162] width 437 height 21
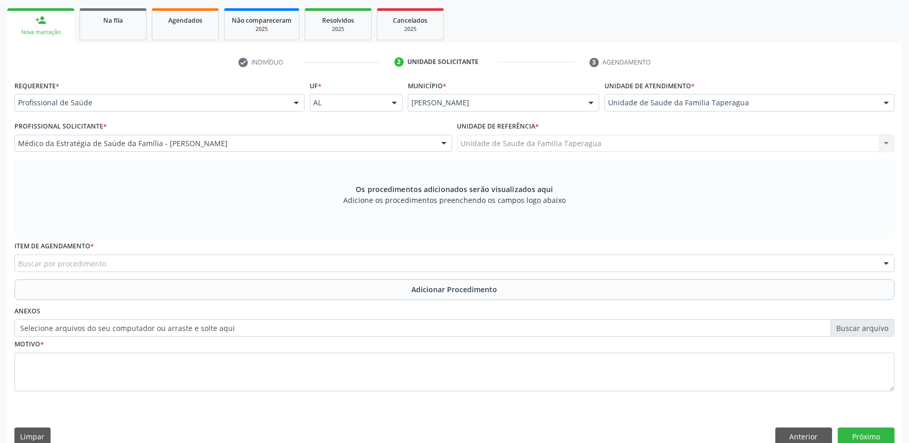
click at [307, 261] on div "Buscar por procedimento" at bounding box center [454, 264] width 881 height 18
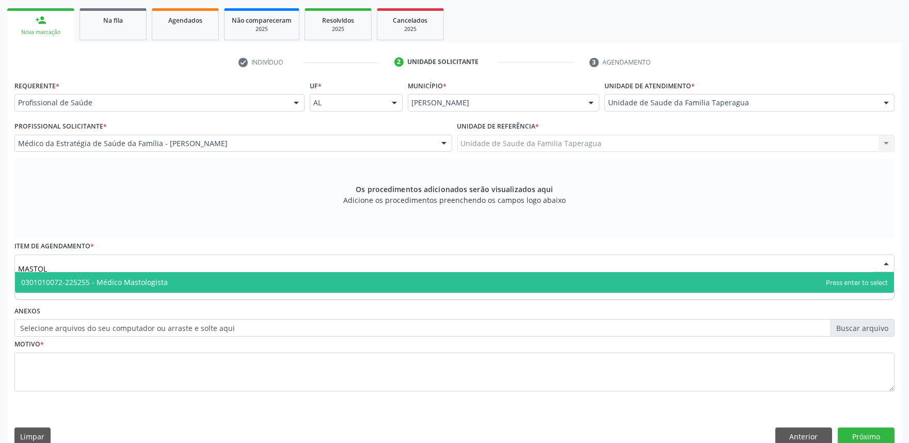
type input "MASTOLO"
click at [307, 277] on span "0301010072-225255 - Médico Mastologista" at bounding box center [454, 282] width 879 height 21
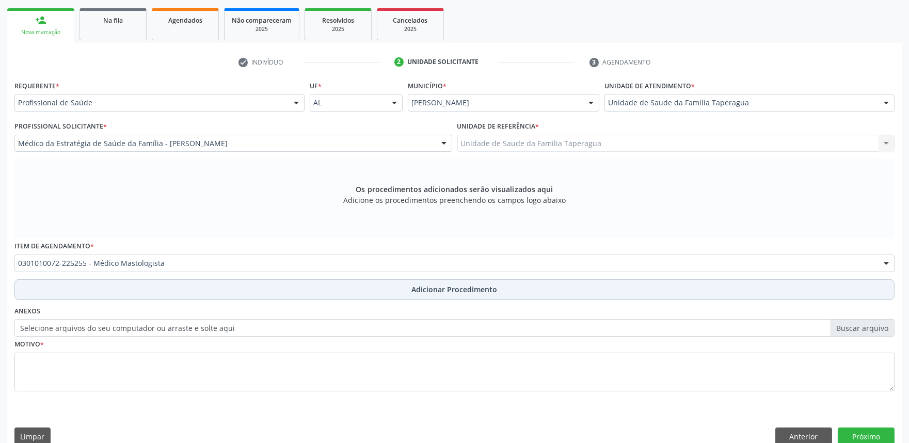
click at [305, 286] on button "Adicionar Procedimento" at bounding box center [454, 289] width 881 height 21
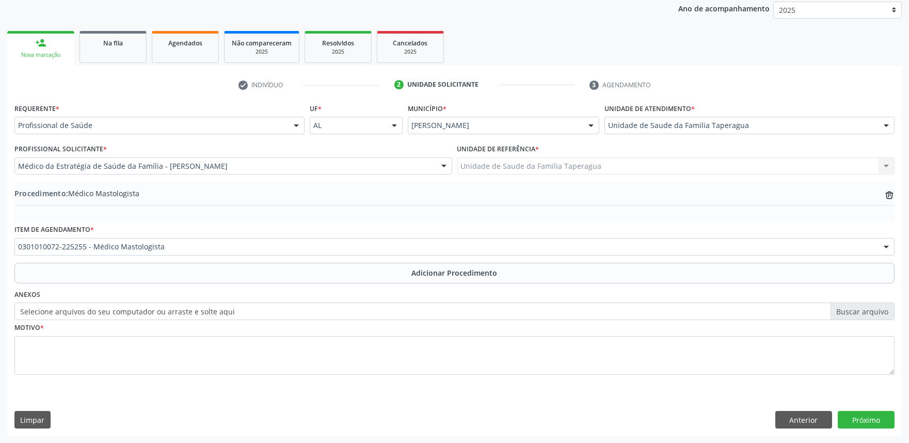
scroll to position [137, 0]
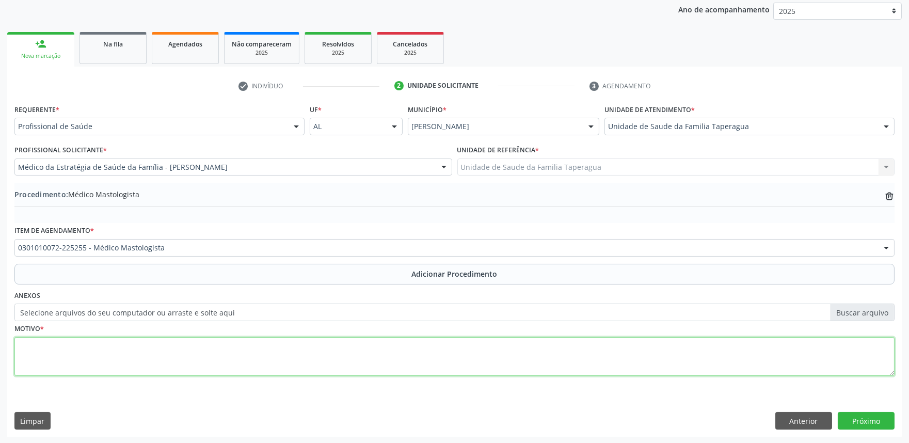
click at [307, 344] on textarea at bounding box center [454, 356] width 881 height 39
type textarea "NÓDULO MAMÁRIO"
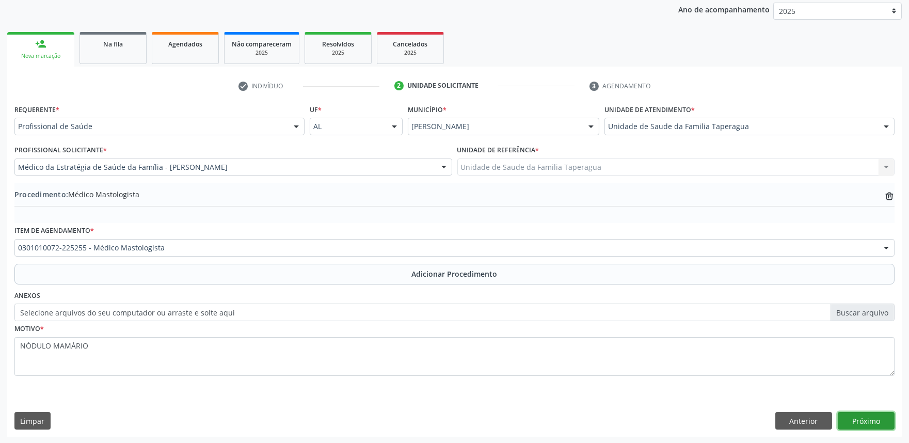
click at [869, 423] on button "Próximo" at bounding box center [866, 421] width 57 height 18
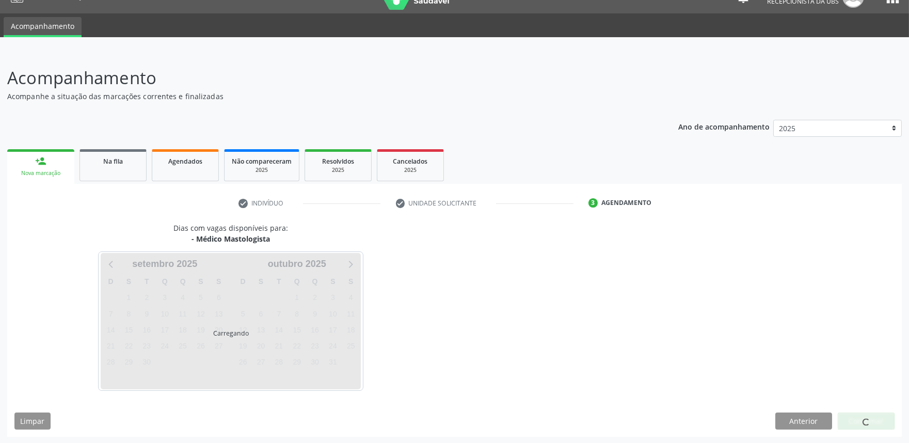
scroll to position [50, 0]
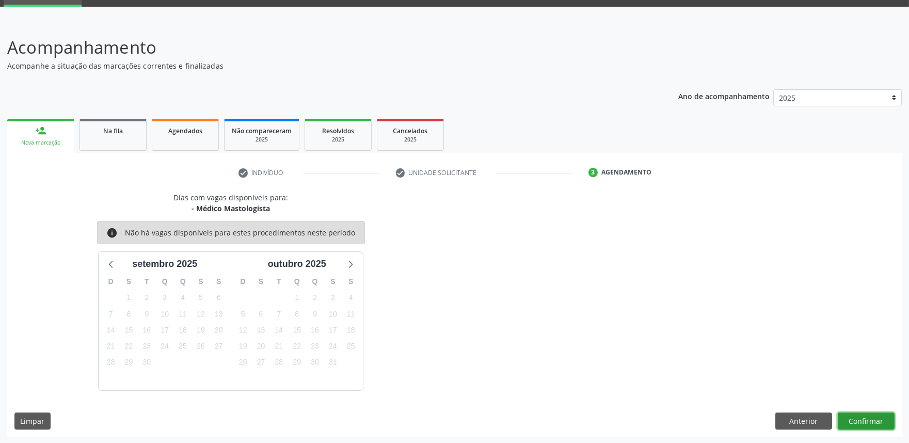
click at [875, 413] on button "Confirmar" at bounding box center [866, 422] width 57 height 18
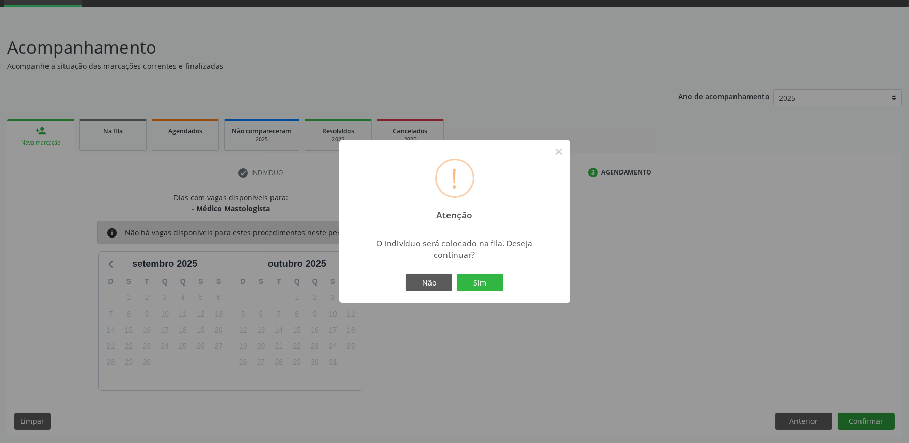
click at [457, 274] on button "Sim" at bounding box center [480, 283] width 46 height 18
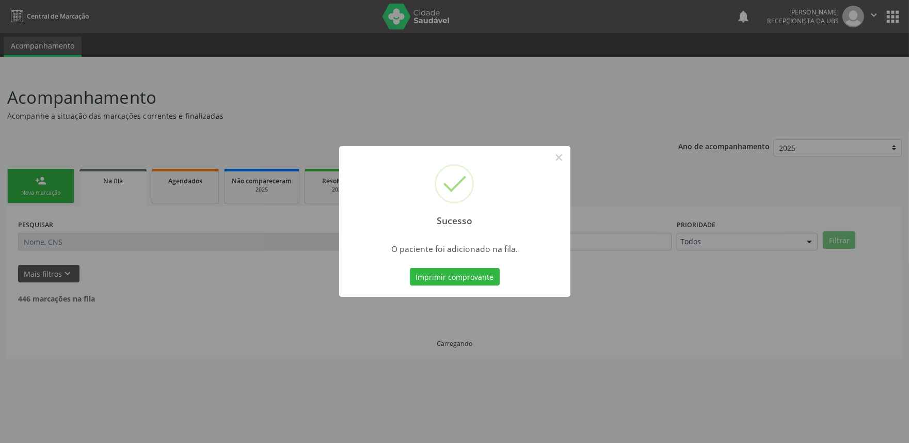
scroll to position [0, 0]
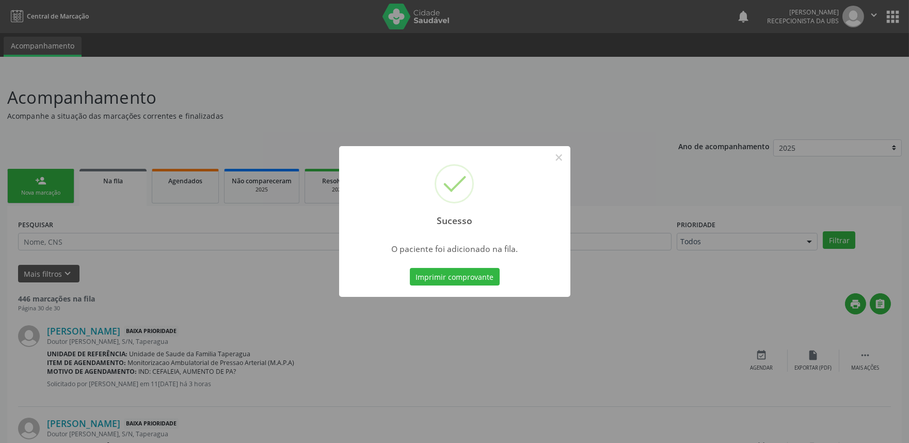
click at [786, 209] on div "Sucesso × O paciente foi adicionado na fila. Imprimir comprovante Cancel" at bounding box center [454, 221] width 909 height 443
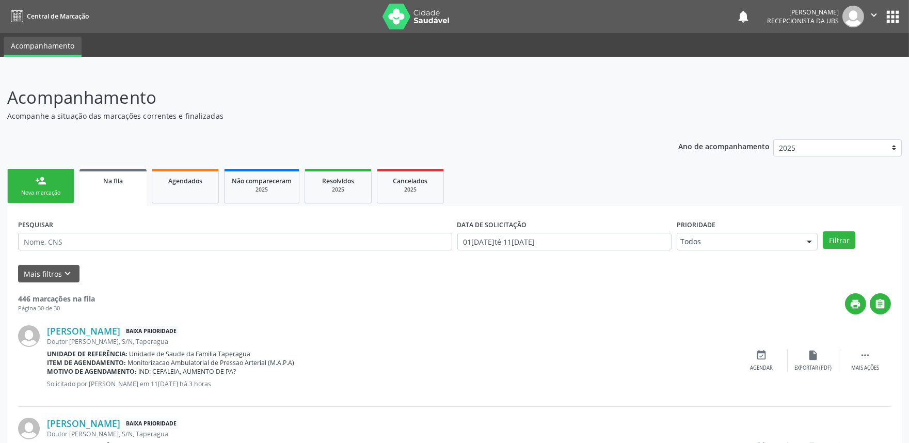
click at [66, 185] on link "person_add Nova marcação" at bounding box center [40, 186] width 67 height 35
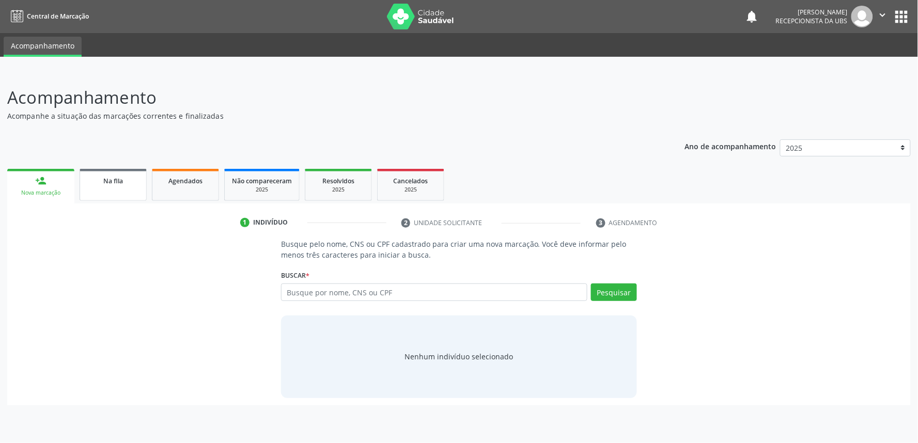
click at [118, 191] on link "Na fila" at bounding box center [113, 185] width 67 height 32
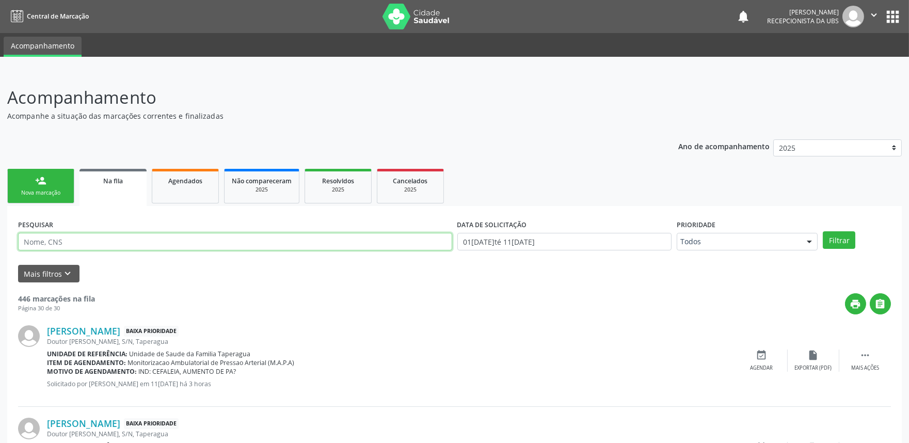
click at [174, 243] on input "text" at bounding box center [235, 242] width 434 height 18
paste input "704504381795213"
type input "704504381795213"
click at [823, 231] on button "Filtrar" at bounding box center [839, 240] width 33 height 18
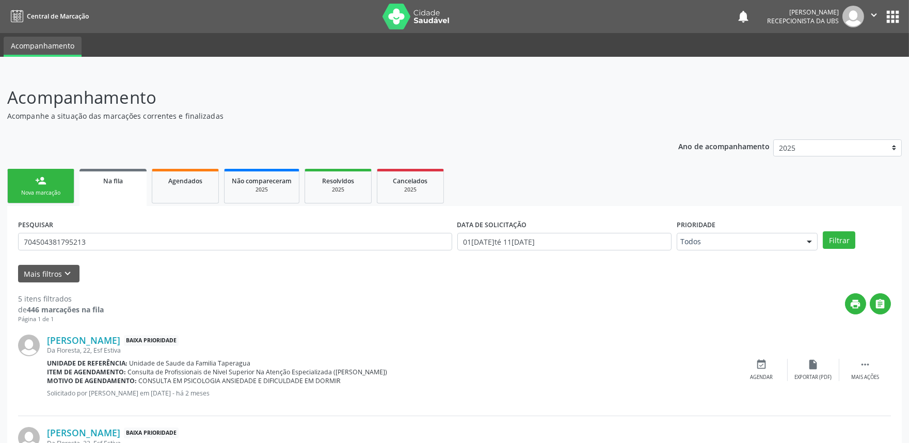
click at [52, 193] on div "Nova marcação" at bounding box center [41, 193] width 52 height 8
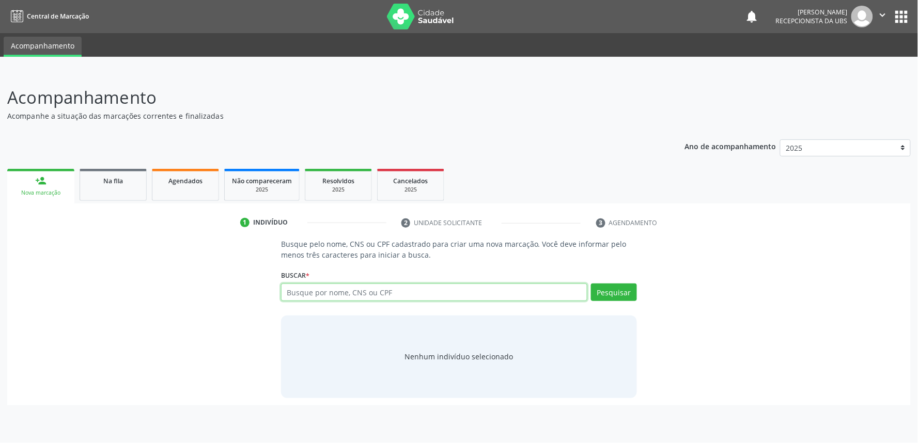
click at [345, 300] on input "text" at bounding box center [434, 293] width 306 height 18
paste input "704504381795213"
type input "704504381795213"
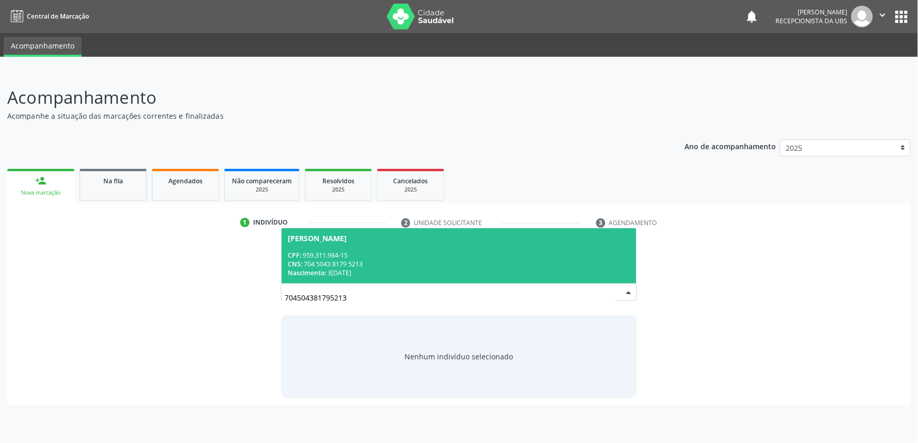
click at [403, 243] on span "[PERSON_NAME] CPF: 959.311.984-15 CNS: 704 5043 8179 5213 Nascimento: 3[DATE]" at bounding box center [458, 255] width 355 height 55
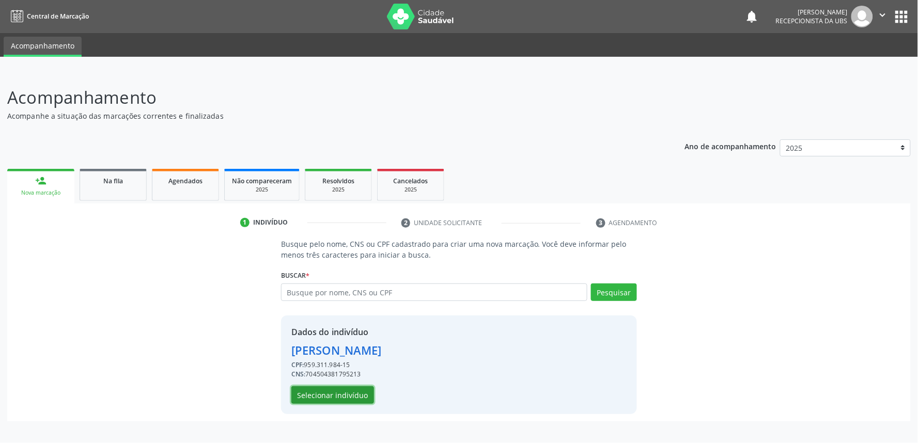
click at [344, 391] on button "Selecionar indivíduo" at bounding box center [332, 395] width 83 height 18
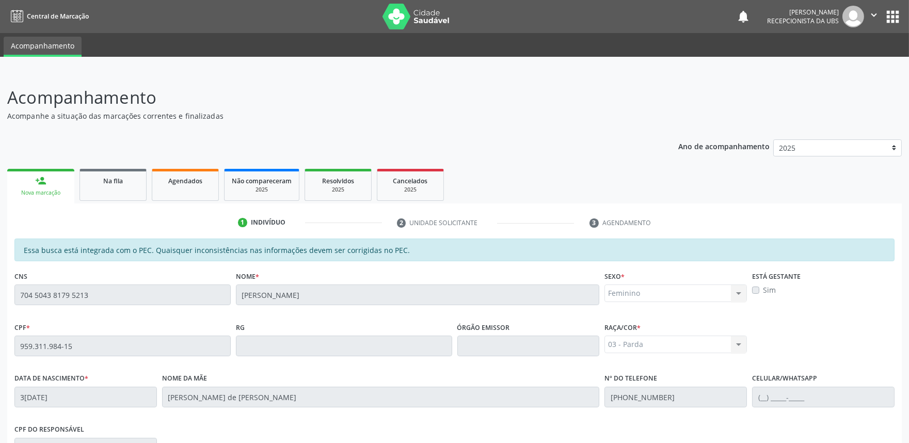
scroll to position [161, 0]
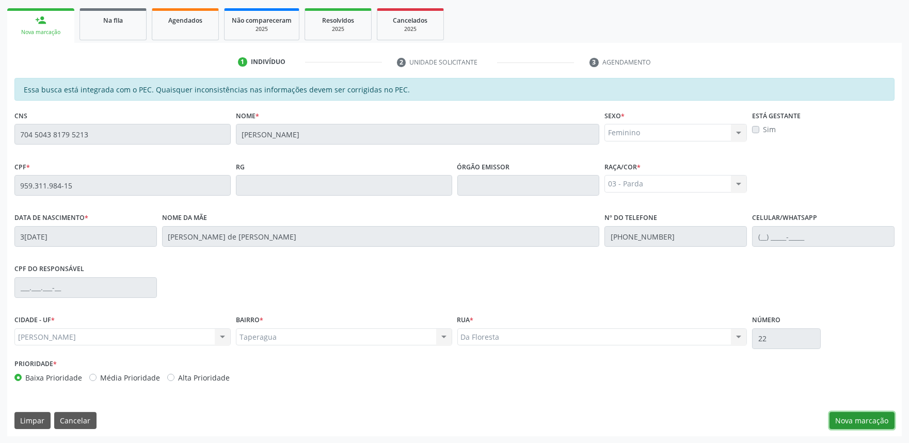
click at [875, 419] on button "Nova marcação" at bounding box center [862, 421] width 65 height 18
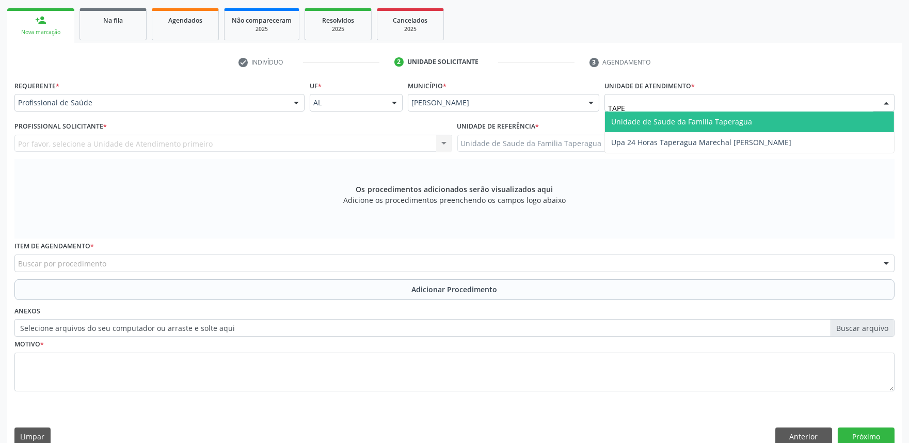
type input "TAPER"
click at [684, 117] on span "Unidade de Saude da Familia Taperagua" at bounding box center [681, 122] width 141 height 10
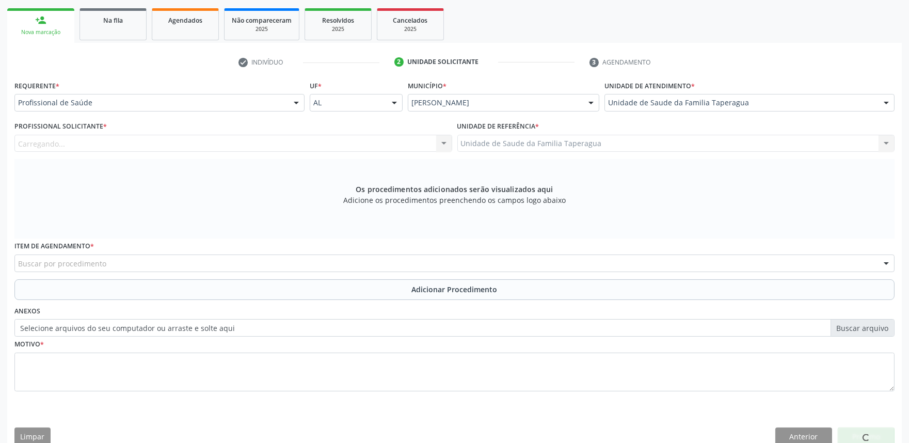
click at [146, 141] on div "Carregando... Nenhum resultado encontrado para: " " Não há nenhuma opção para s…" at bounding box center [233, 144] width 438 height 18
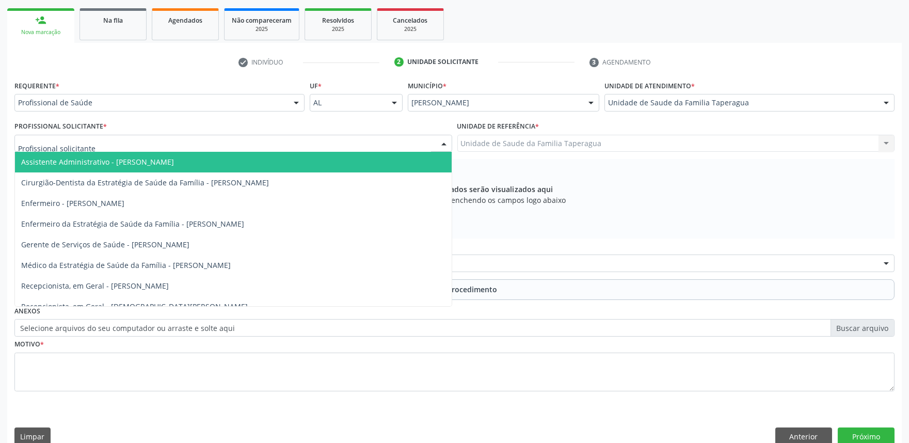
click at [146, 141] on div at bounding box center [233, 144] width 438 height 18
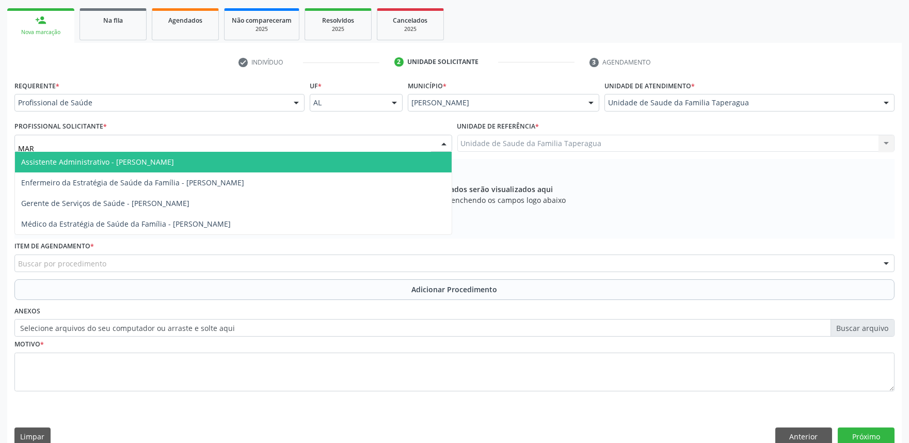
type input "MART"
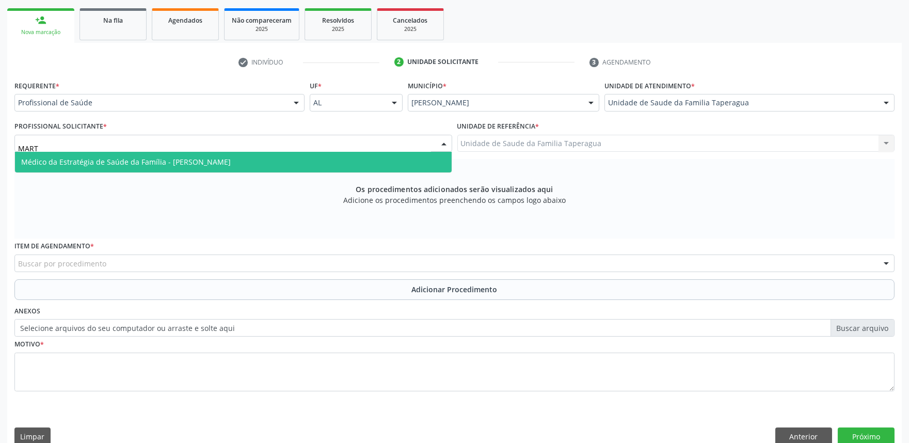
click at [149, 157] on span "Médico da Estratégia de Saúde da Família - [PERSON_NAME]" at bounding box center [126, 162] width 210 height 10
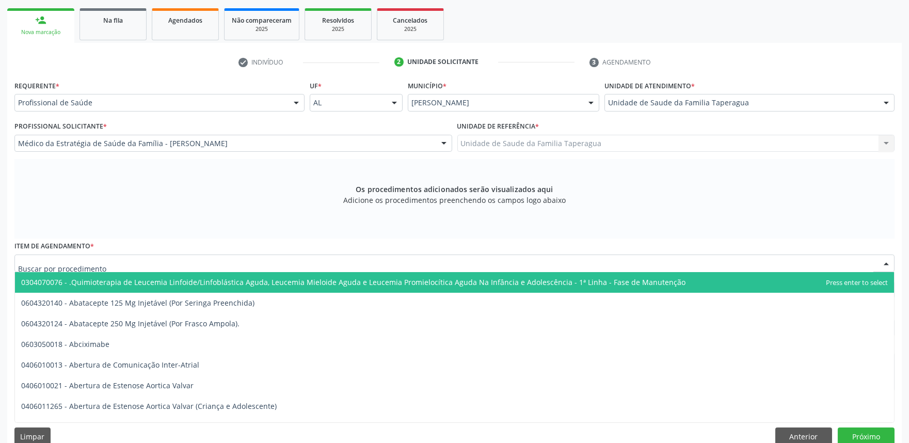
click at [159, 266] on div at bounding box center [454, 264] width 881 height 18
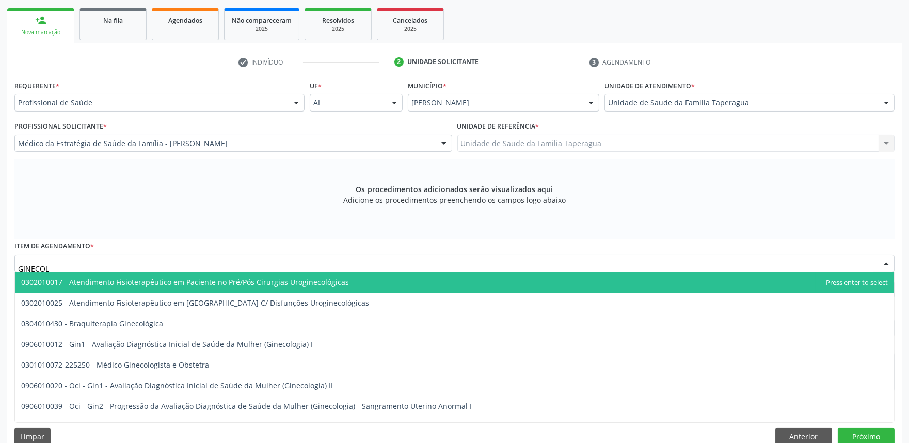
type input "GINECOLO"
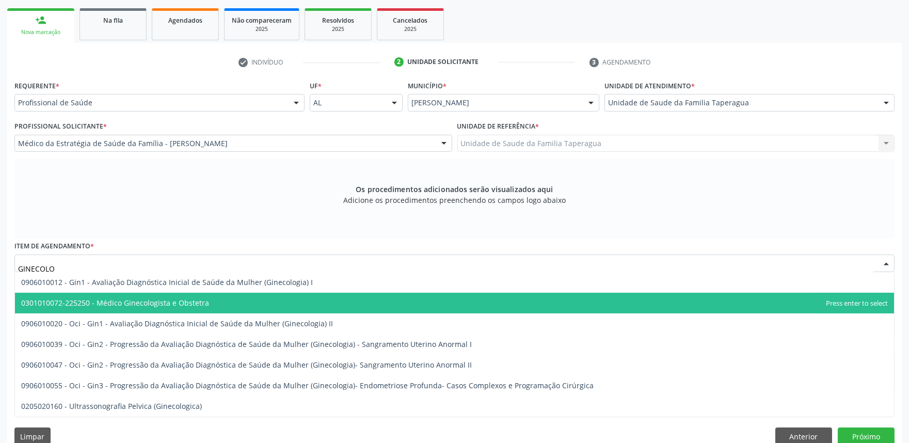
click at [176, 298] on span "0301010072-225250 - Médico Ginecologista e Obstetra" at bounding box center [115, 303] width 188 height 10
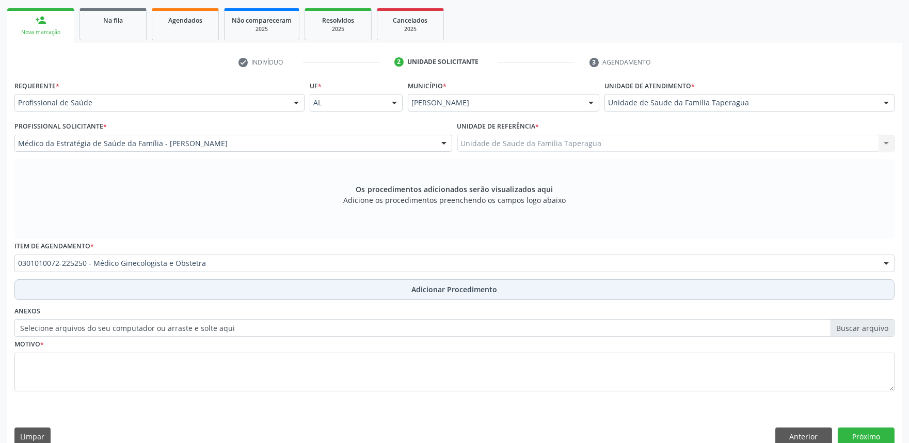
click at [193, 287] on button "Adicionar Procedimento" at bounding box center [454, 289] width 881 height 21
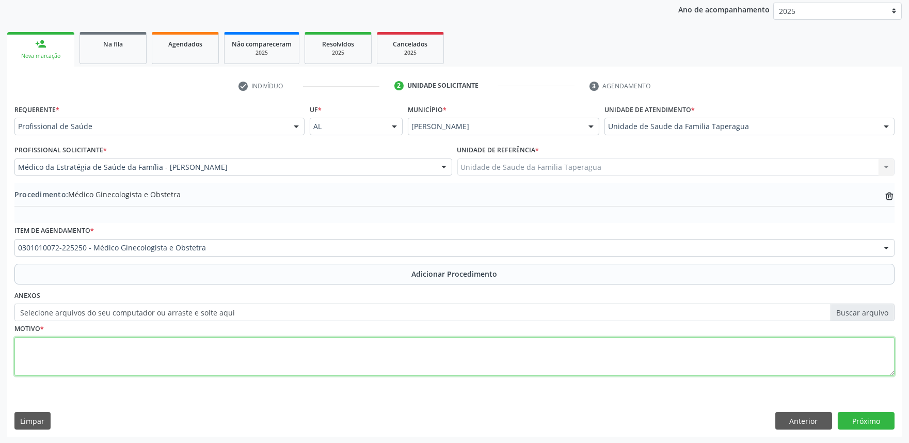
click at [186, 356] on textarea at bounding box center [454, 356] width 881 height 39
type textarea "METRORRAGIA"
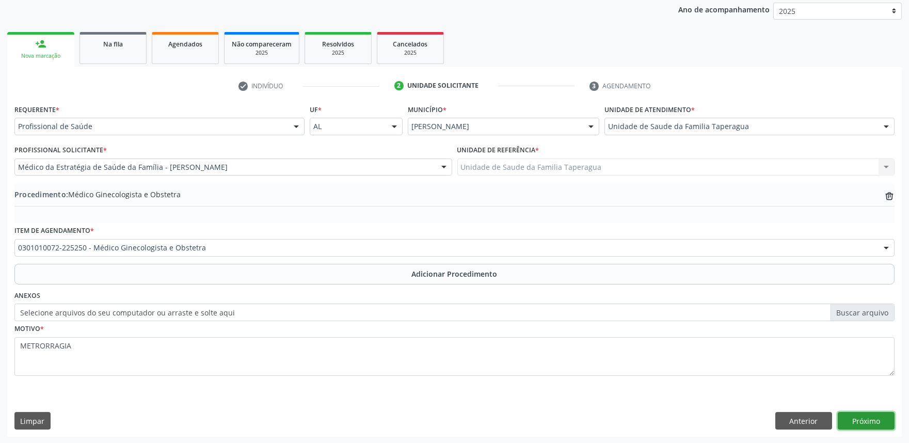
click at [873, 421] on button "Próximo" at bounding box center [866, 421] width 57 height 18
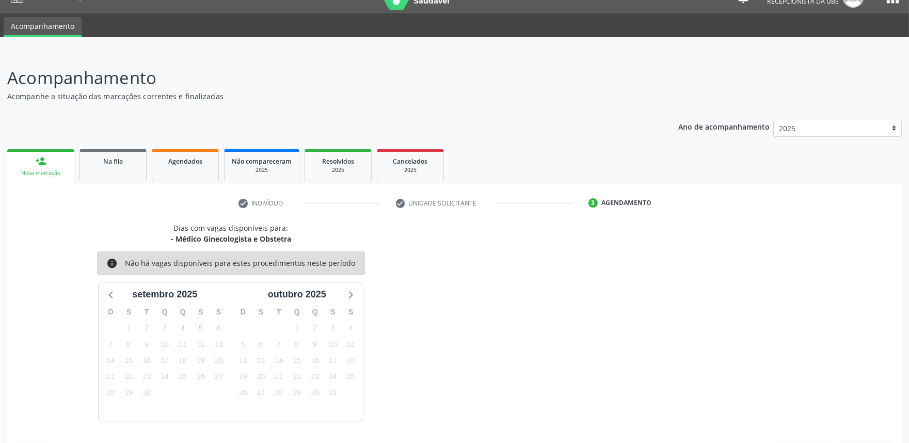
scroll to position [50, 0]
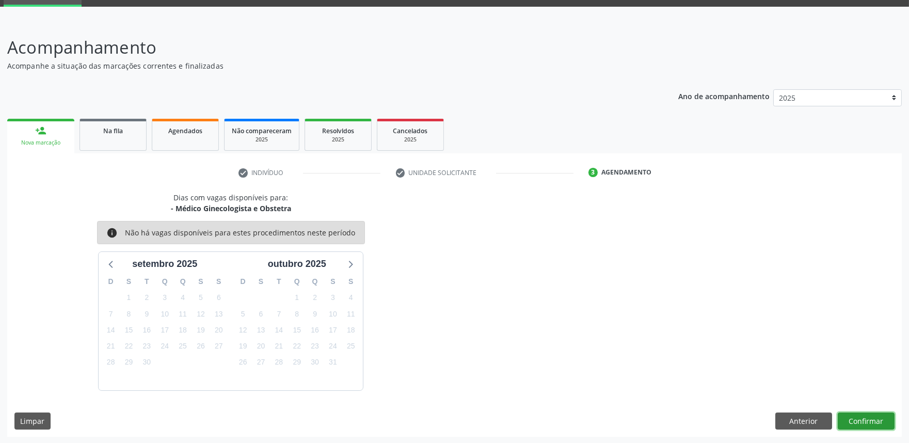
click at [870, 418] on button "Confirmar" at bounding box center [866, 422] width 57 height 18
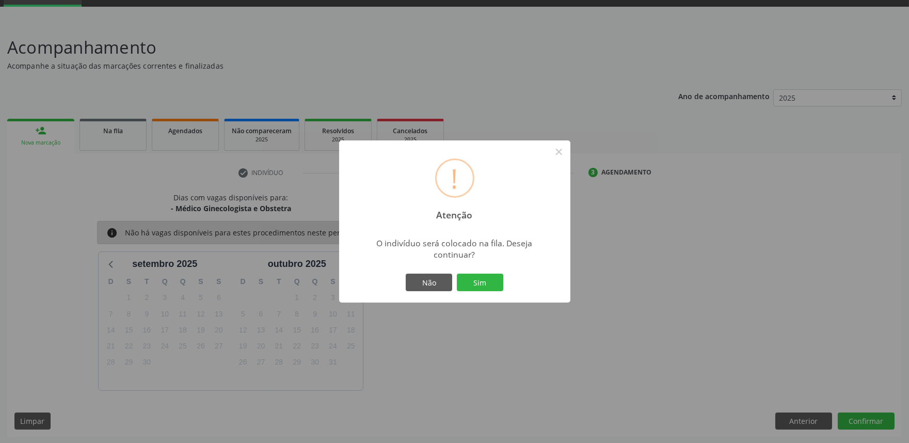
click at [457, 274] on button "Sim" at bounding box center [480, 283] width 46 height 18
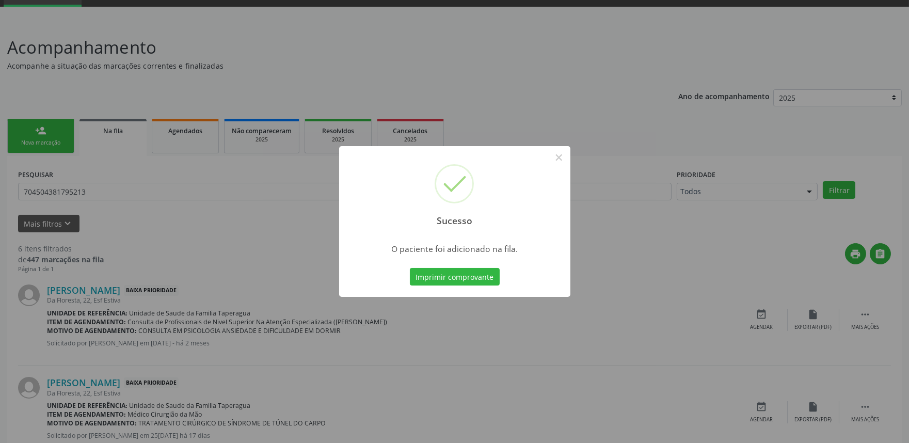
scroll to position [0, 0]
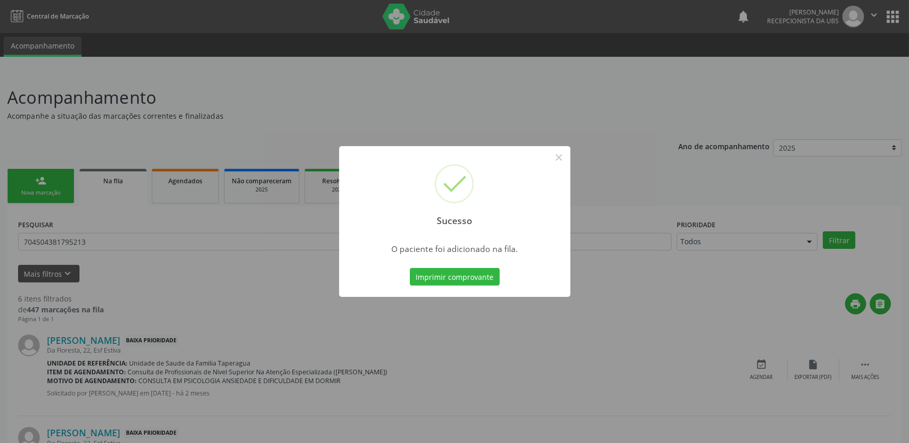
click at [55, 191] on div "Sucesso × O paciente foi adicionado na fila. Imprimir comprovante Cancel" at bounding box center [454, 221] width 909 height 443
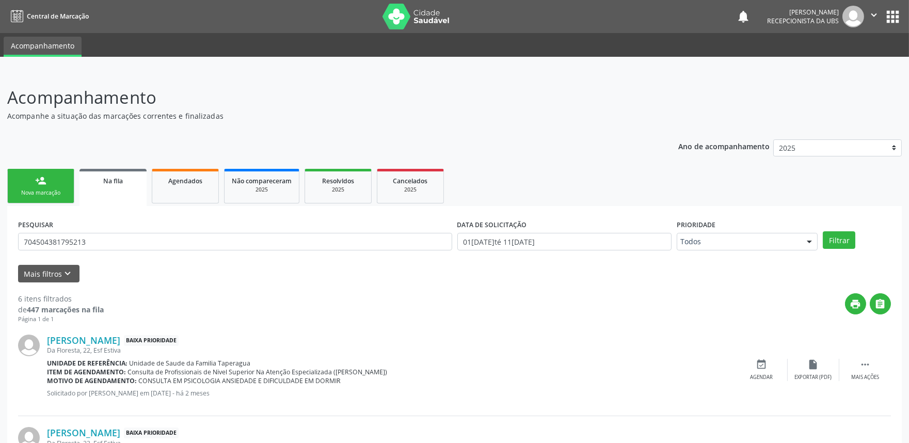
click at [55, 191] on div "Nova marcação" at bounding box center [41, 193] width 52 height 8
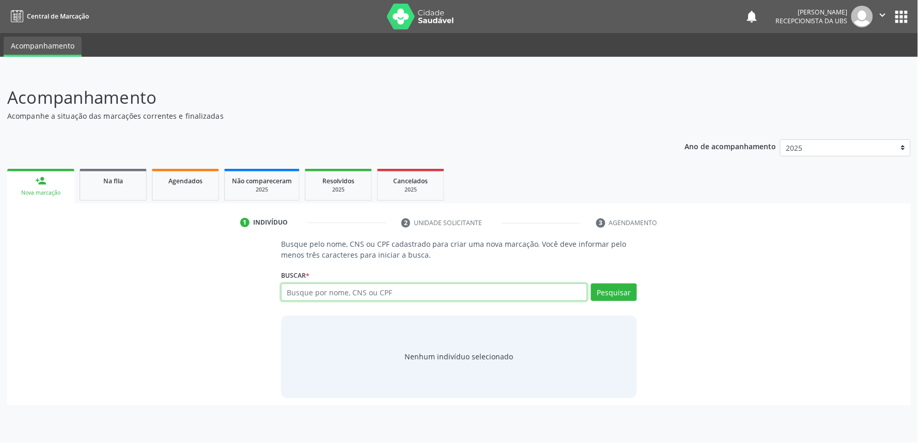
click at [359, 290] on input "text" at bounding box center [434, 293] width 306 height 18
paste input "704504381795213"
type input "704504381795213"
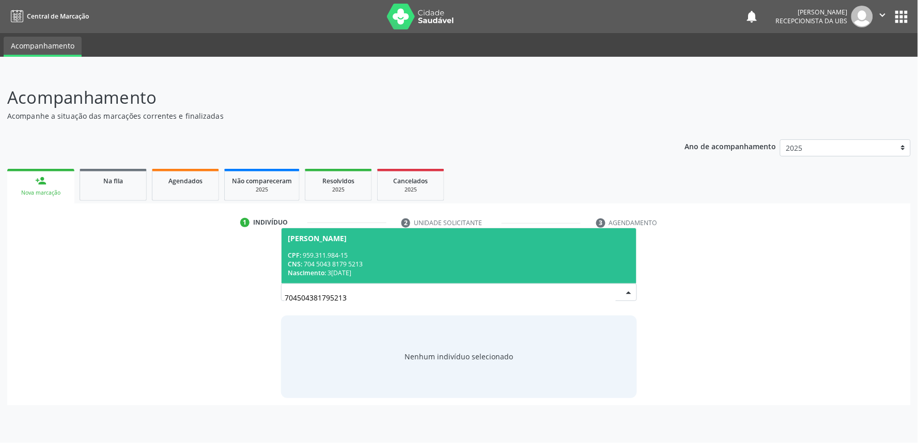
click at [373, 257] on div "CPF: 959.311.984-15" at bounding box center [459, 255] width 342 height 9
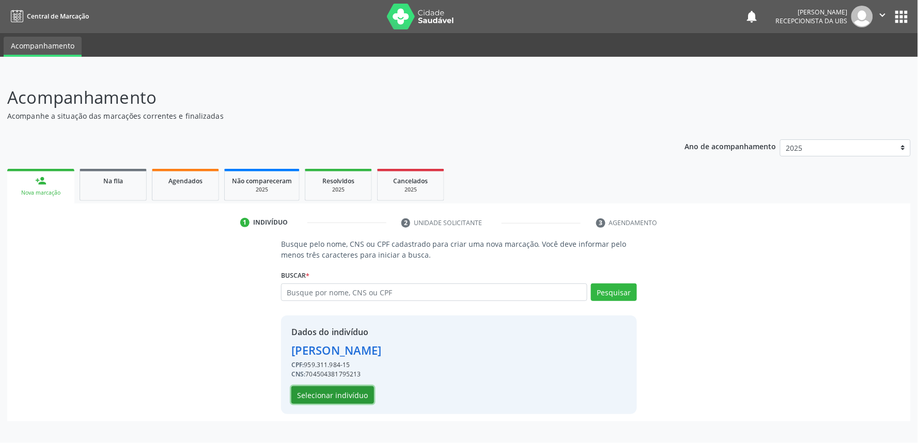
click at [353, 392] on button "Selecionar indivíduo" at bounding box center [332, 395] width 83 height 18
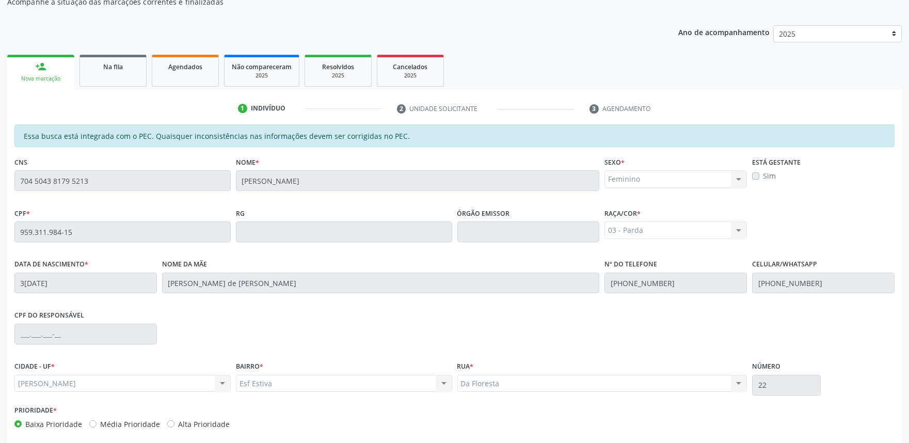
scroll to position [161, 0]
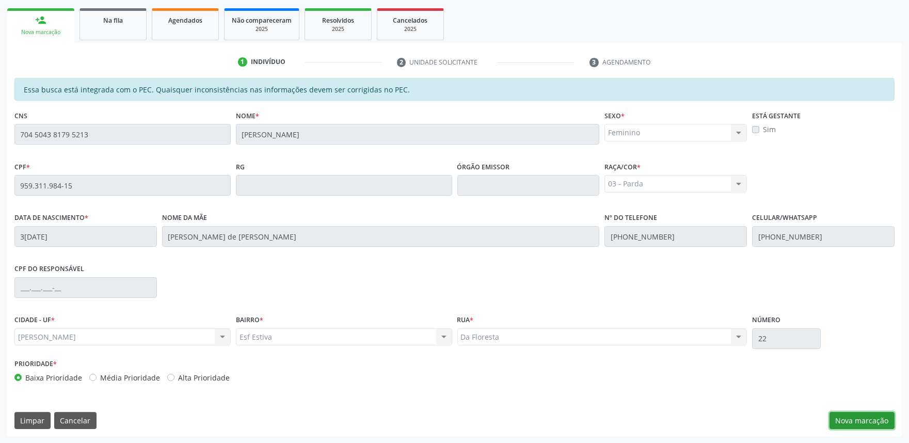
click at [856, 414] on button "Nova marcação" at bounding box center [862, 421] width 65 height 18
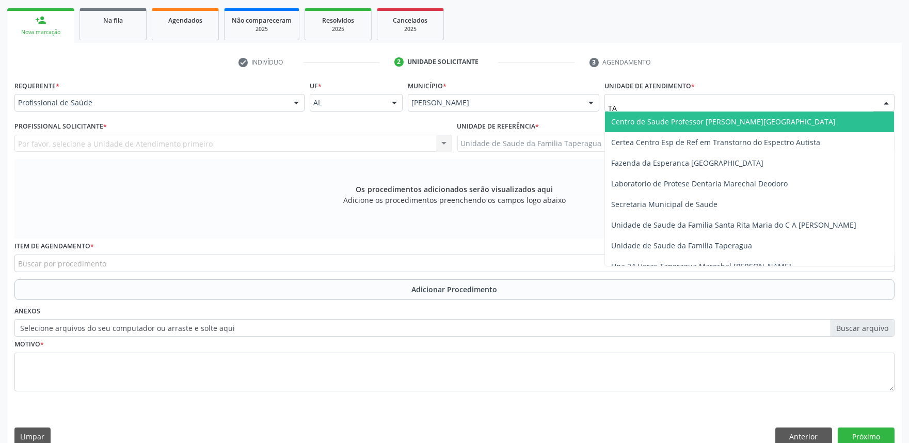
type input "TAP"
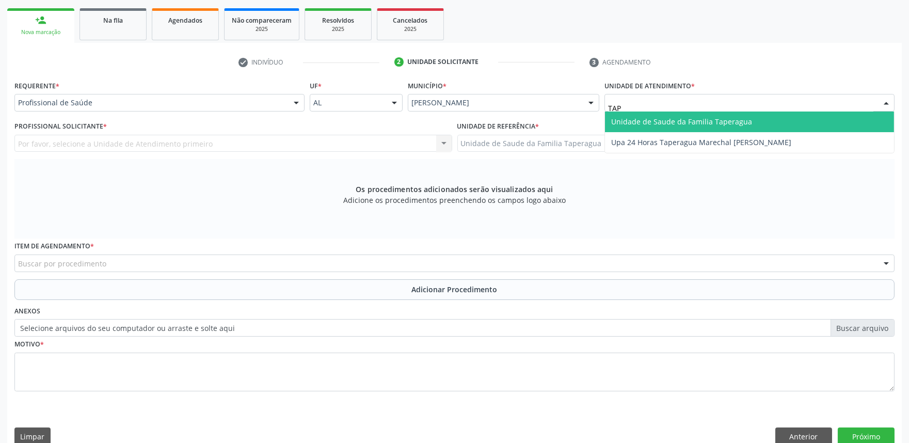
click at [694, 123] on span "Unidade de Saude da Familia Taperagua" at bounding box center [681, 122] width 141 height 10
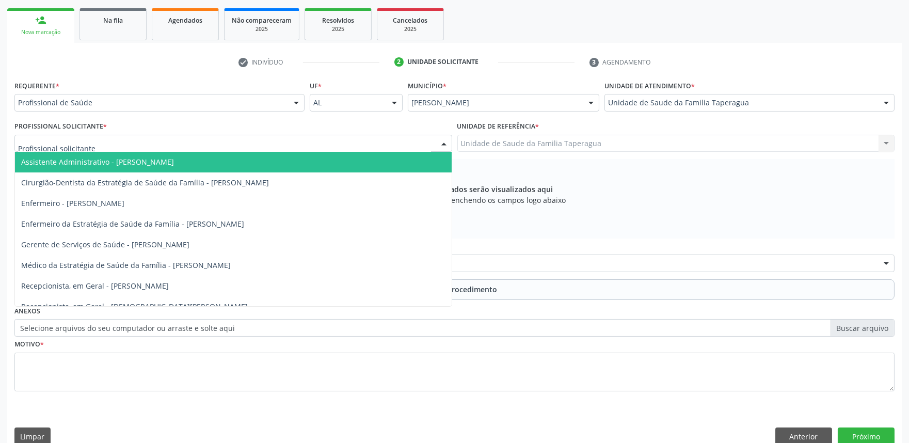
click at [345, 145] on div at bounding box center [233, 144] width 438 height 18
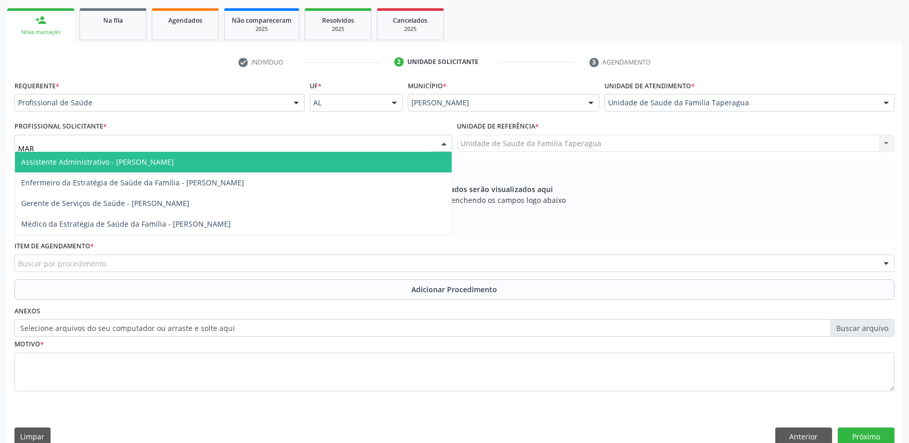
type input "MART"
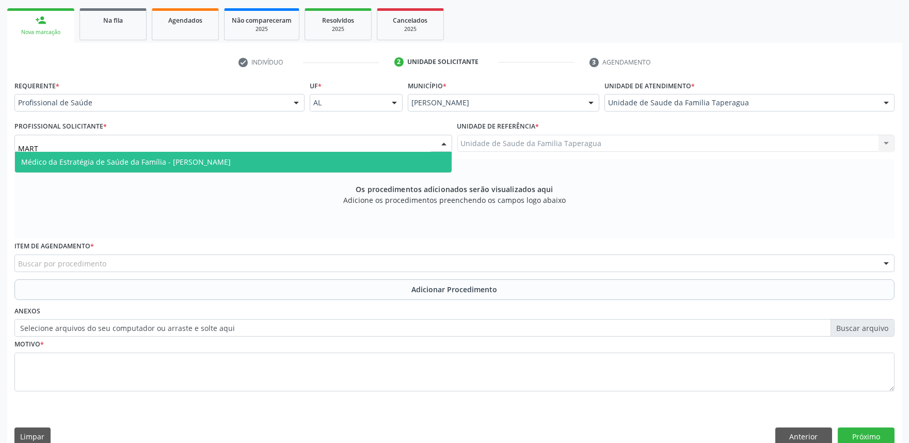
click at [339, 158] on span "Médico da Estratégia de Saúde da Família - [PERSON_NAME]" at bounding box center [233, 162] width 437 height 21
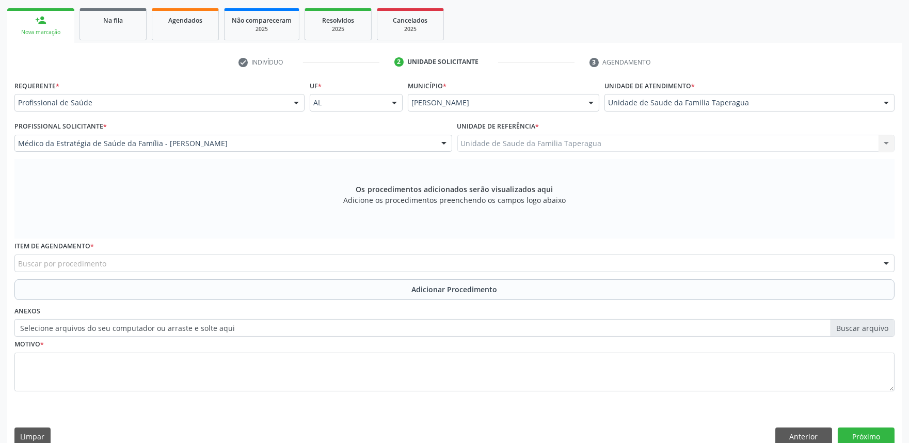
click at [322, 264] on div "Buscar por procedimento" at bounding box center [454, 264] width 881 height 18
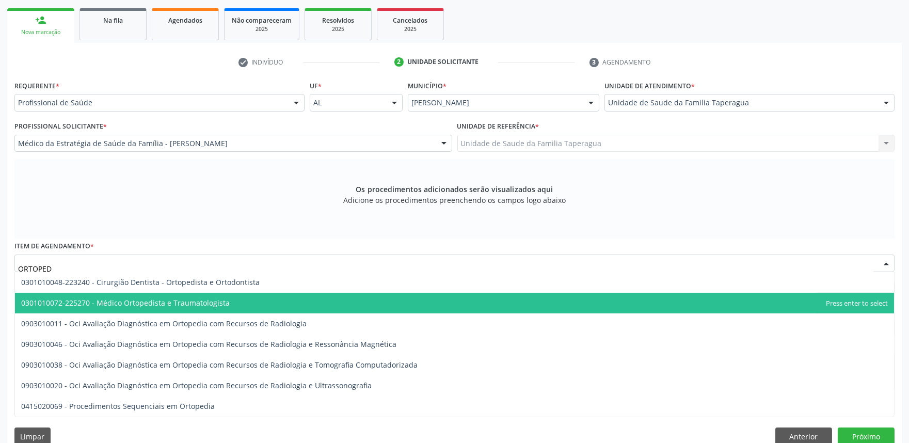
click at [281, 302] on span "0301010072-225270 - Médico Ortopedista e Traumatologista" at bounding box center [454, 303] width 879 height 21
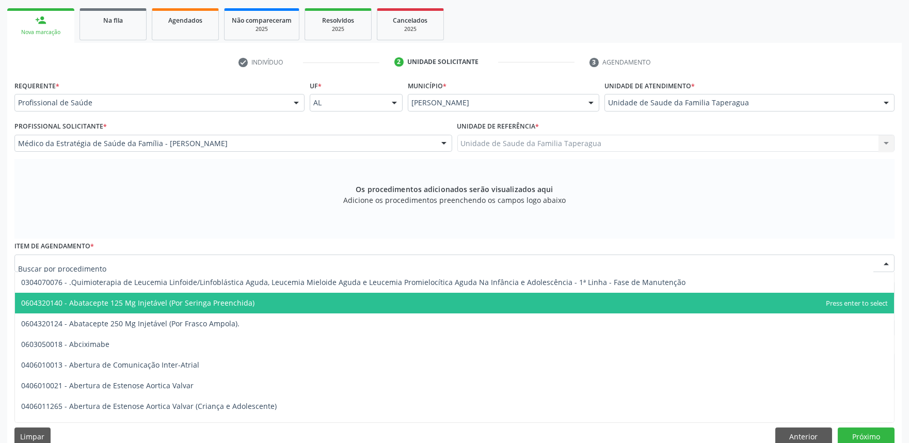
click at [302, 263] on input "text" at bounding box center [446, 268] width 856 height 21
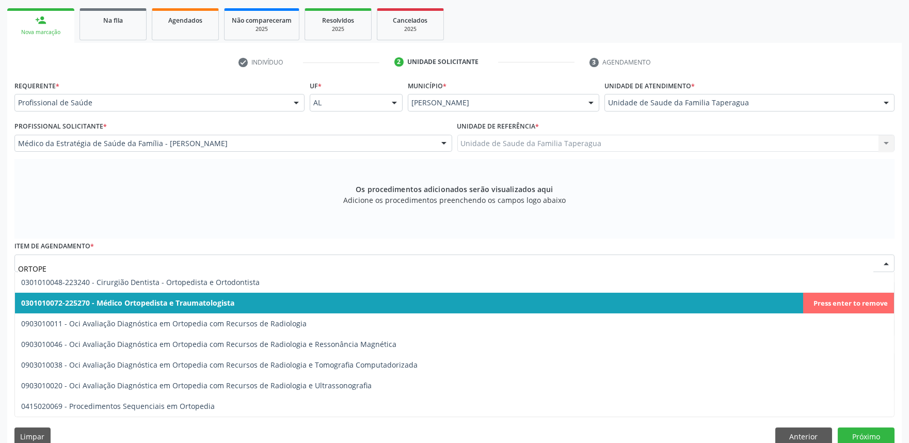
click at [285, 298] on span "0301010072-225270 - Médico Ortopedista e Traumatologista" at bounding box center [454, 303] width 879 height 21
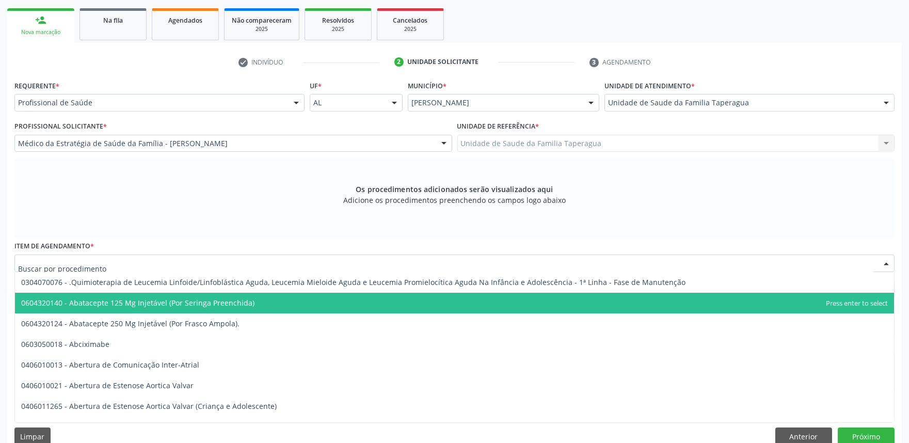
click at [306, 259] on div at bounding box center [454, 264] width 881 height 18
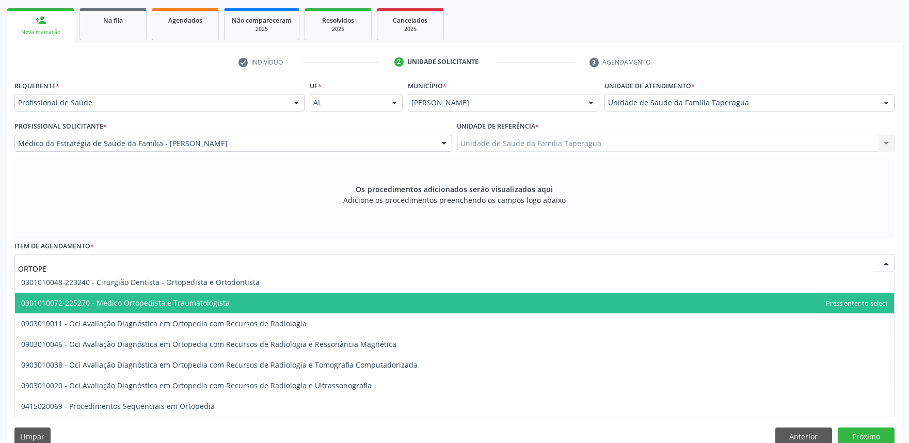
type input "ORTOPED"
click at [280, 305] on span "0301010072-225270 - Médico Ortopedista e Traumatologista" at bounding box center [454, 303] width 879 height 21
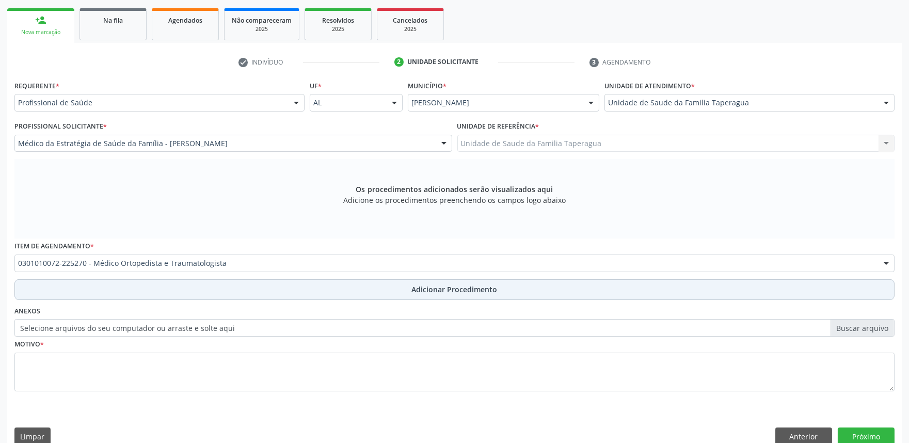
click at [300, 288] on button "Adicionar Procedimento" at bounding box center [454, 289] width 881 height 21
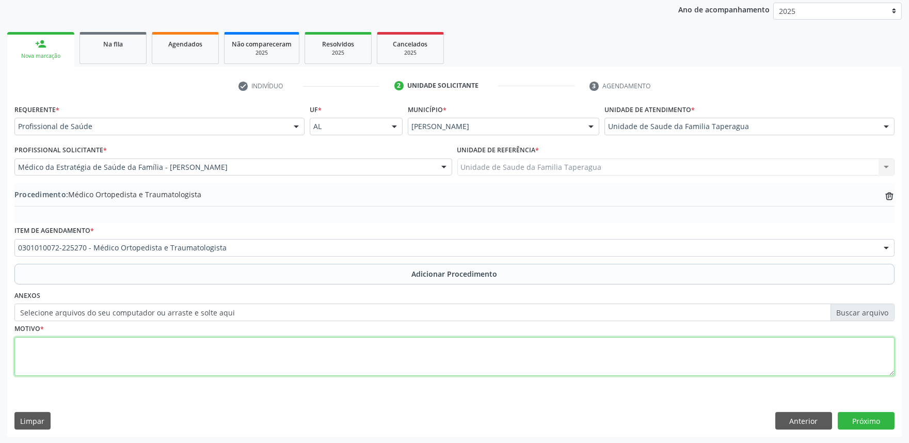
click at [272, 362] on textarea at bounding box center [454, 356] width 881 height 39
type textarea "RETORNO"
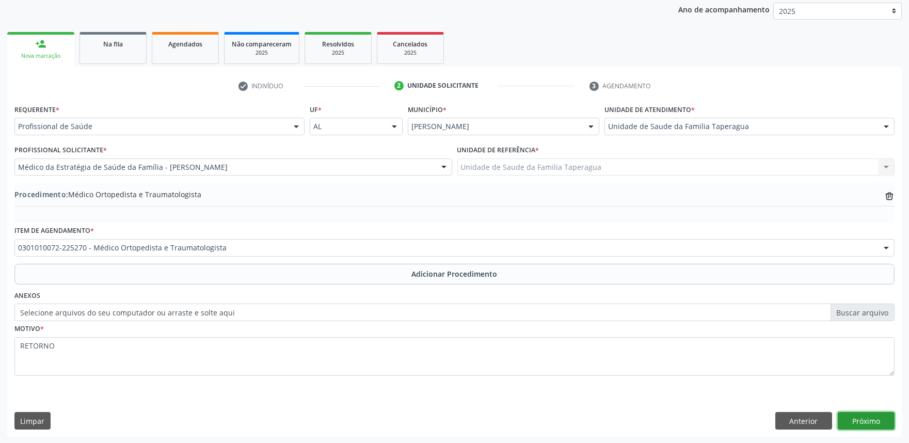
click at [858, 420] on button "Próximo" at bounding box center [866, 421] width 57 height 18
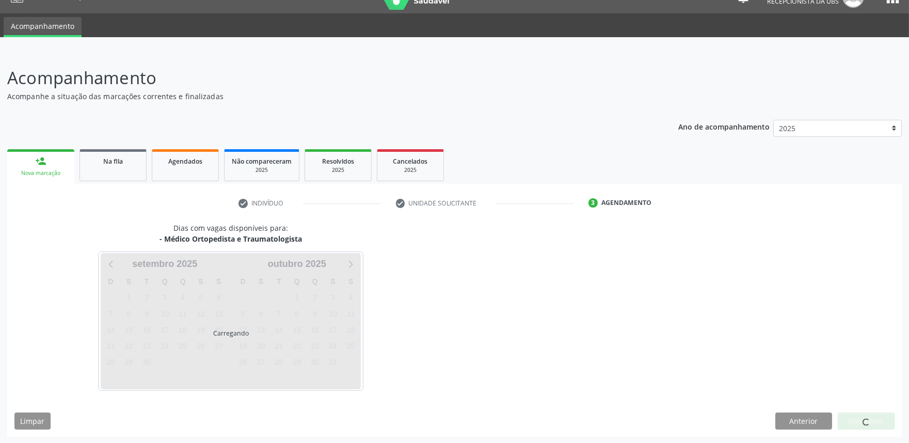
scroll to position [50, 0]
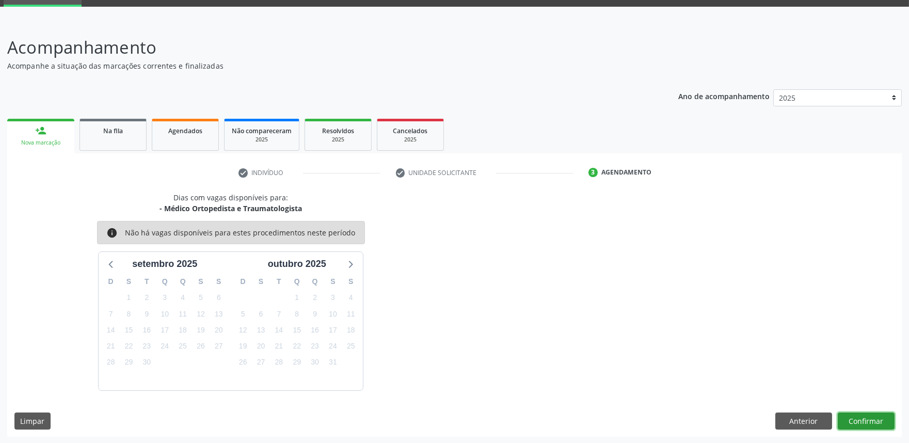
click at [878, 414] on button "Confirmar" at bounding box center [866, 422] width 57 height 18
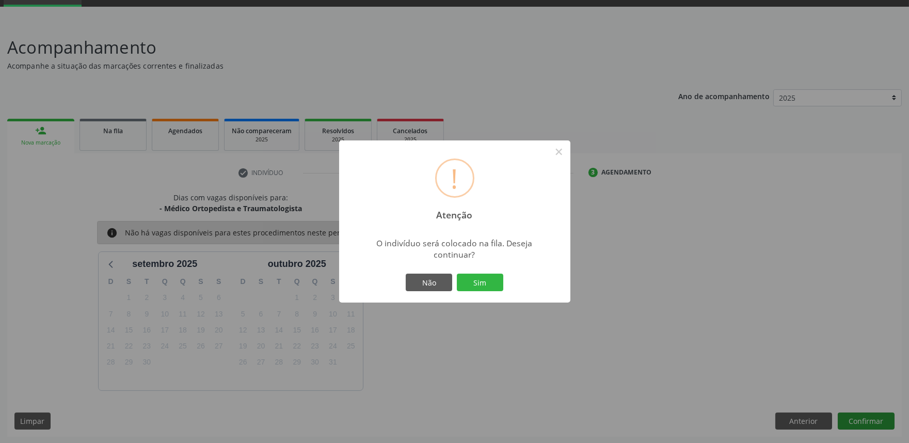
click at [457, 274] on button "Sim" at bounding box center [480, 283] width 46 height 18
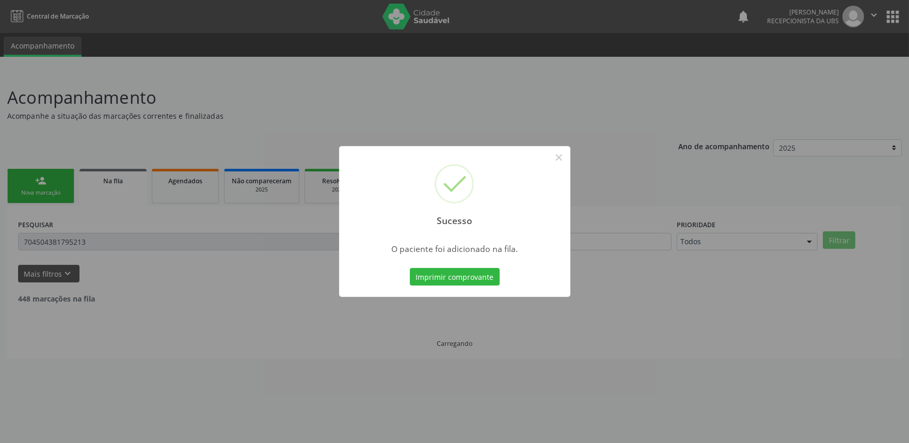
scroll to position [0, 0]
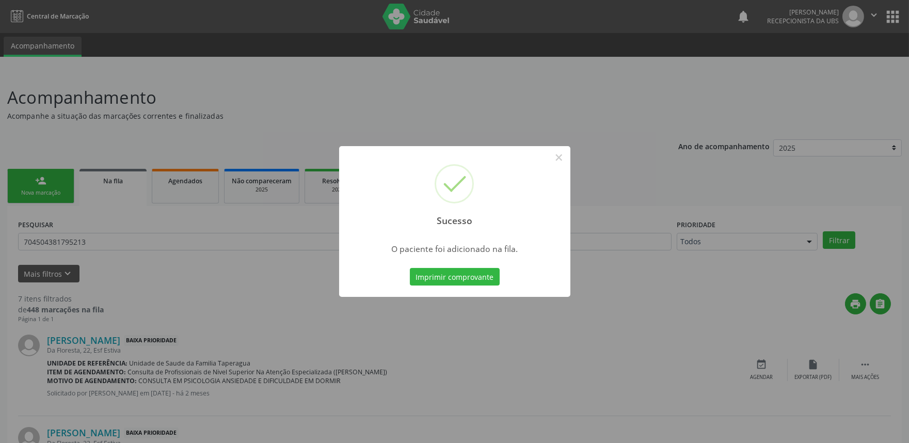
click at [328, 217] on div "Sucesso × O paciente foi adicionado na fila. Imprimir comprovante Cancel" at bounding box center [454, 221] width 909 height 443
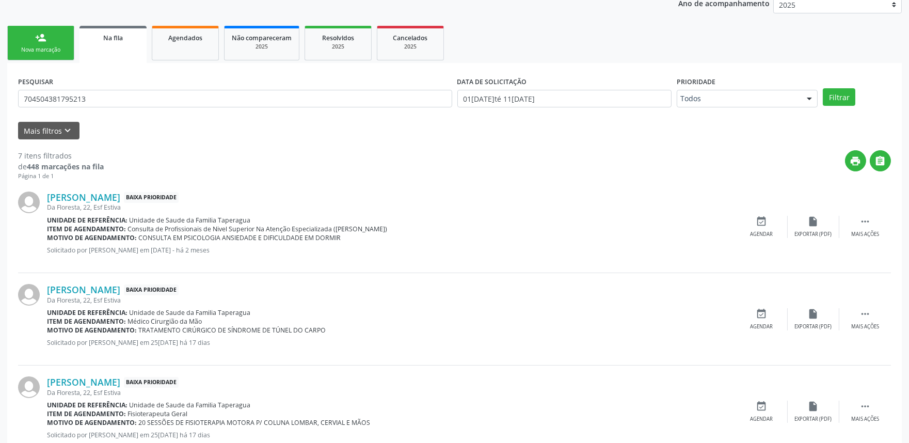
scroll to position [135, 0]
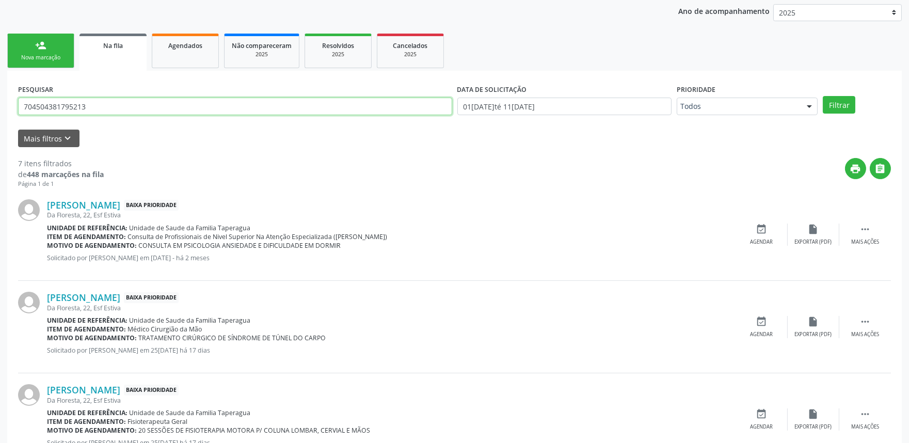
click at [308, 113] on input "704504381795213" at bounding box center [235, 107] width 434 height 18
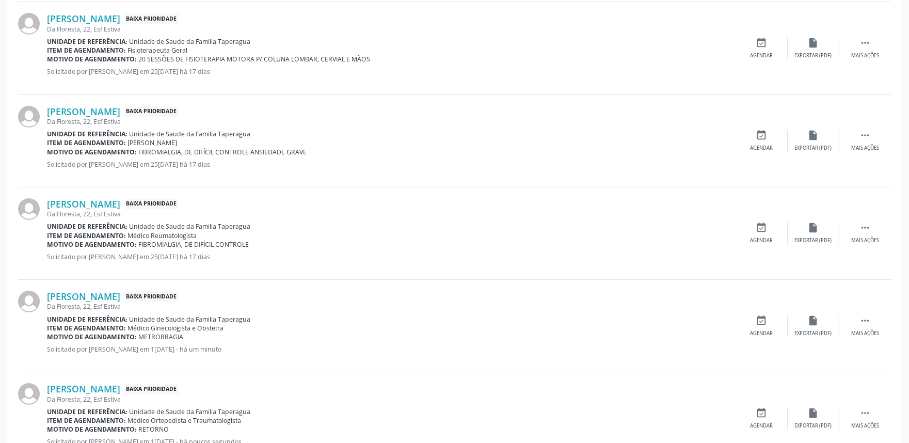
scroll to position [545, 0]
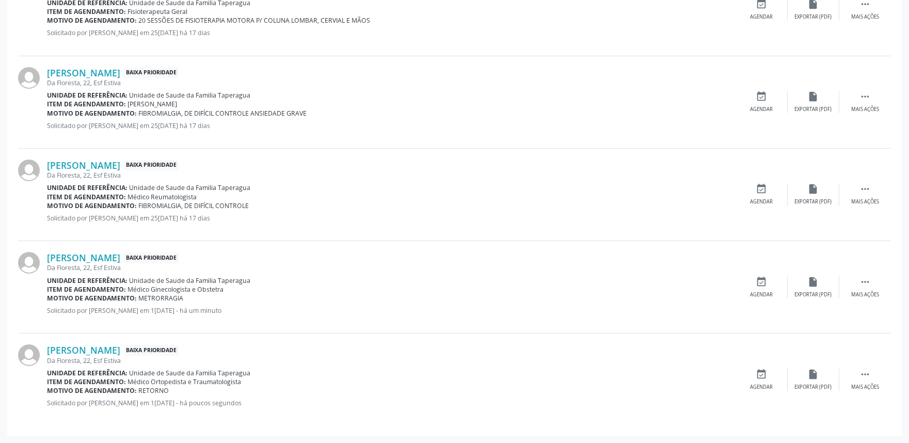
click at [886, 416] on div "[PERSON_NAME] Baixa Prioridade [STREET_ADDRESS] Estiva Unidade de referência: U…" at bounding box center [454, 380] width 873 height 92
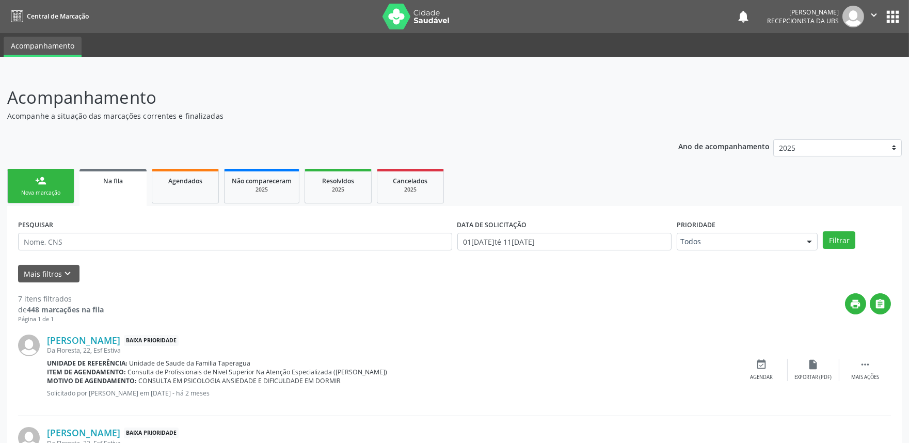
click at [24, 197] on link "person_add Nova marcação" at bounding box center [40, 186] width 67 height 35
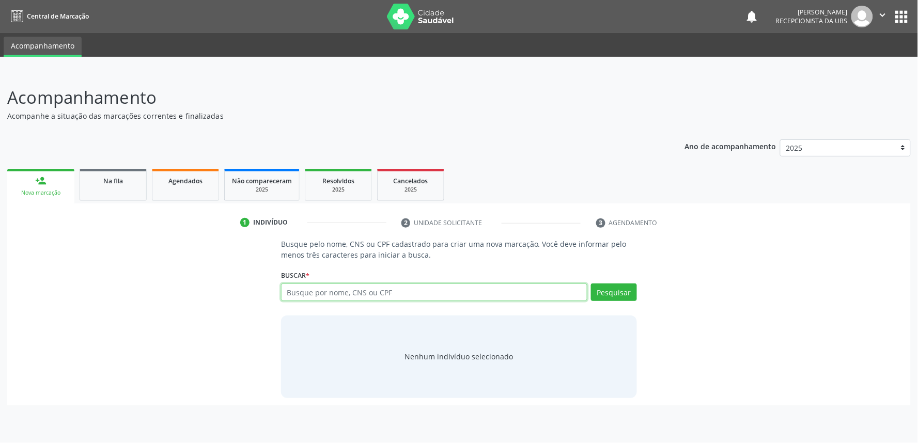
click at [447, 294] on input "text" at bounding box center [434, 293] width 306 height 18
paste input "704504381795213"
type input "7"
click at [125, 183] on div "Na fila" at bounding box center [113, 180] width 52 height 11
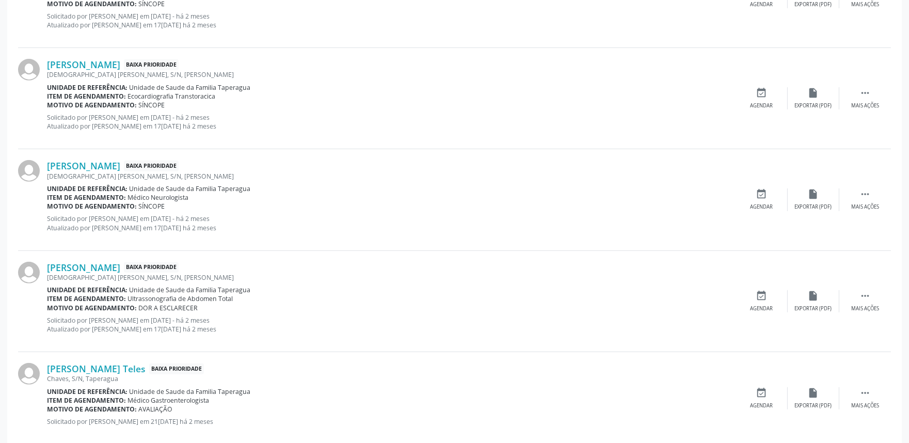
scroll to position [1404, 0]
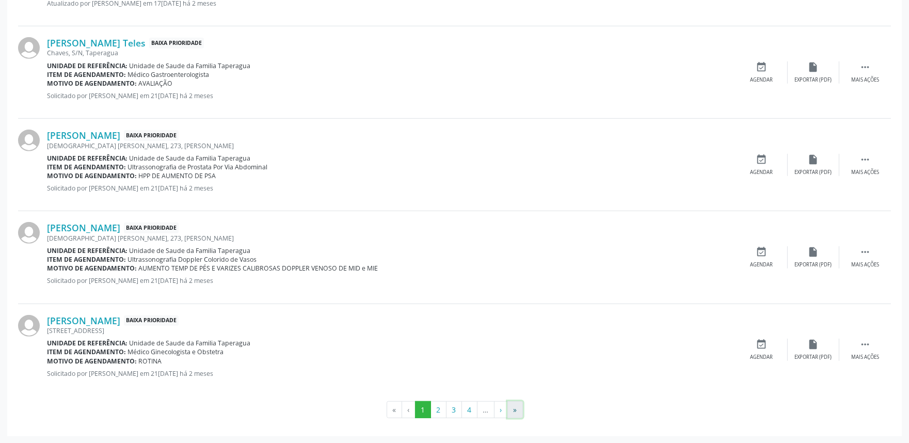
click at [516, 409] on button "»" at bounding box center [515, 410] width 15 height 18
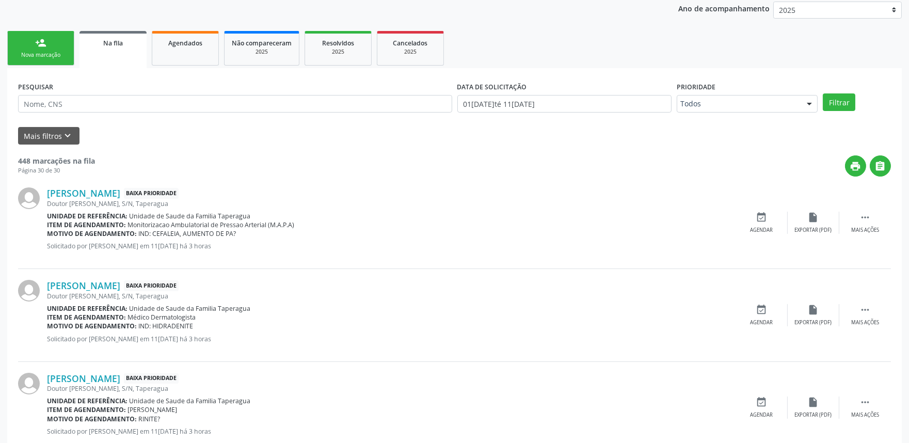
scroll to position [0, 0]
